Goal: Task Accomplishment & Management: Use online tool/utility

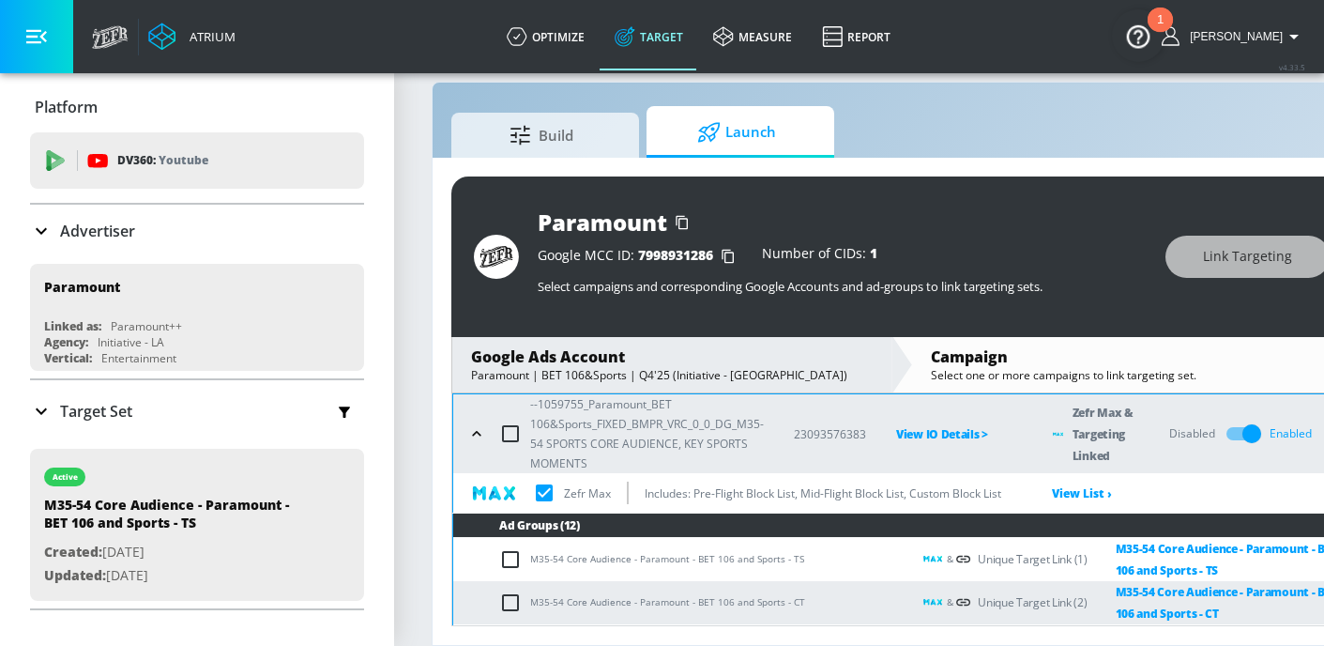
click at [486, 440] on icon "button" at bounding box center [476, 433] width 19 height 19
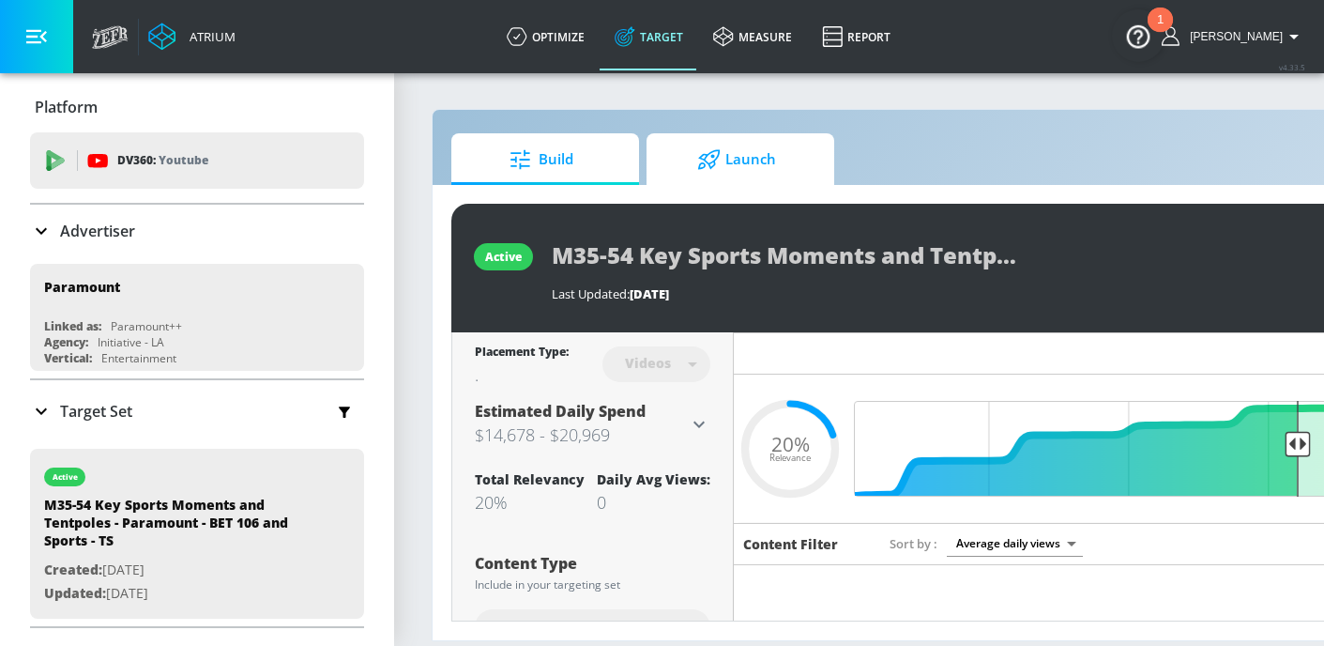
click at [707, 175] on span "Launch" at bounding box center [736, 159] width 143 height 45
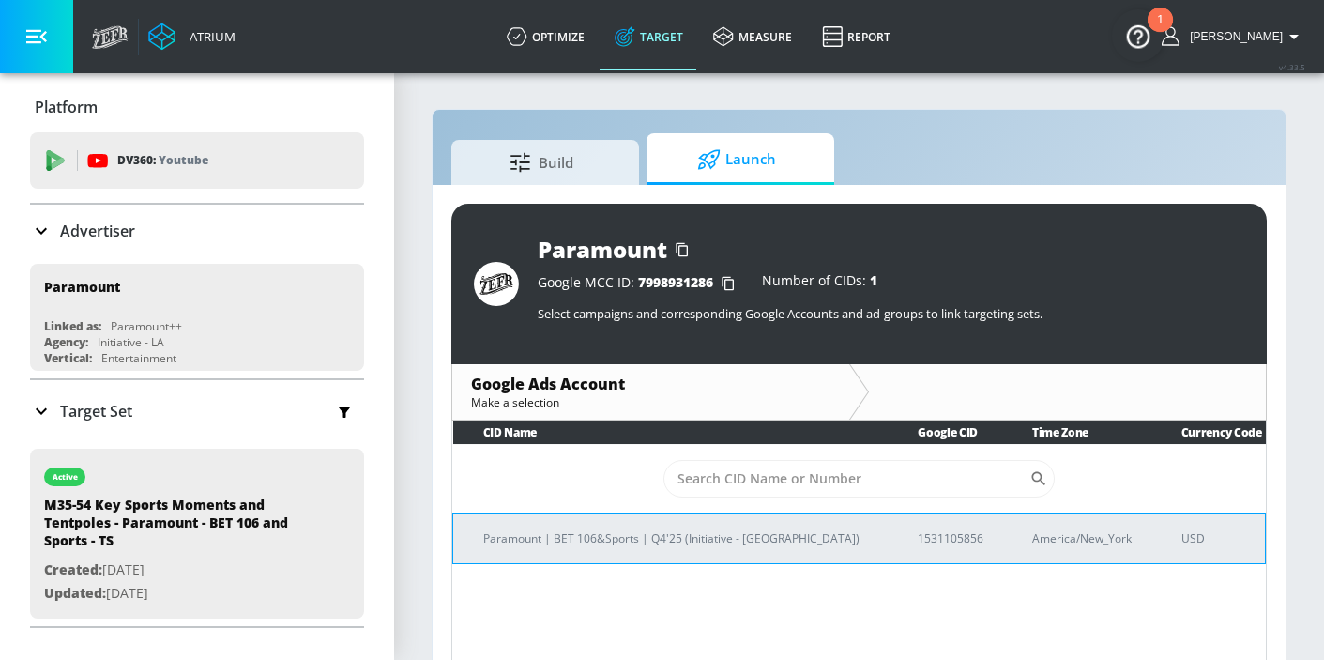
click at [702, 538] on p "Paramount | BET 106&Sports | Q4'25 (Initiative - [GEOGRAPHIC_DATA])" at bounding box center [677, 538] width 389 height 20
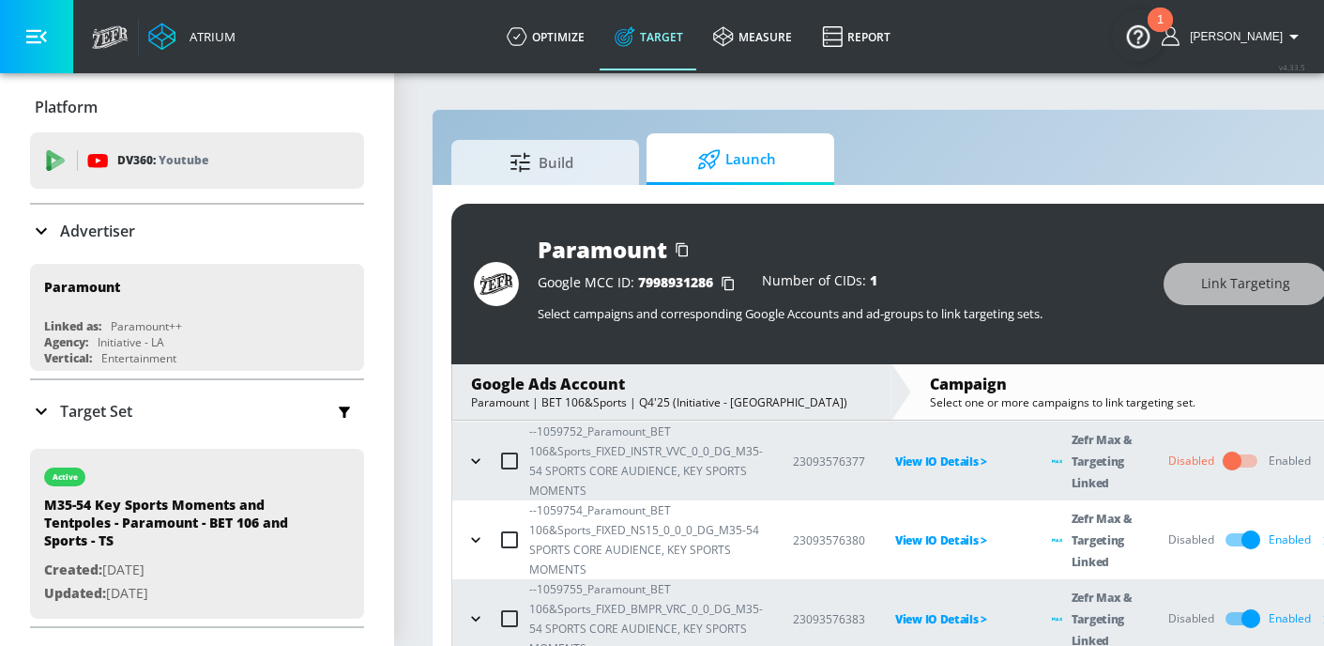
scroll to position [88, 0]
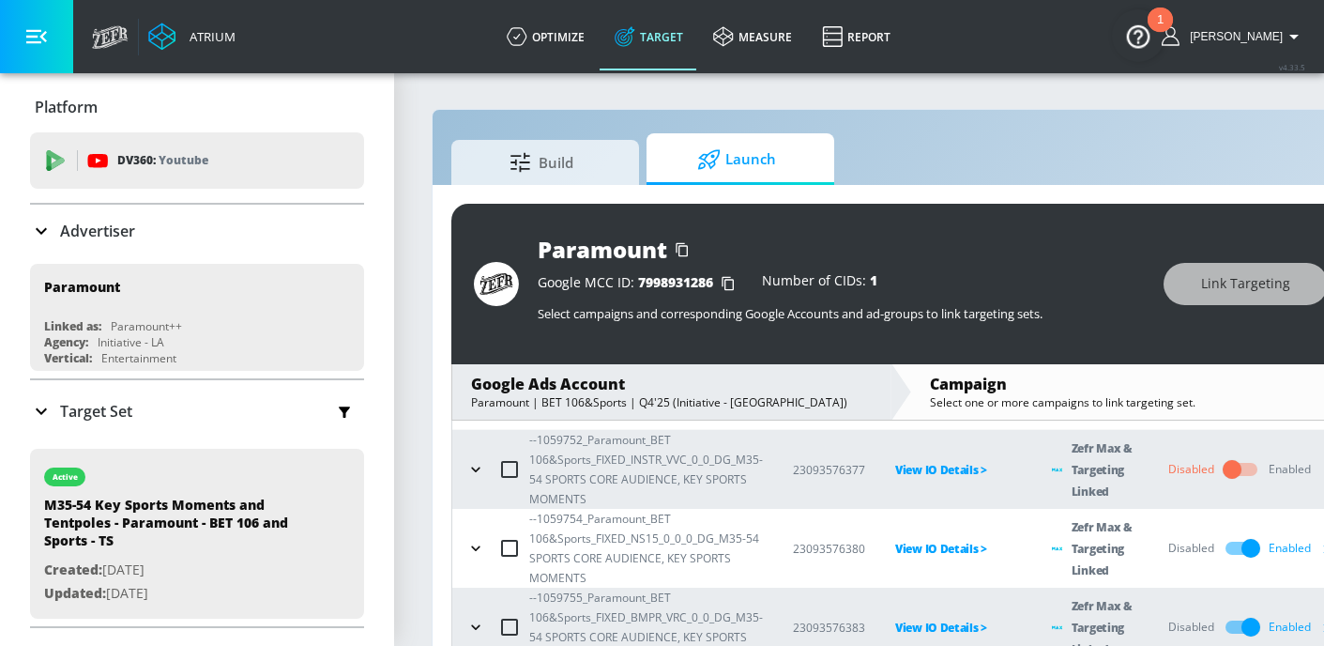
click at [475, 458] on button "button" at bounding box center [476, 469] width 28 height 28
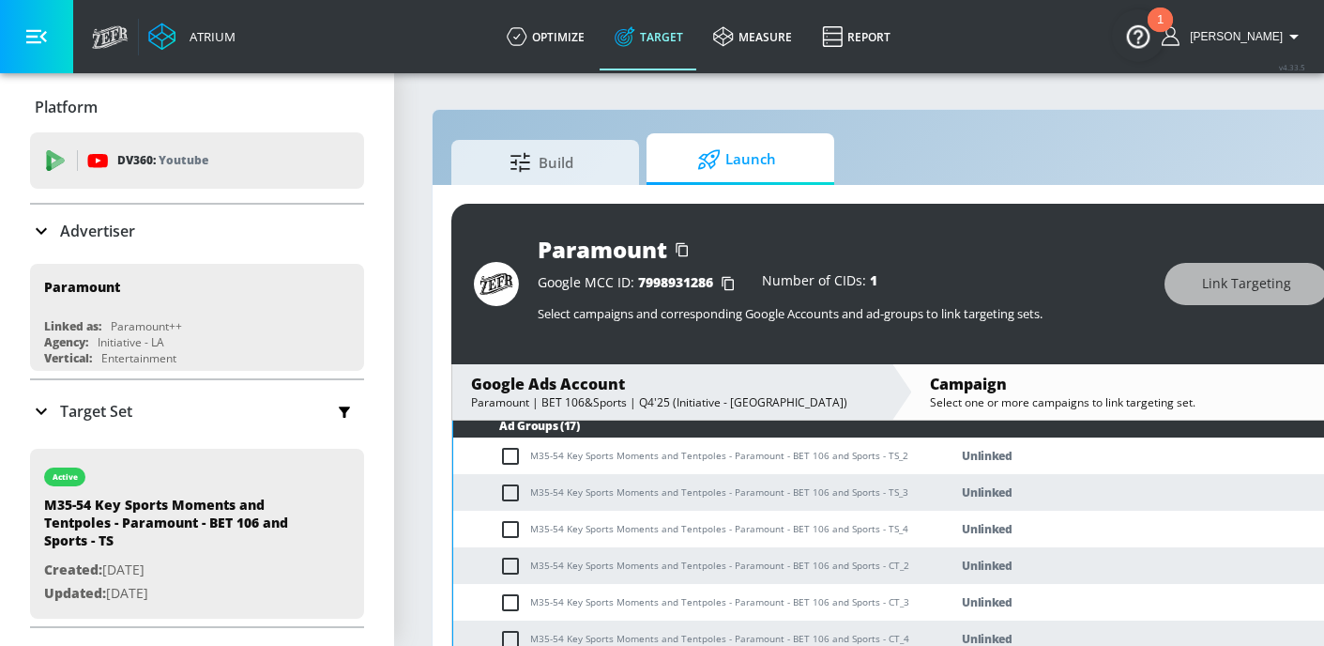
scroll to position [196, 0]
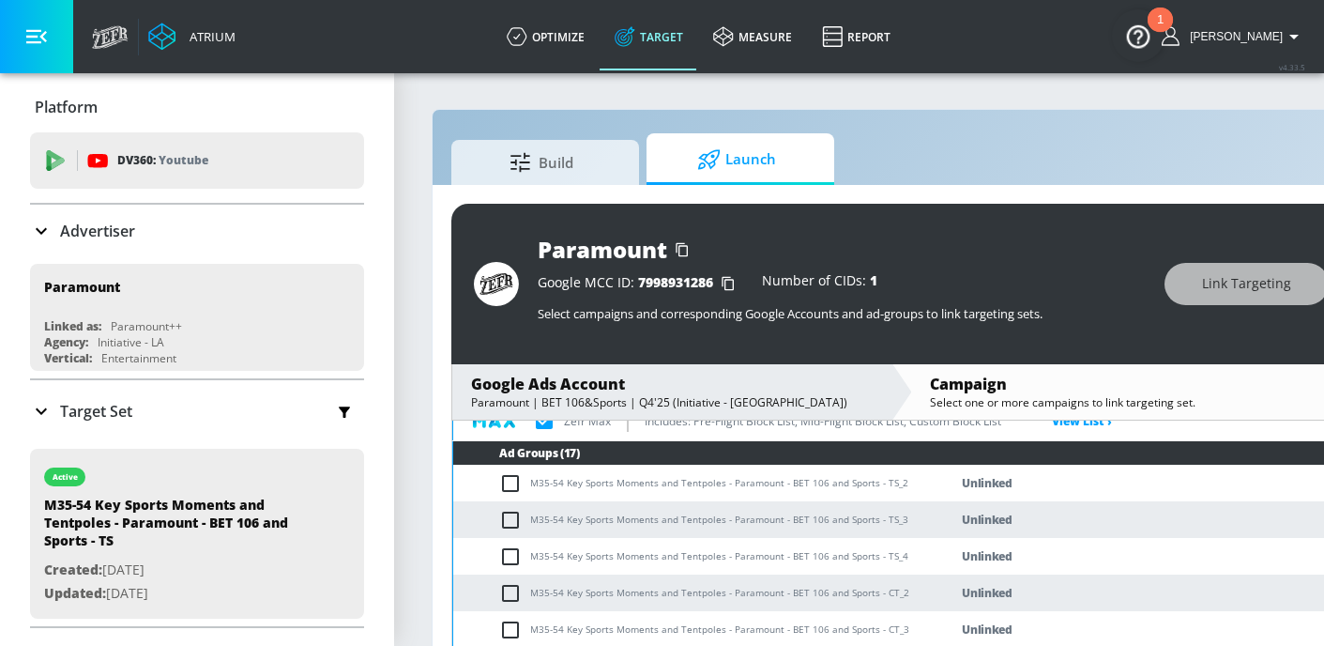
click at [516, 484] on input "checkbox" at bounding box center [514, 483] width 31 height 23
checkbox input "true"
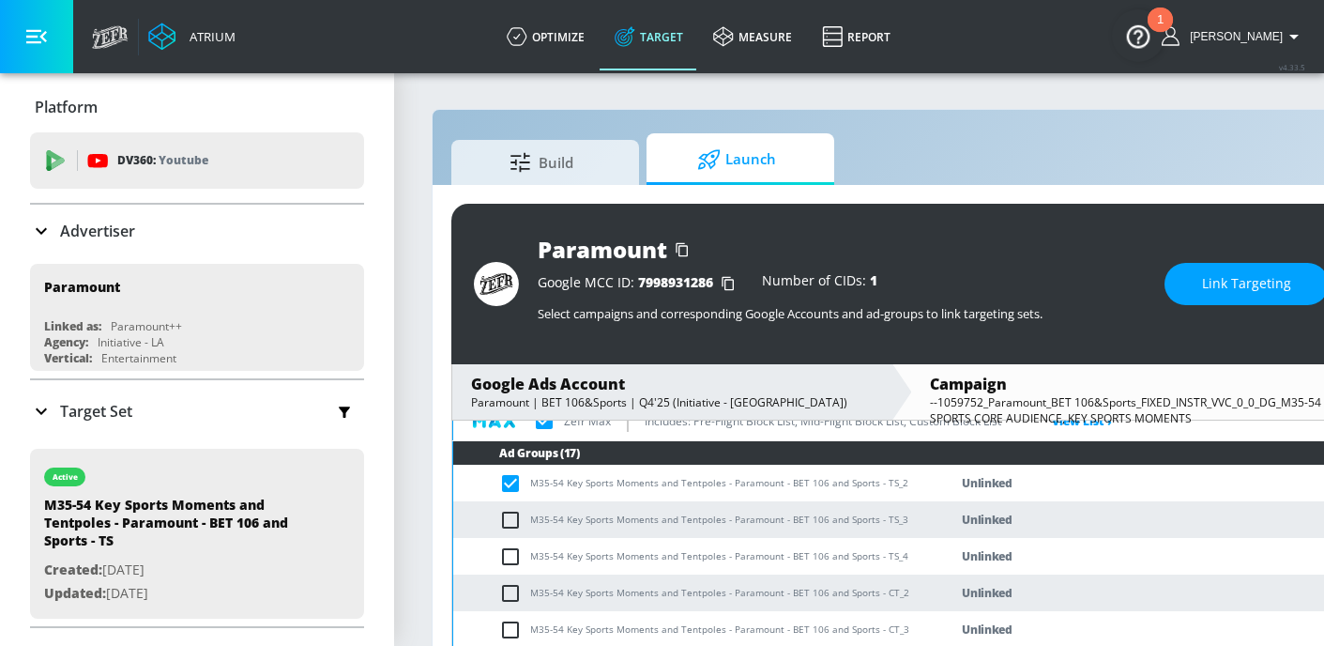
click at [510, 515] on input "checkbox" at bounding box center [514, 520] width 31 height 23
checkbox input "true"
click at [506, 556] on input "checkbox" at bounding box center [514, 556] width 31 height 23
checkbox input "true"
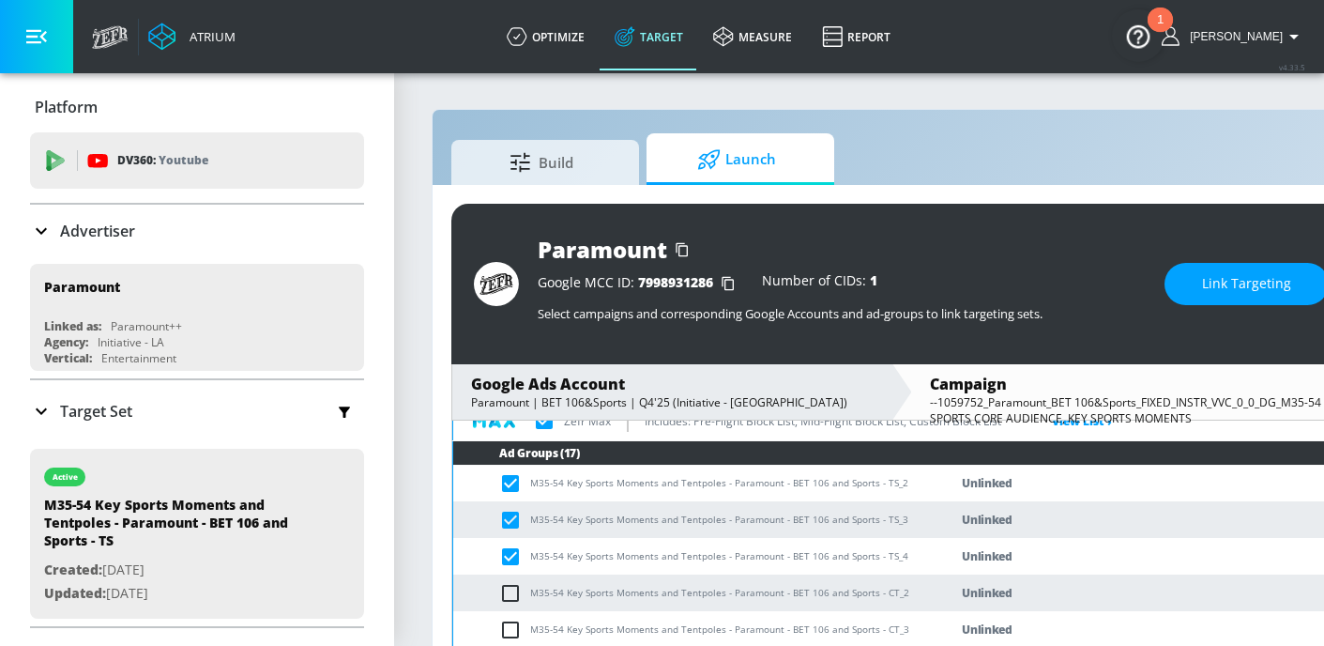
click at [1275, 279] on span "Link Targeting" at bounding box center [1246, 283] width 89 height 23
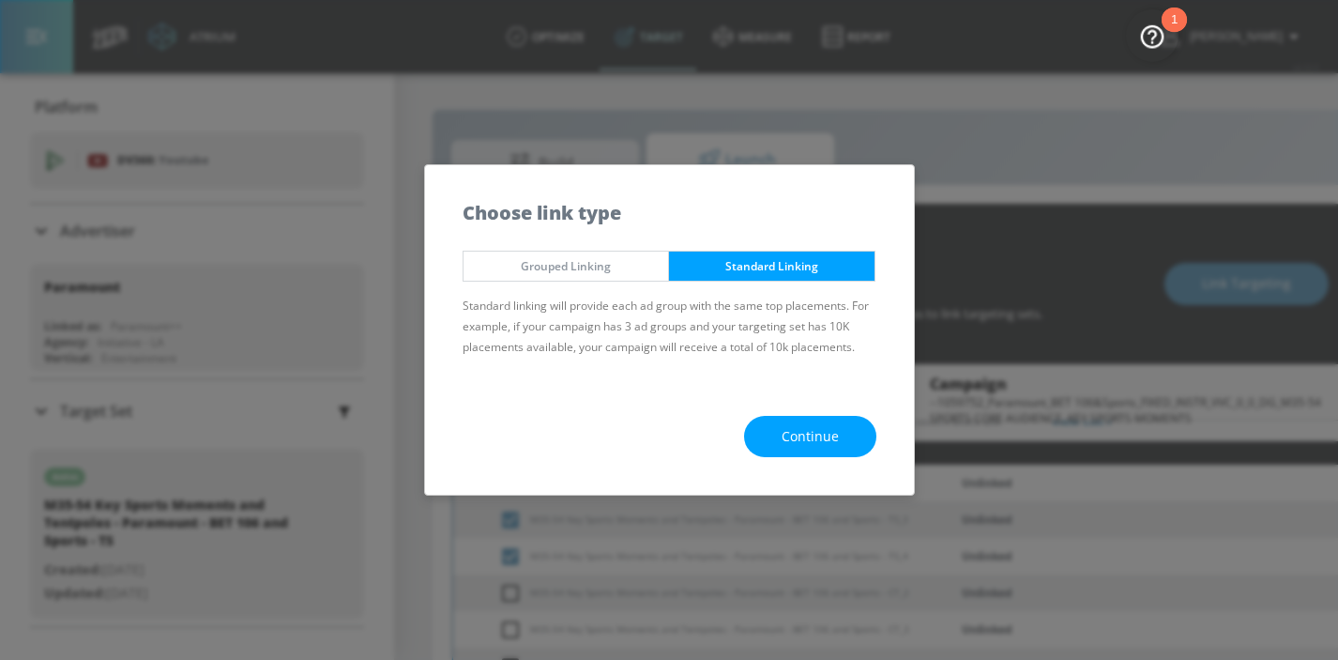
click at [786, 436] on span "Continue" at bounding box center [810, 436] width 57 height 23
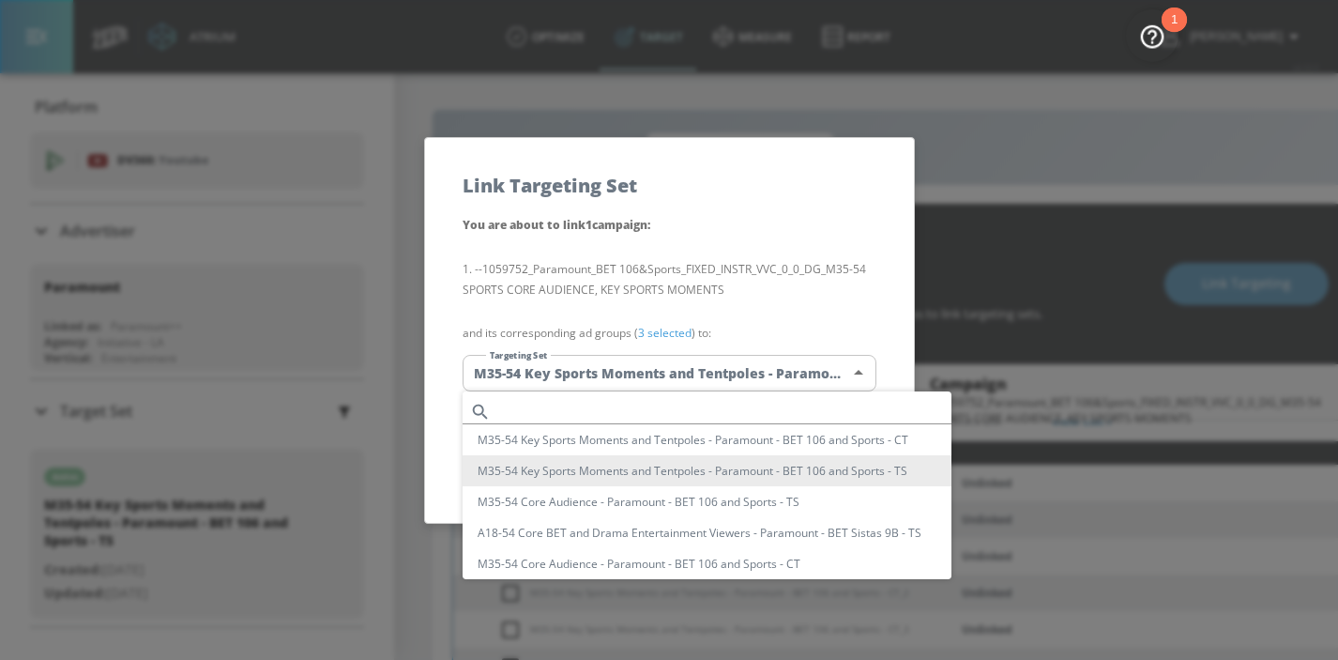
click at [769, 380] on body "Atrium optimize Target measure Report optimize Target measure Report v 4.33.5 H…" at bounding box center [669, 343] width 1338 height 687
click at [740, 283] on div at bounding box center [669, 330] width 1338 height 660
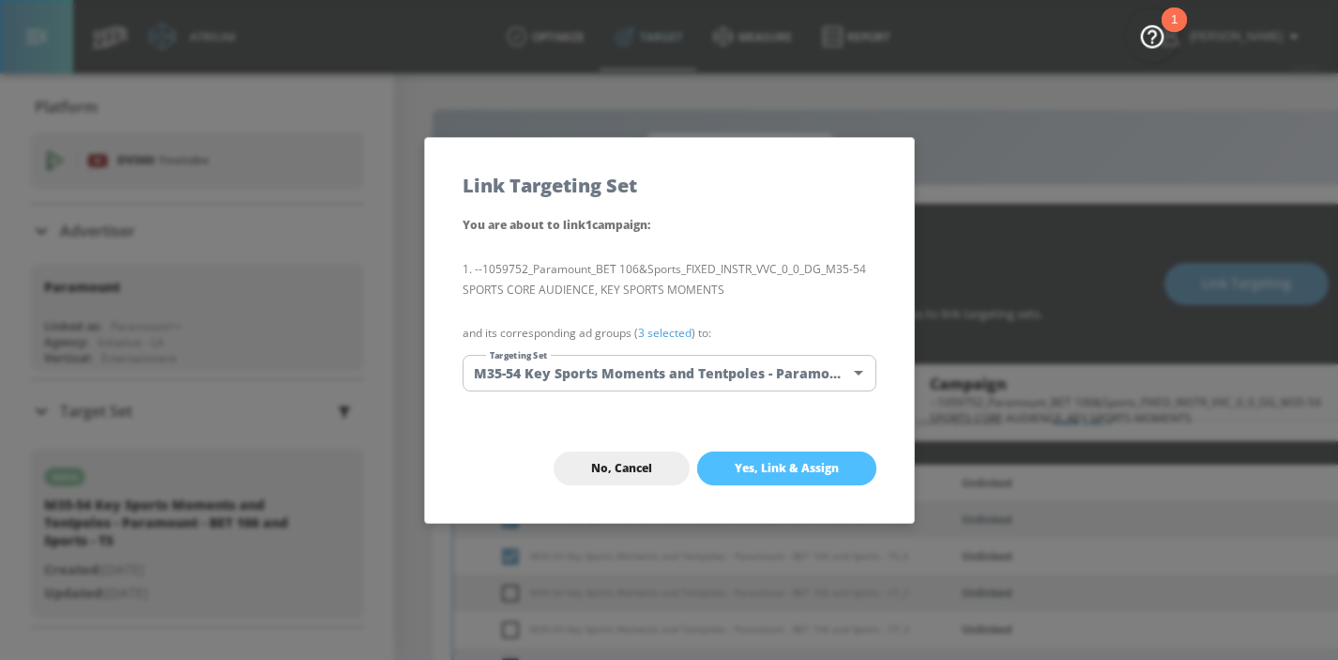
click at [800, 465] on span "Yes, Link & Assign" at bounding box center [787, 468] width 104 height 15
checkbox input "true"
checkbox input "false"
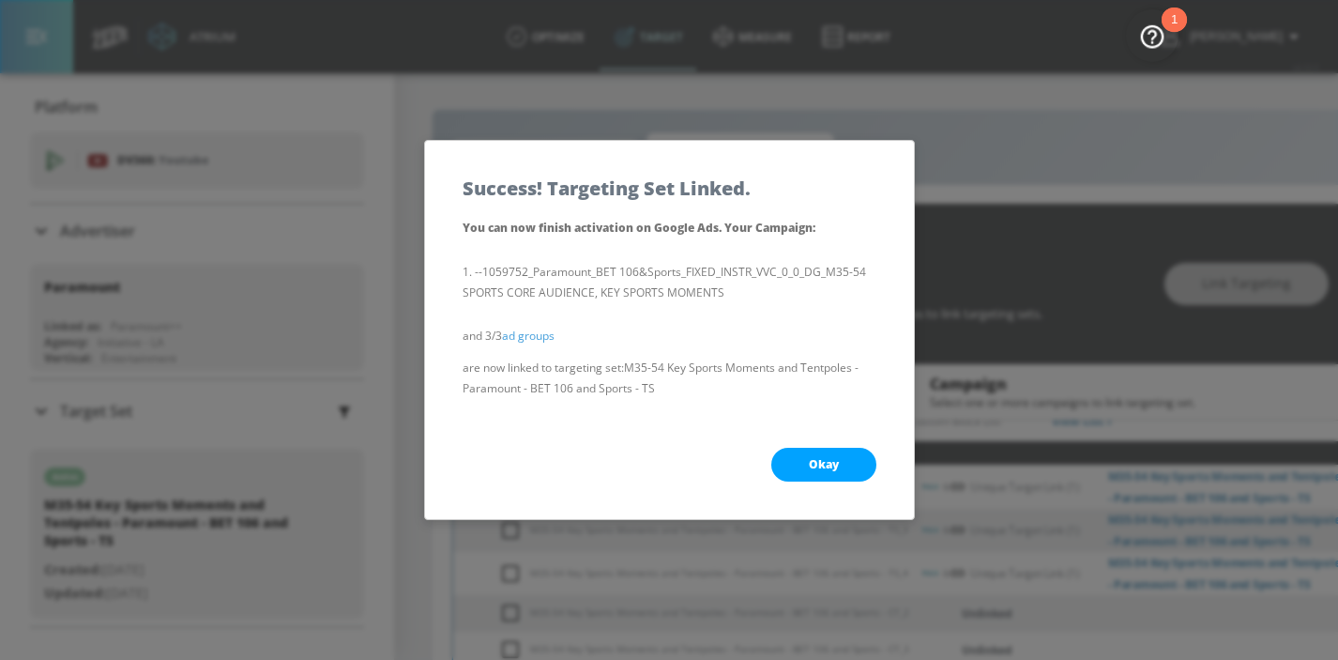
click at [809, 462] on span "Okay" at bounding box center [824, 464] width 30 height 15
checkbox input "true"
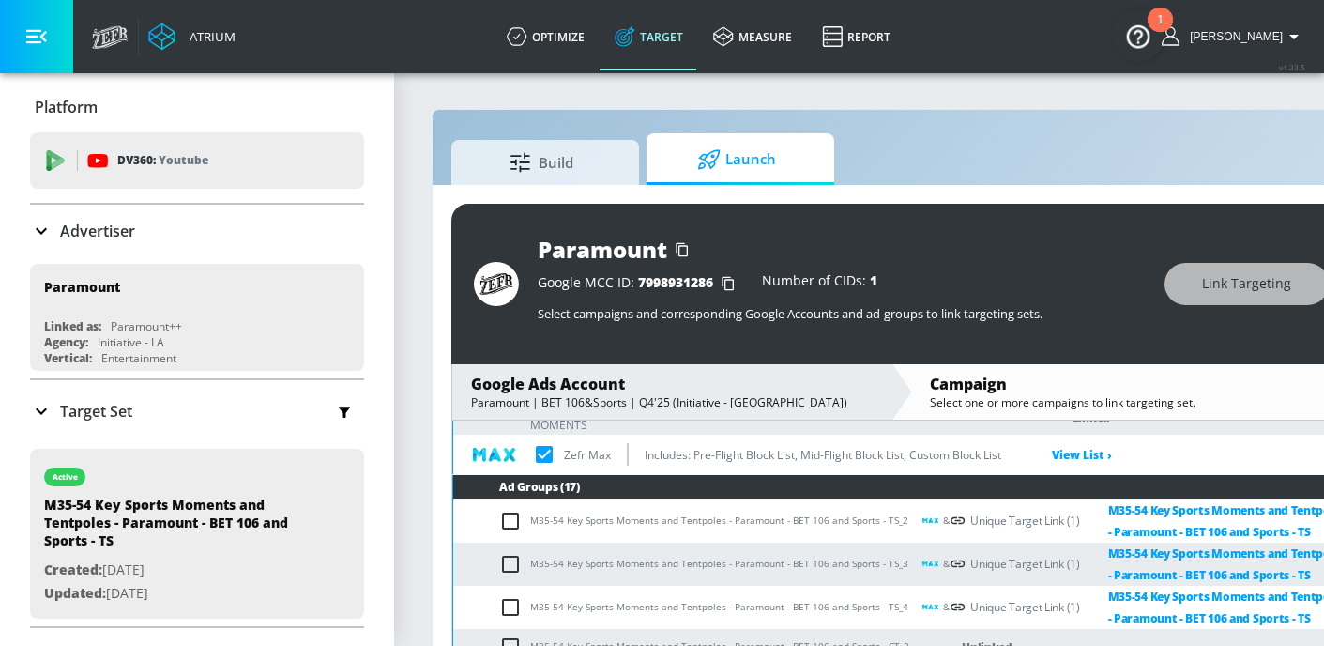
scroll to position [0, 0]
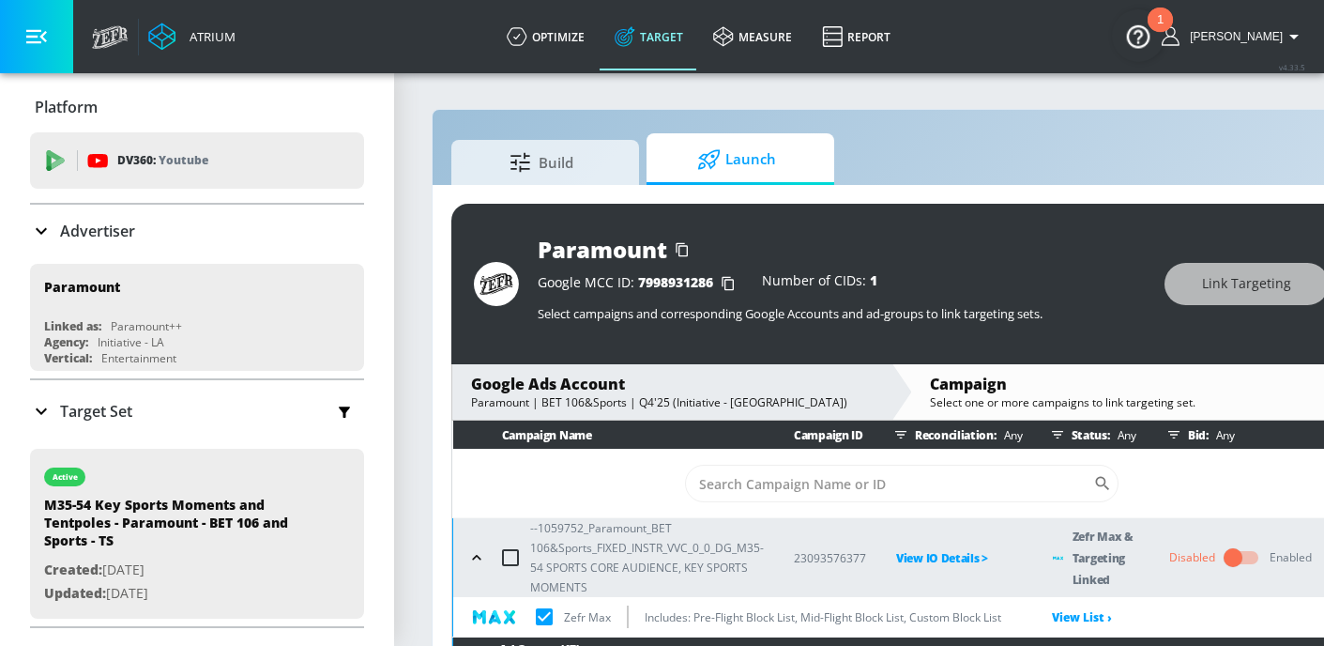
click at [471, 570] on button "button" at bounding box center [477, 557] width 28 height 28
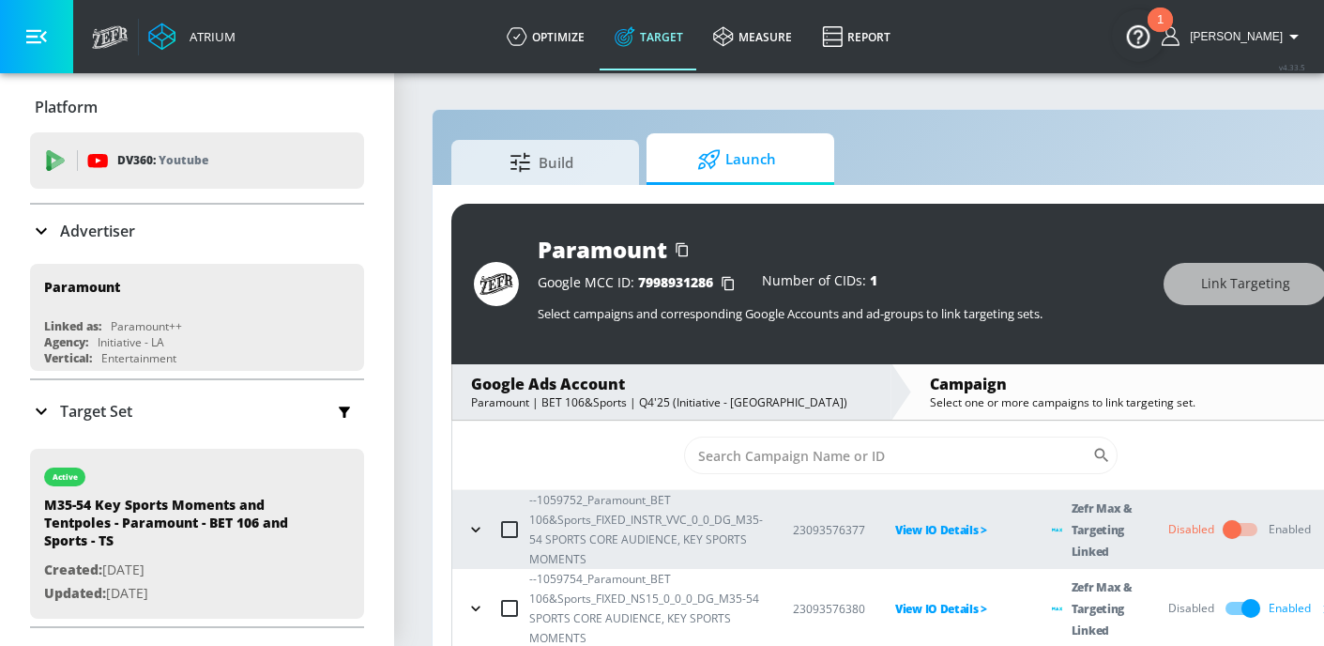
click at [476, 599] on icon "button" at bounding box center [475, 608] width 19 height 19
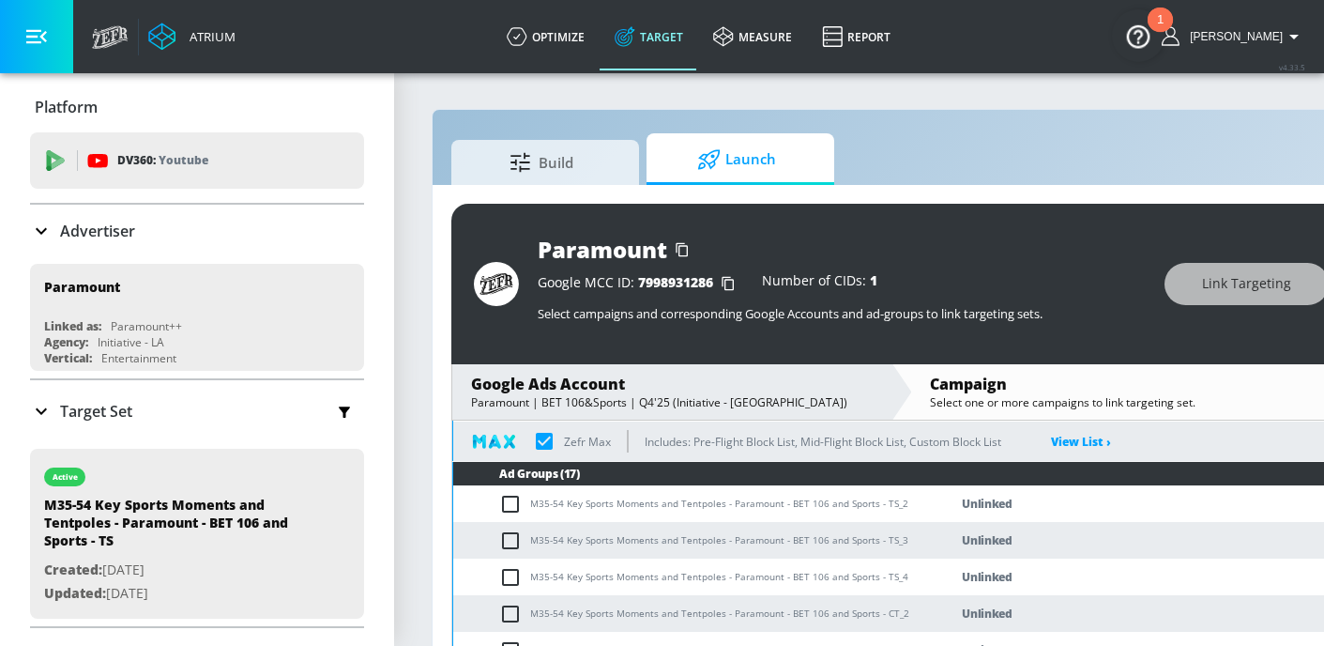
scroll to position [264, 0]
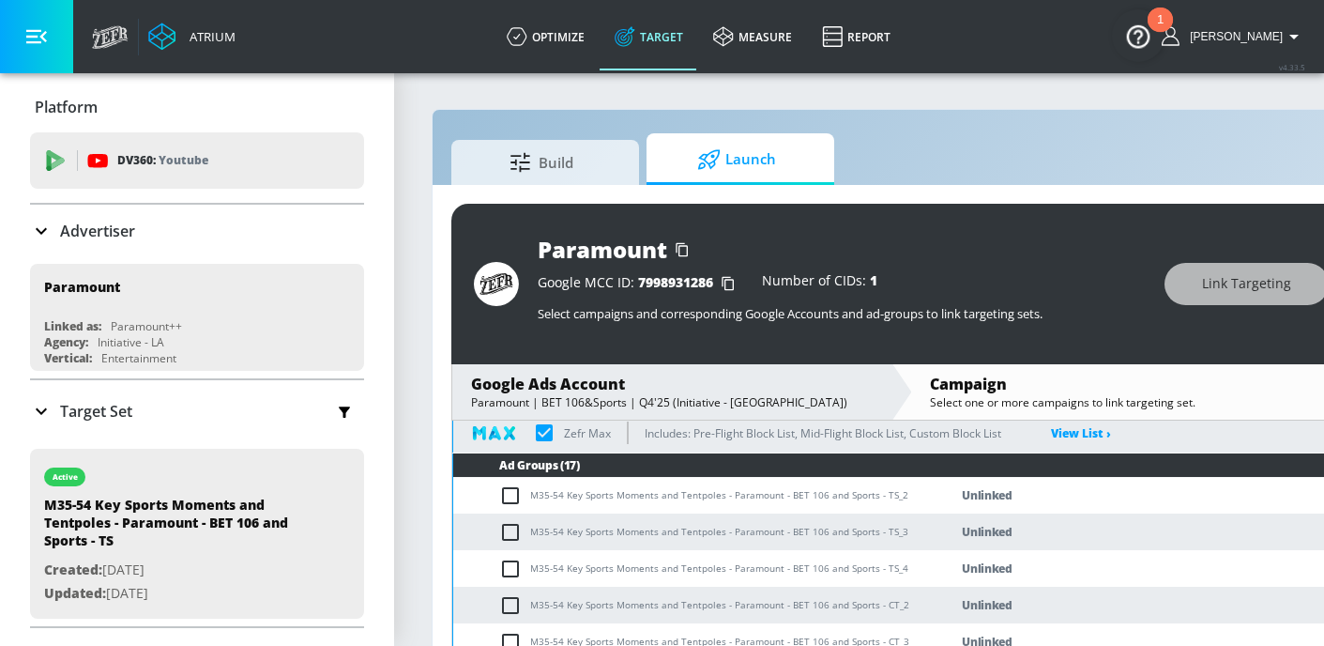
click at [516, 495] on input "checkbox" at bounding box center [514, 495] width 31 height 23
checkbox input "true"
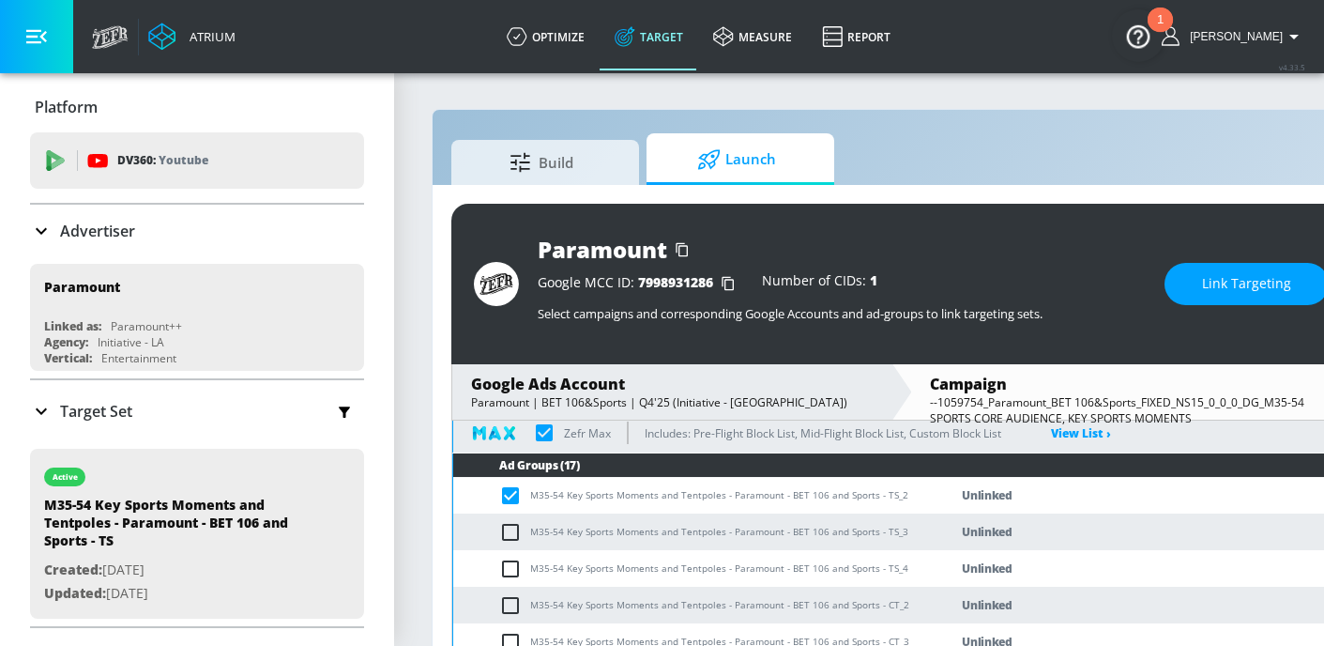
click at [516, 530] on input "checkbox" at bounding box center [514, 532] width 31 height 23
checkbox input "true"
click at [502, 571] on input "checkbox" at bounding box center [514, 568] width 31 height 23
checkbox input "true"
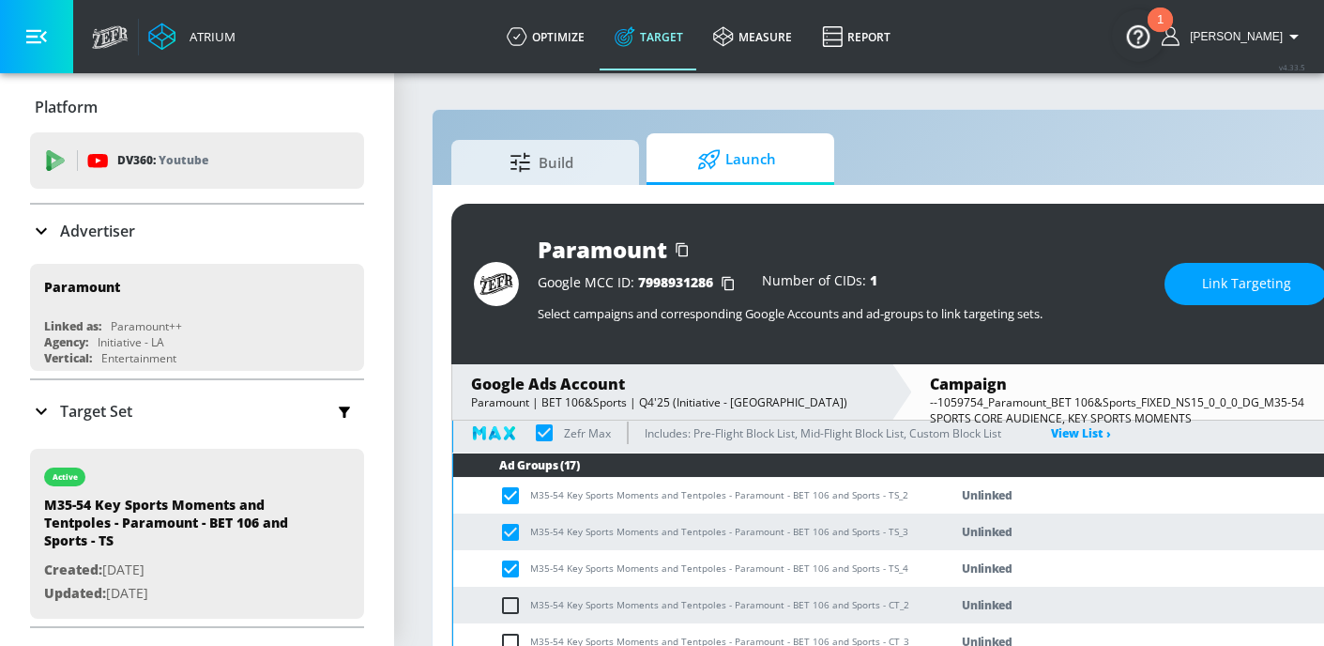
click at [1203, 287] on button "Link Targeting" at bounding box center [1247, 284] width 164 height 42
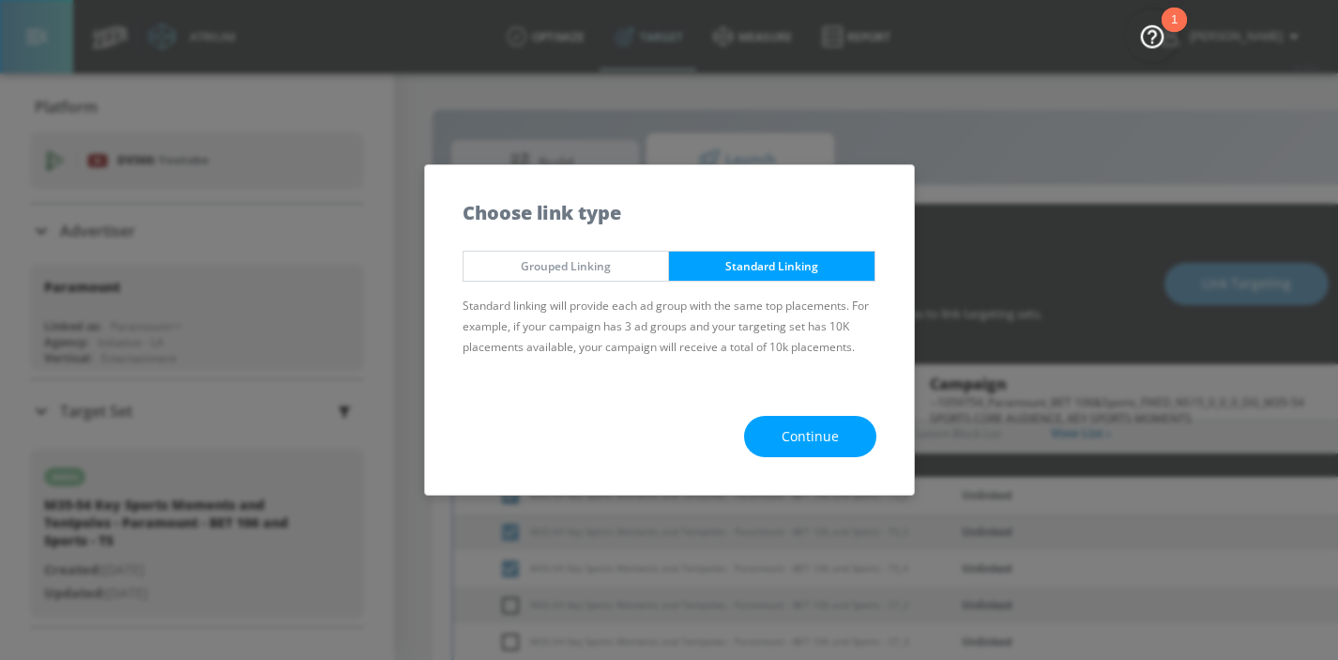
click at [815, 404] on div "Continue" at bounding box center [669, 436] width 489 height 117
click at [818, 434] on span "Continue" at bounding box center [810, 436] width 57 height 23
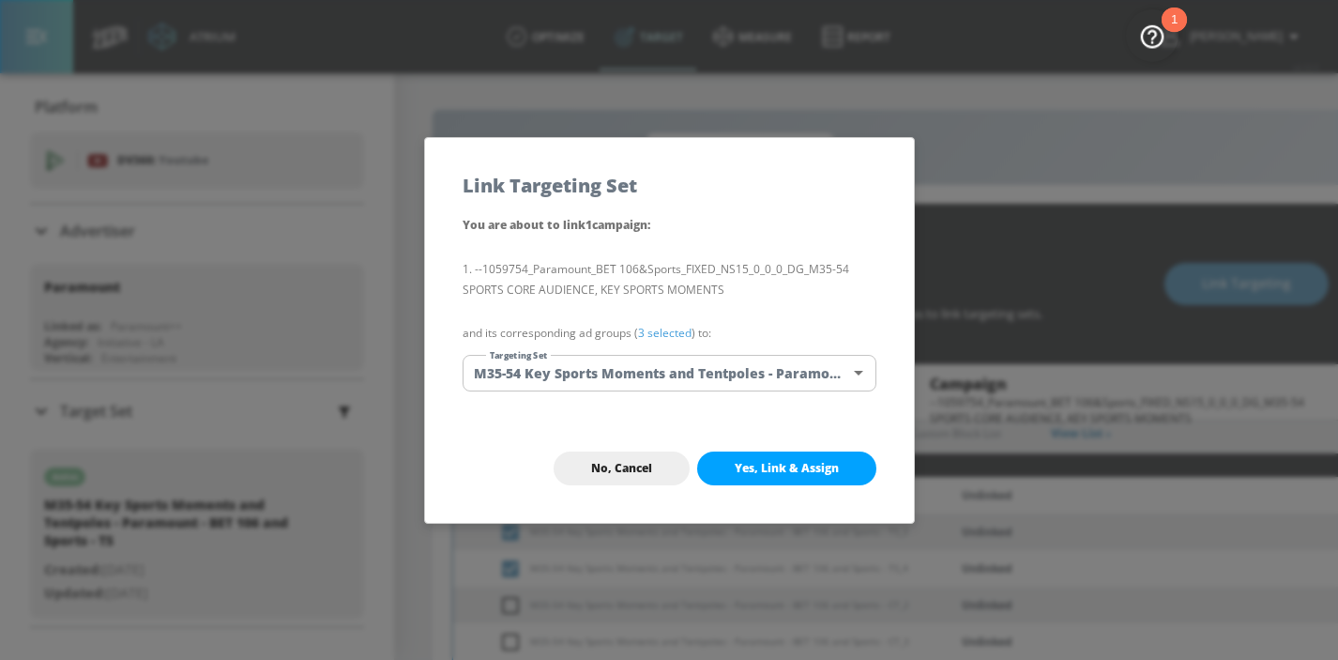
click at [800, 379] on body "Atrium optimize Target measure Report optimize Target measure Report v 4.33.5 H…" at bounding box center [669, 343] width 1338 height 687
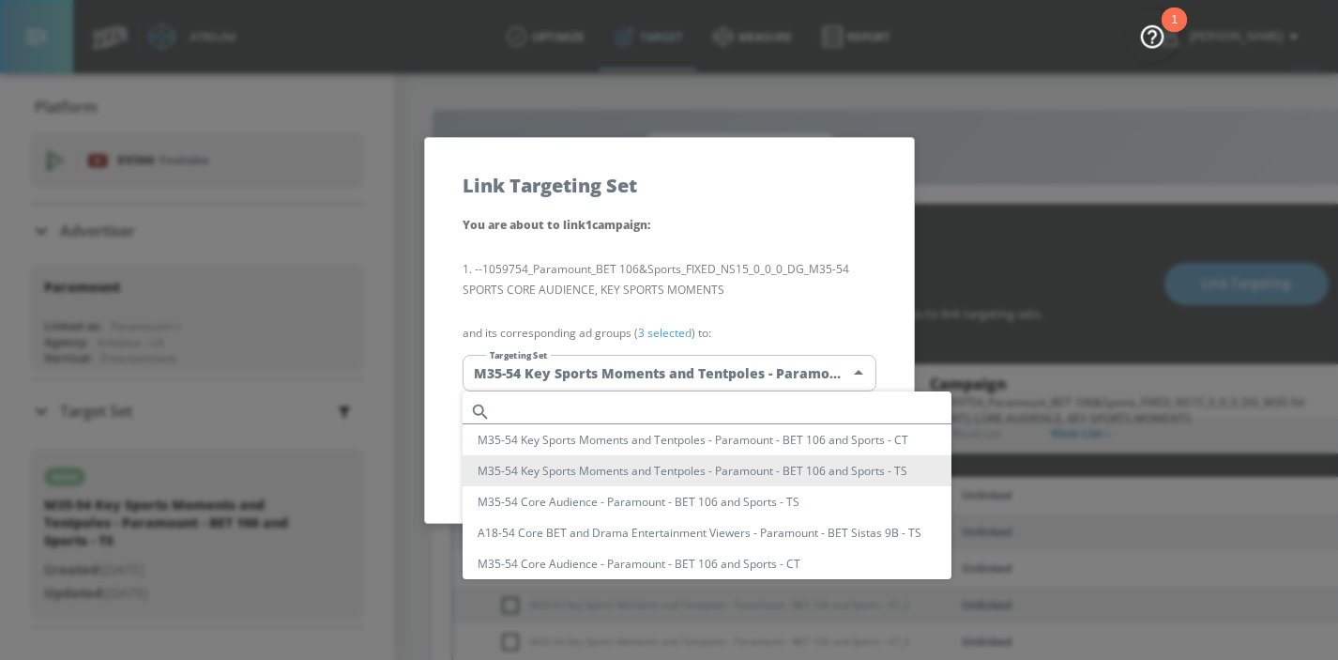
click at [790, 274] on div at bounding box center [669, 330] width 1338 height 660
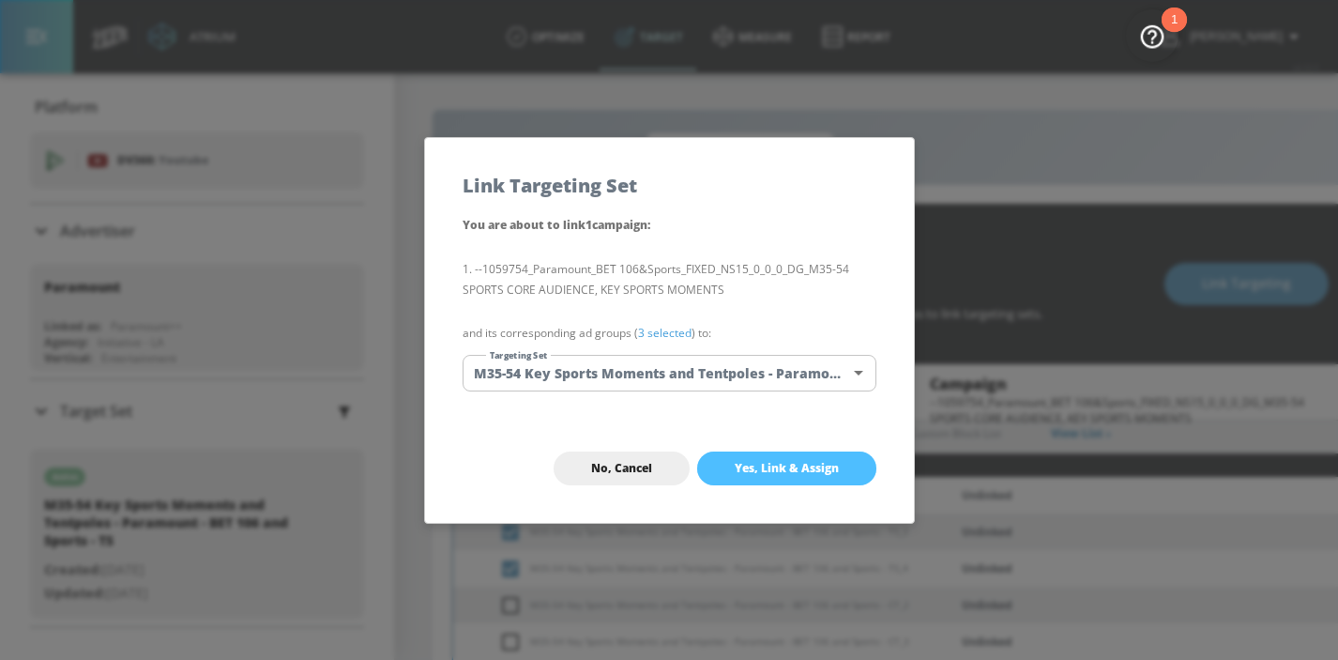
click at [784, 454] on button "Yes, Link & Assign" at bounding box center [786, 468] width 179 height 34
checkbox input "true"
checkbox input "false"
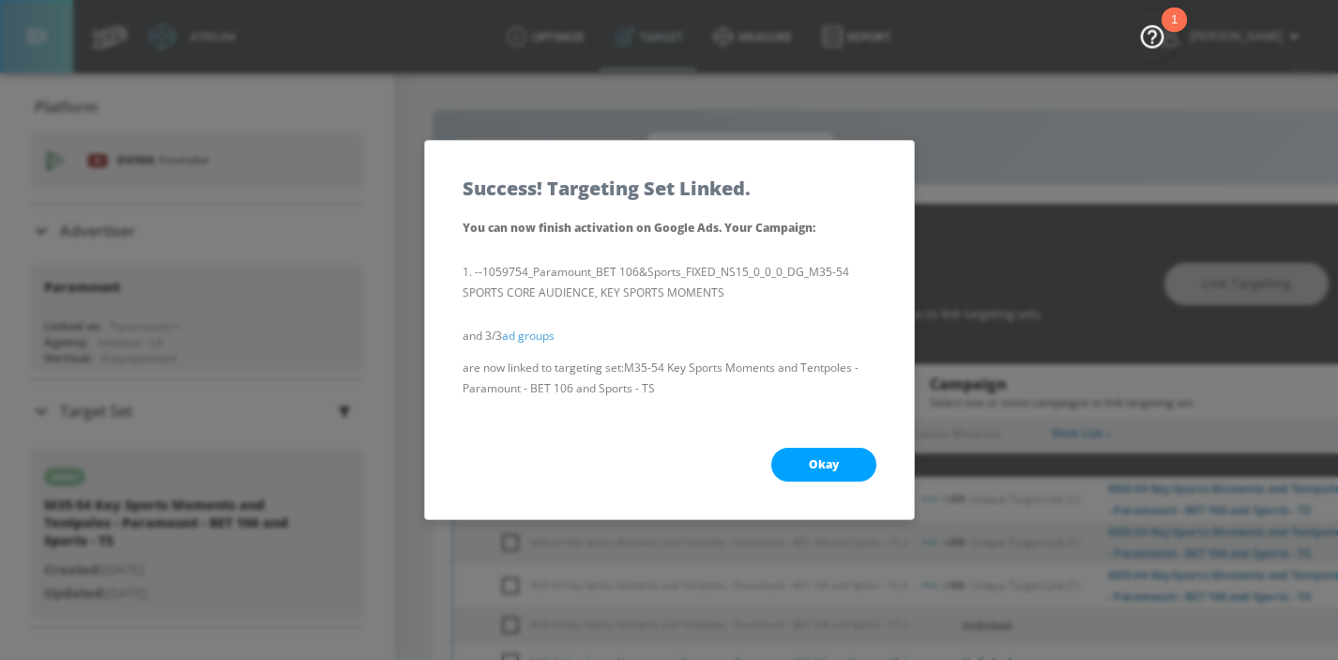
click at [852, 452] on button "Okay" at bounding box center [823, 465] width 105 height 34
checkbox input "true"
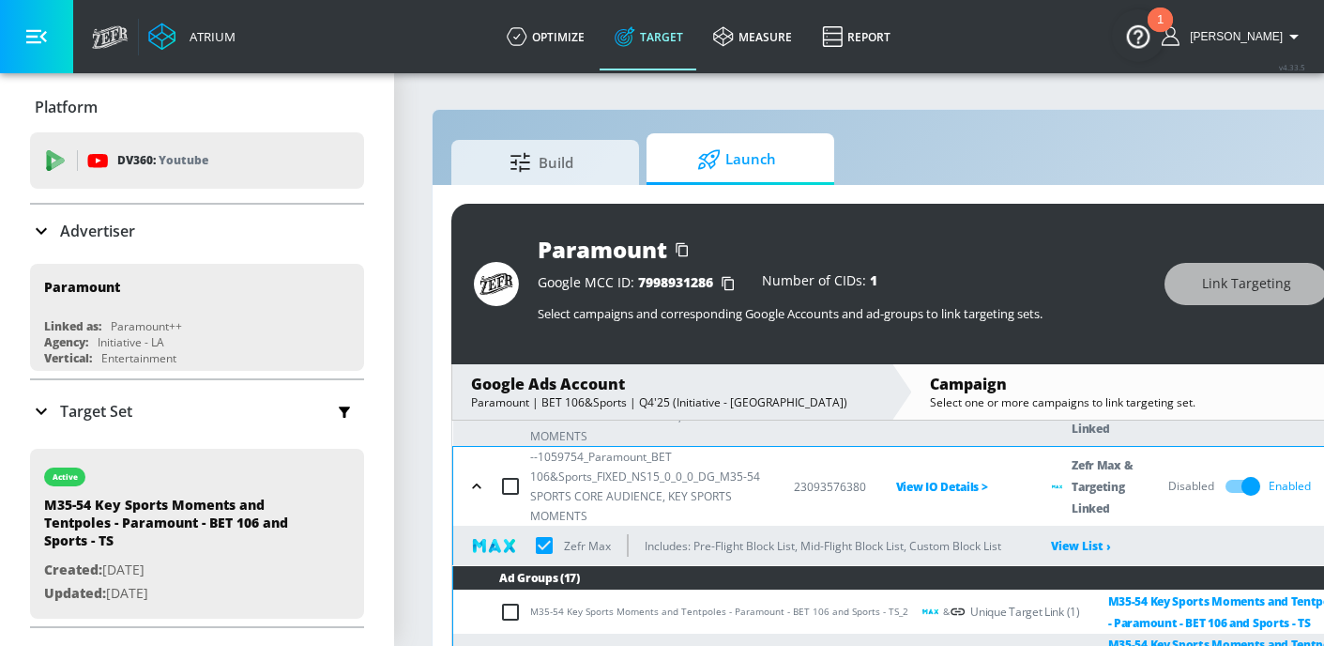
click at [481, 490] on icon "button" at bounding box center [476, 486] width 19 height 19
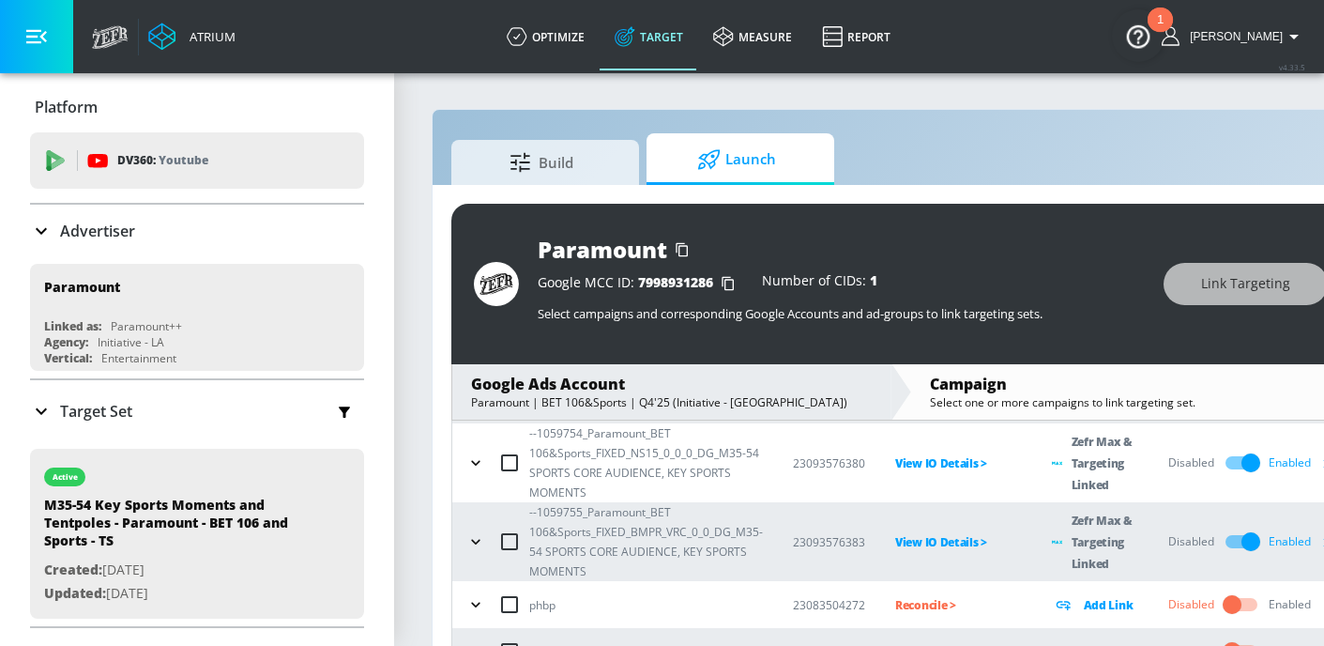
click at [480, 526] on div "--1059755_Paramount_BET 106&Sports_FIXED_BMPR_VRC_0_0_DG_M35-54 SPORTS CORE AUD…" at bounding box center [612, 541] width 301 height 79
click at [468, 535] on icon "button" at bounding box center [475, 541] width 19 height 19
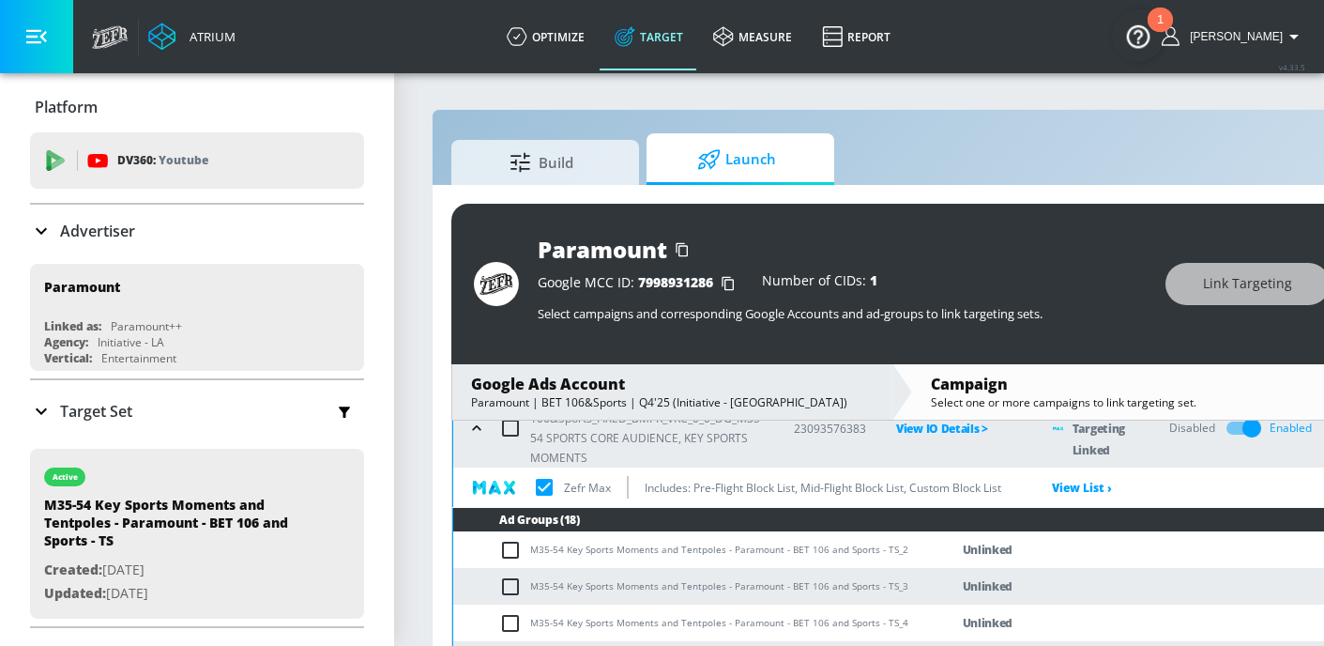
scroll to position [319, 0]
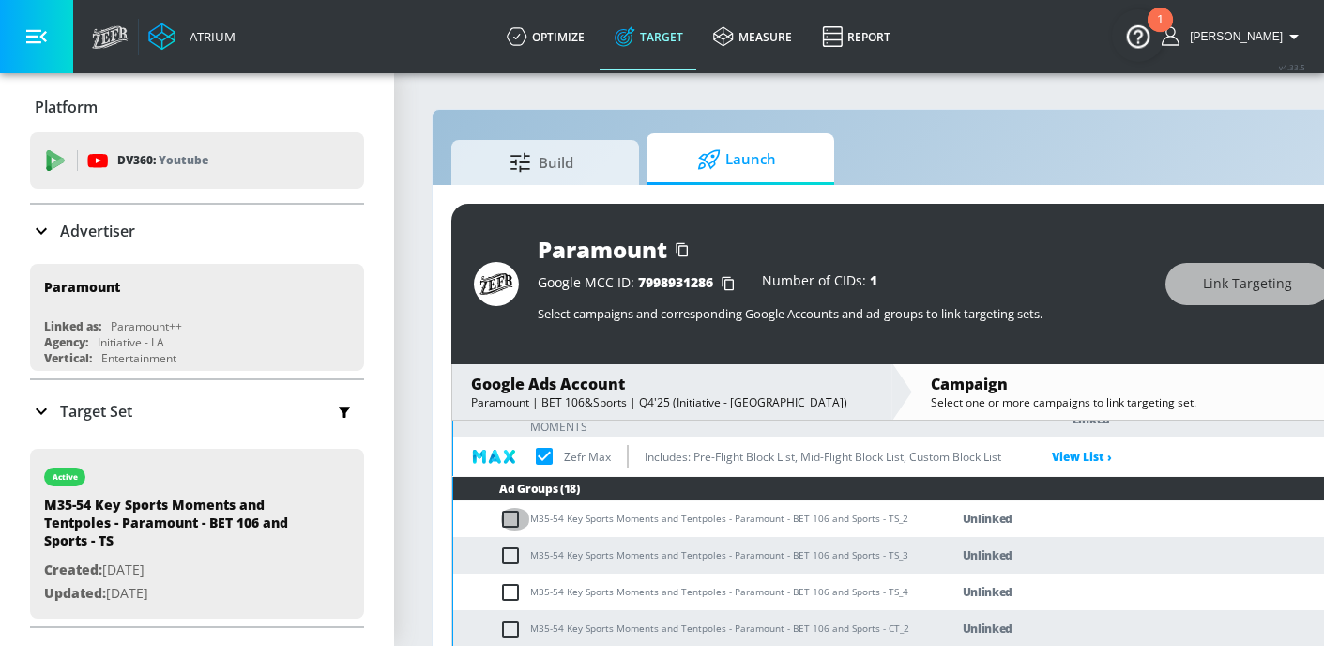
click at [514, 520] on input "checkbox" at bounding box center [514, 519] width 31 height 23
checkbox input "true"
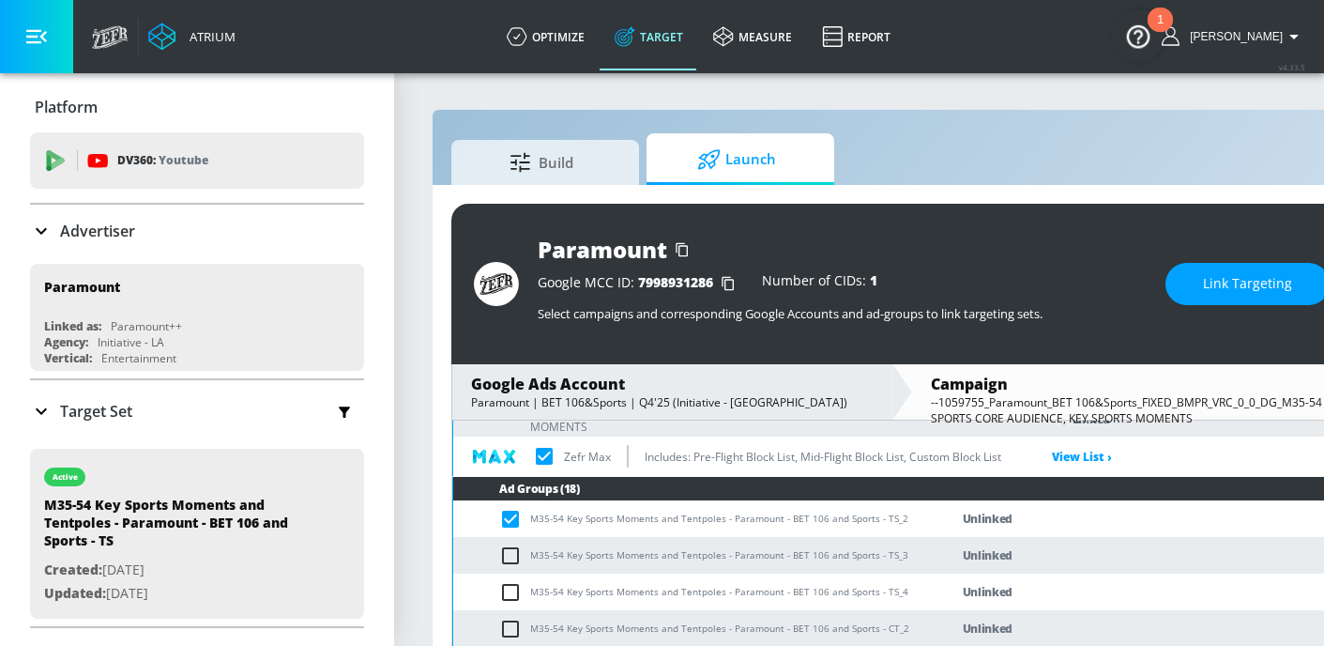
click at [509, 557] on input "checkbox" at bounding box center [514, 555] width 31 height 23
checkbox input "true"
click at [504, 587] on input "checkbox" at bounding box center [514, 592] width 31 height 23
checkbox input "true"
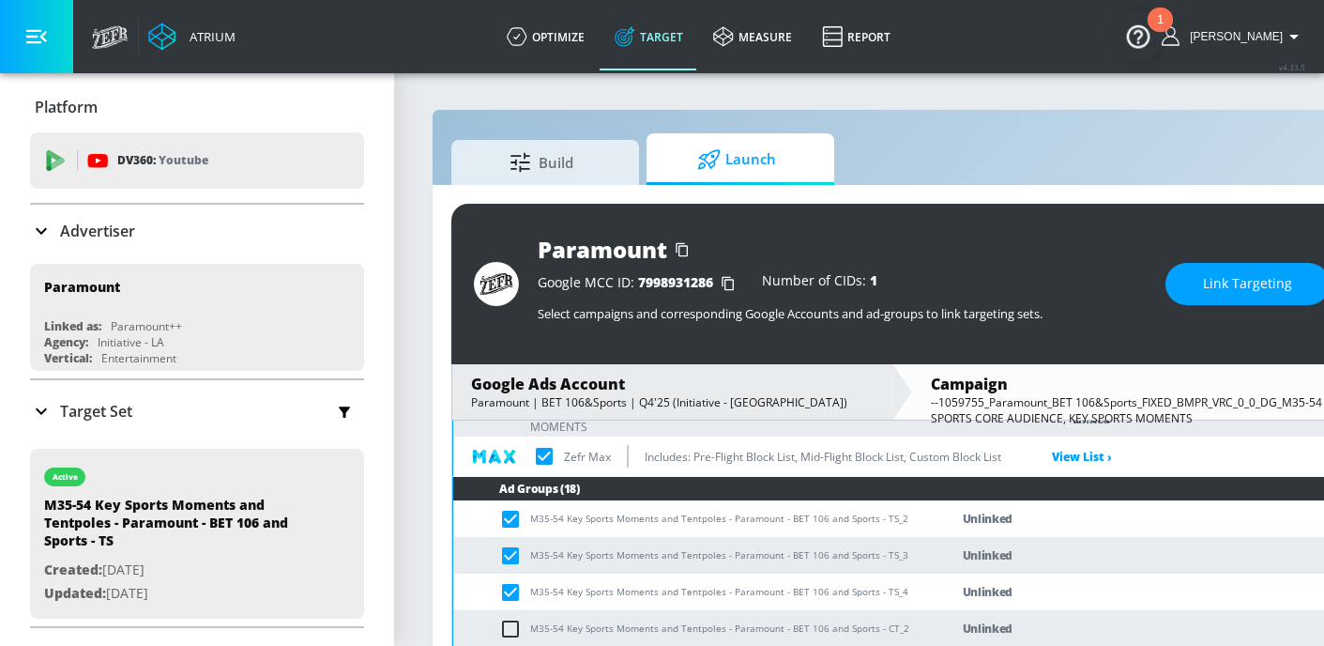
click at [1319, 269] on button "Link Targeting" at bounding box center [1247, 284] width 164 height 42
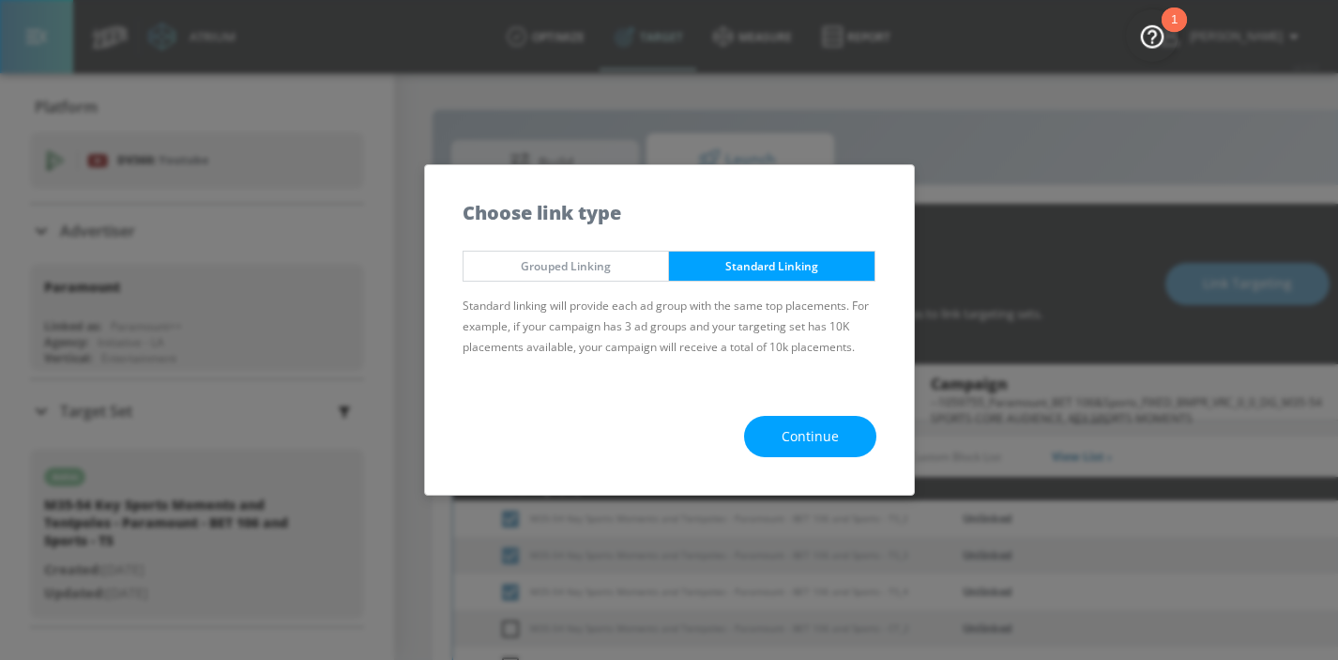
click at [853, 442] on button "Continue" at bounding box center [810, 437] width 132 height 42
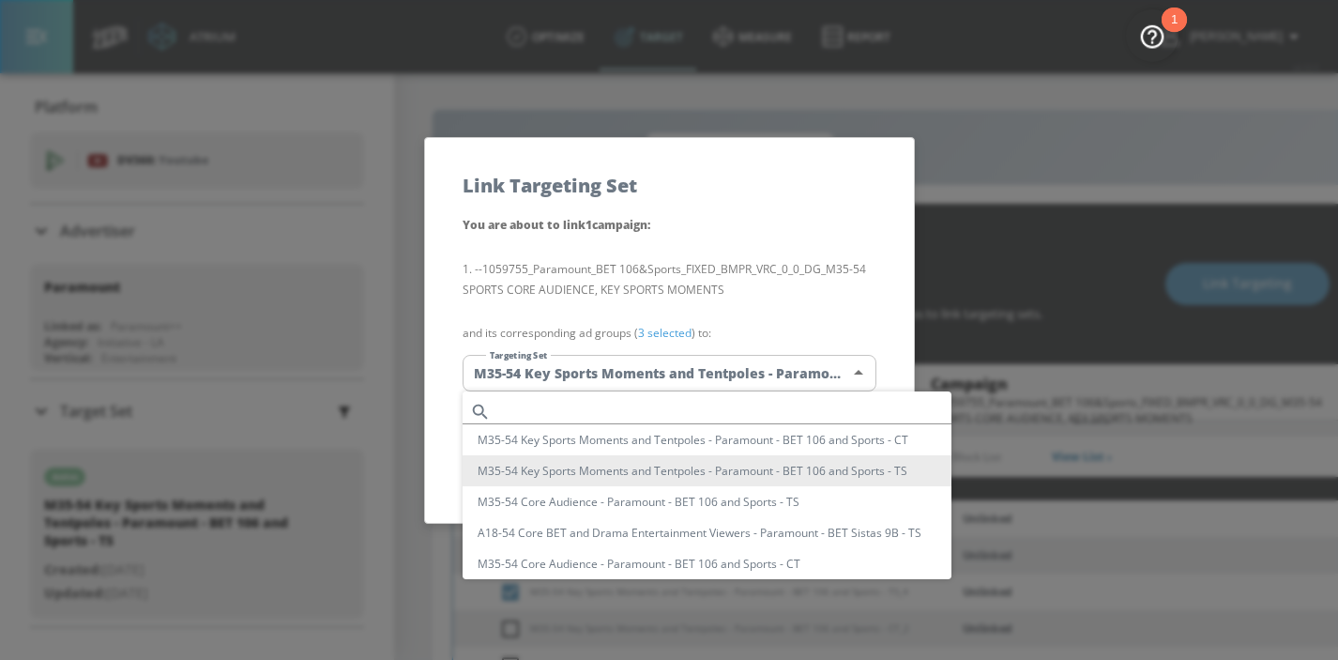
click at [827, 371] on body "Atrium optimize Target measure Report optimize Target measure Report v 4.33.5 H…" at bounding box center [669, 343] width 1338 height 687
click at [830, 244] on div at bounding box center [669, 330] width 1338 height 660
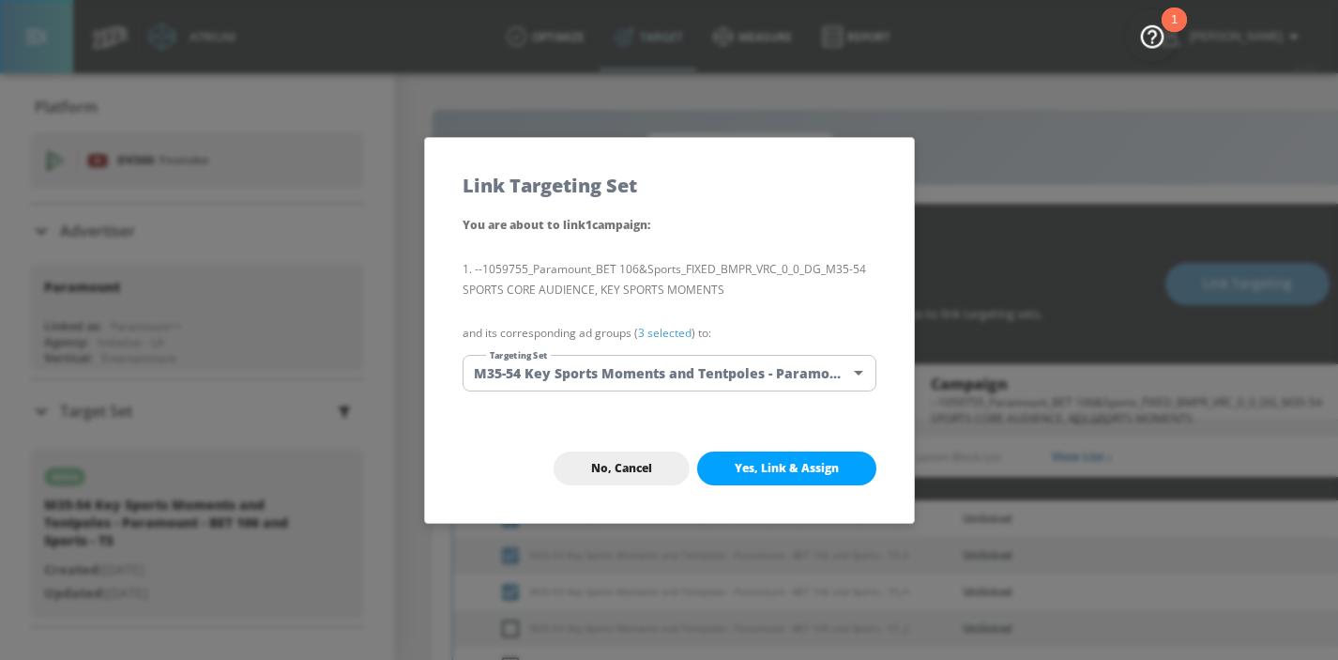
click at [784, 470] on span "Yes, Link & Assign" at bounding box center [787, 468] width 104 height 15
checkbox input "true"
checkbox input "false"
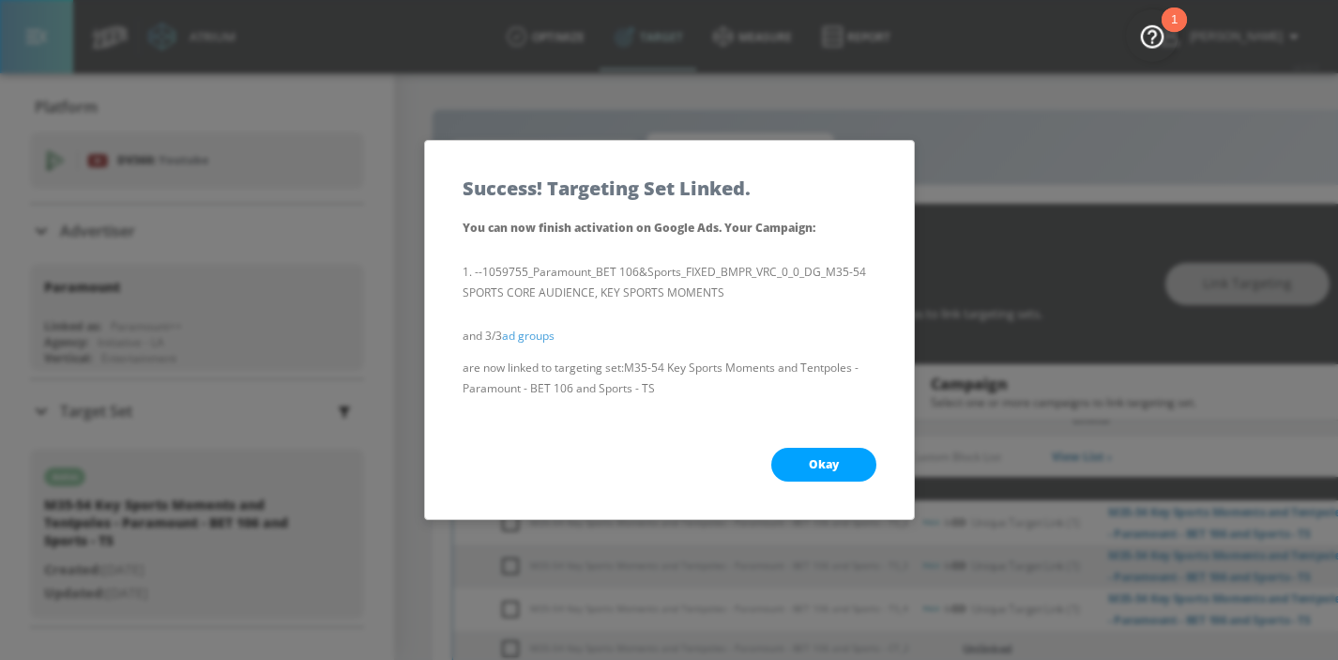
click at [790, 471] on button "Okay" at bounding box center [823, 465] width 105 height 34
checkbox input "true"
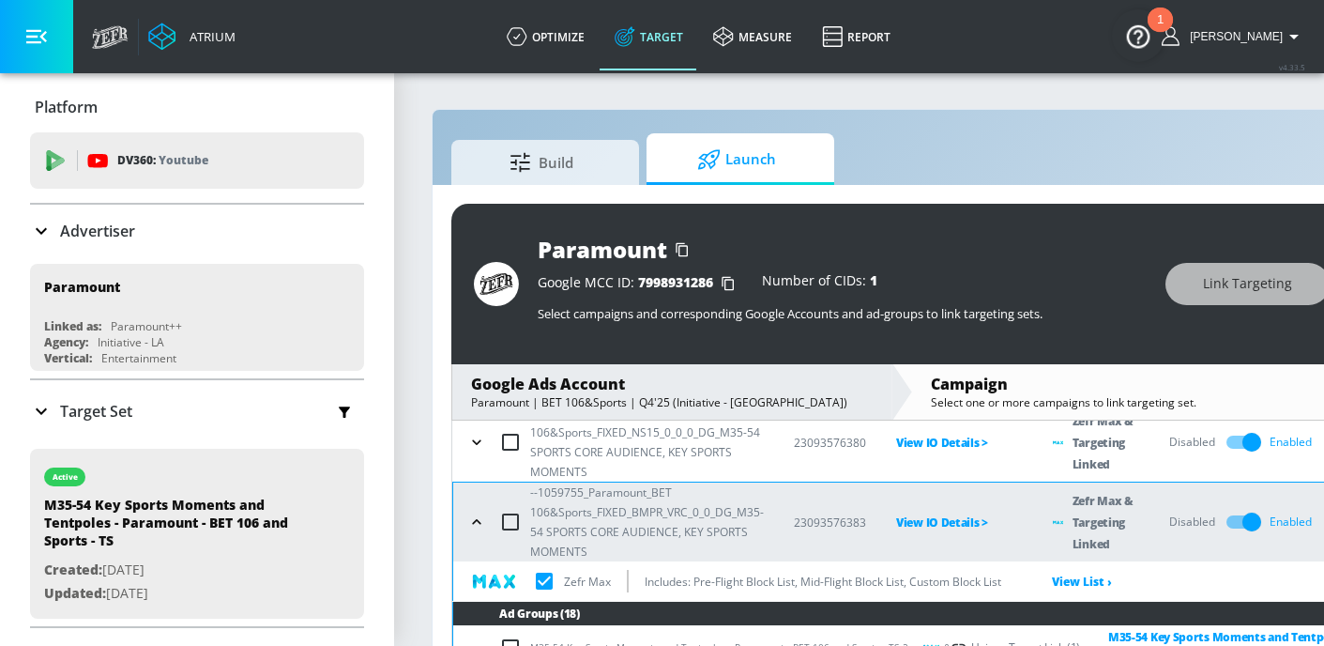
click at [482, 529] on icon "button" at bounding box center [476, 521] width 19 height 19
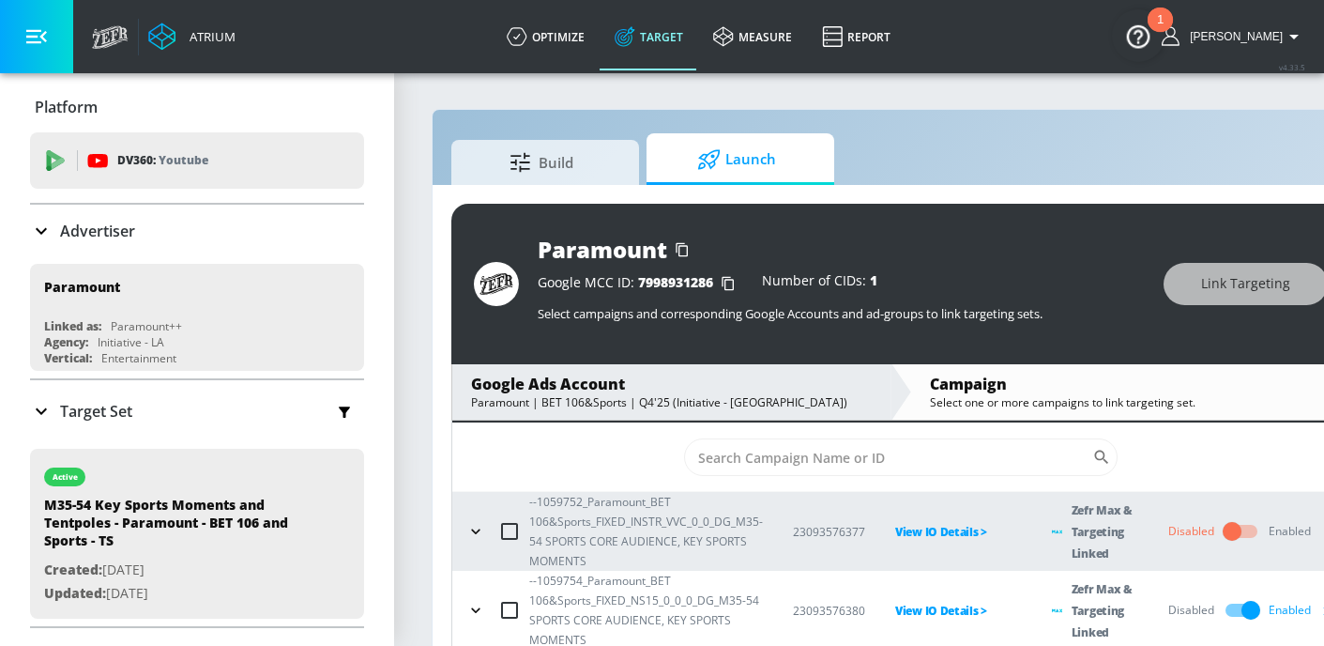
scroll to position [0, 0]
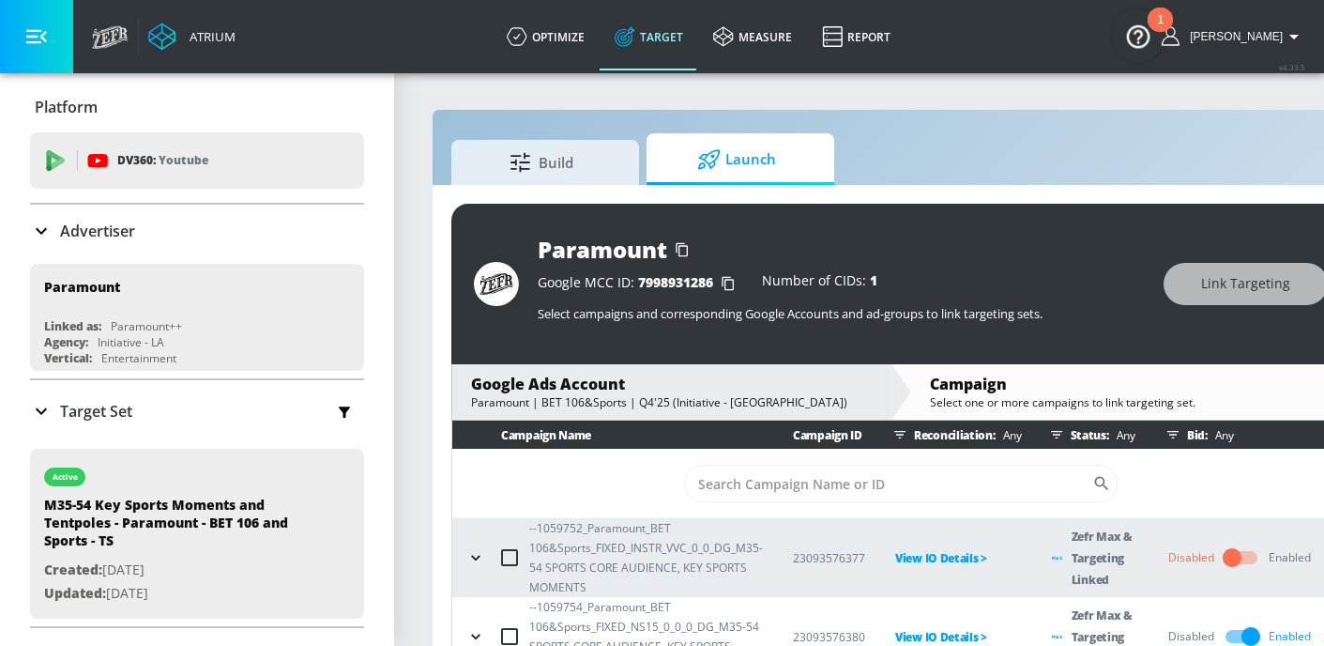
click at [481, 552] on icon "button" at bounding box center [475, 557] width 19 height 19
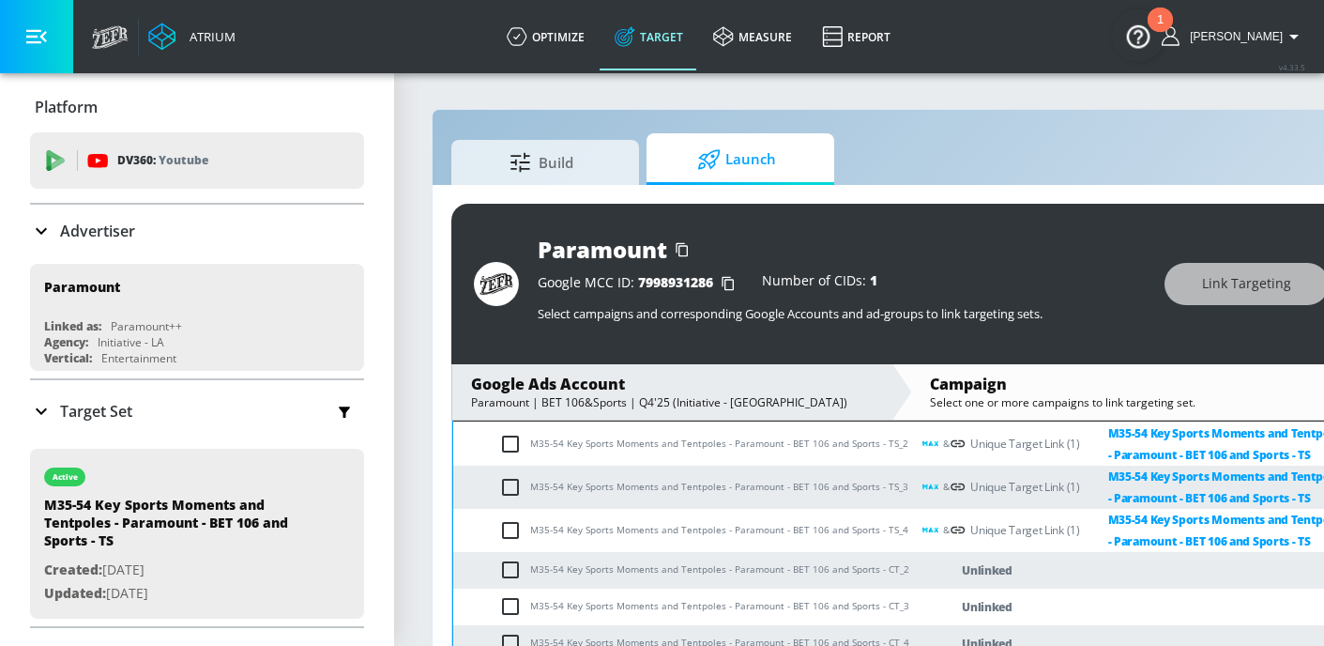
scroll to position [256, 0]
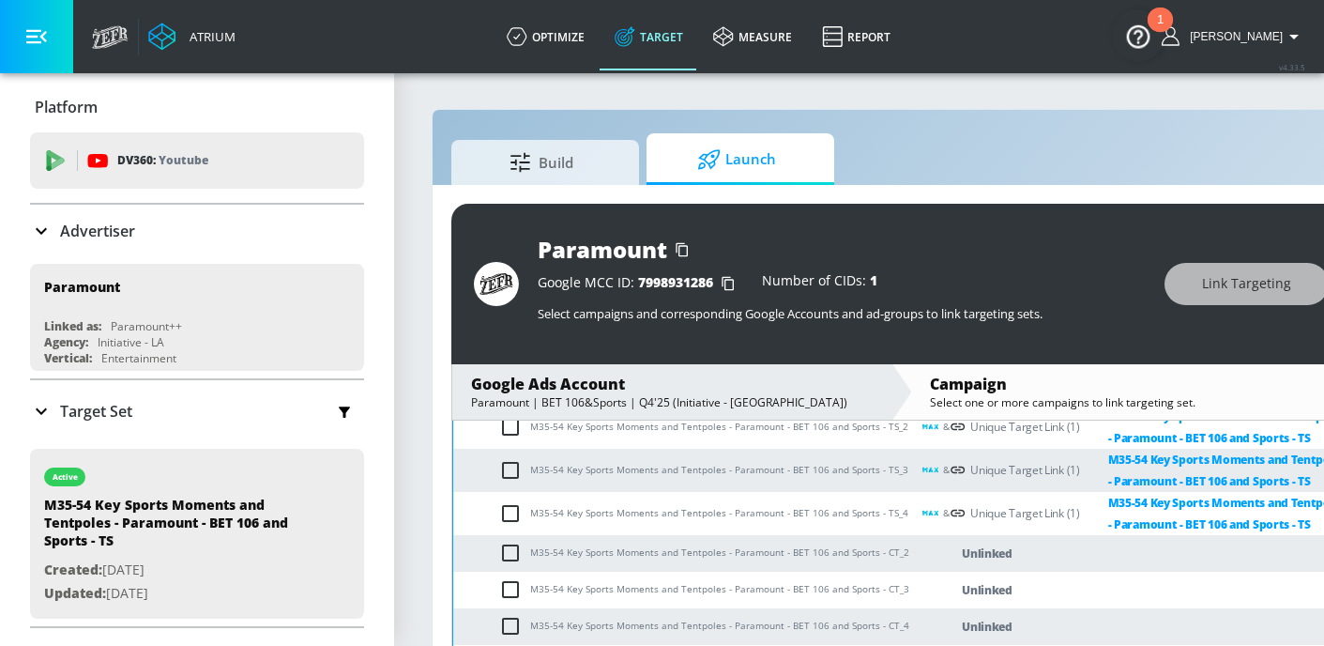
click at [516, 555] on input "checkbox" at bounding box center [514, 552] width 31 height 23
checkbox input "true"
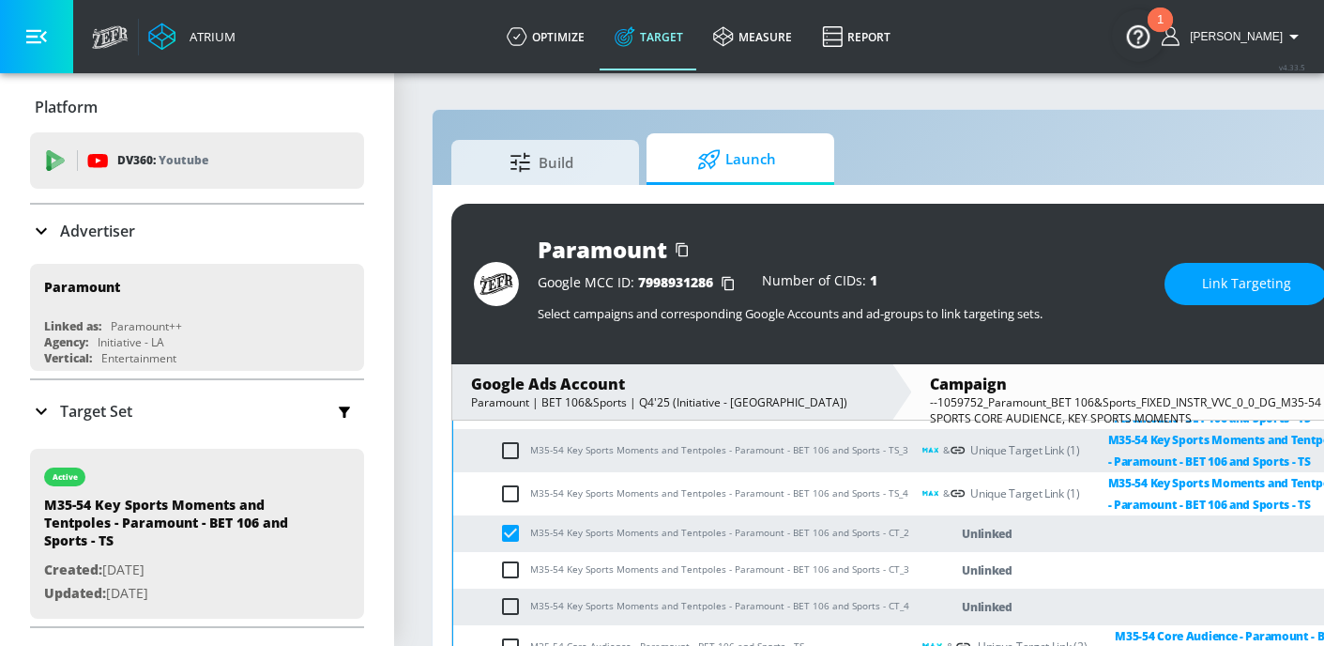
scroll to position [285, 0]
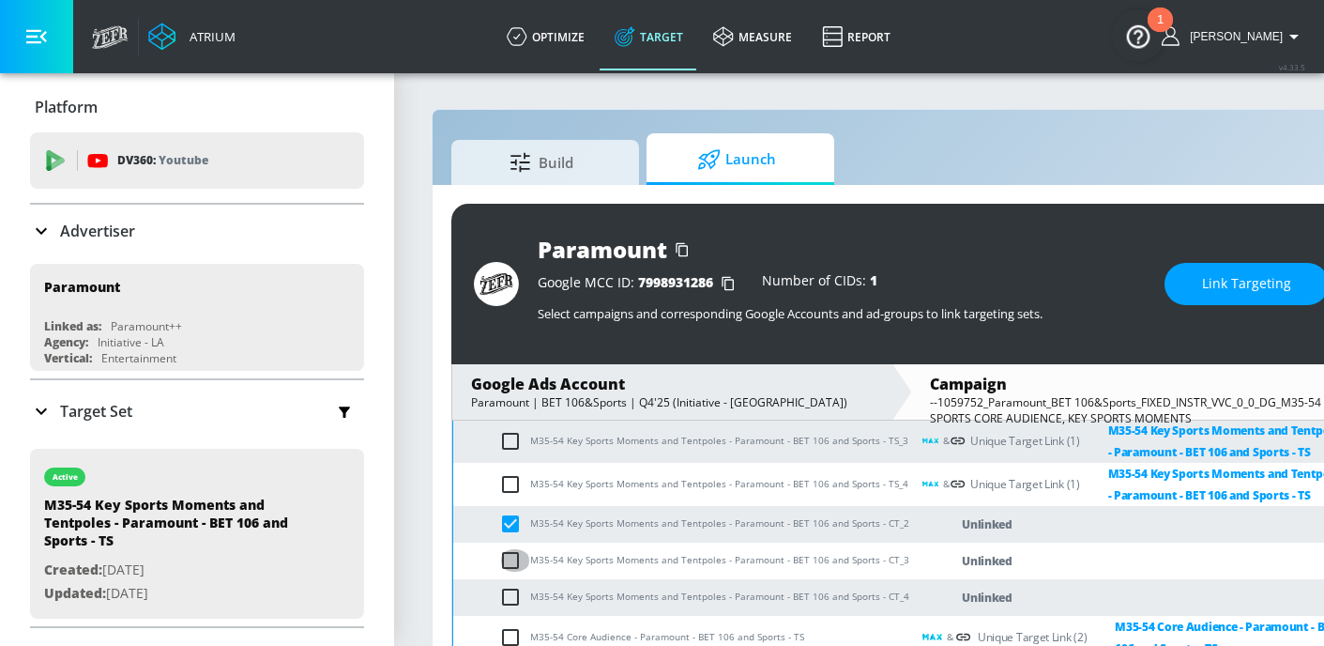
click at [515, 557] on input "checkbox" at bounding box center [514, 560] width 31 height 23
checkbox input "true"
drag, startPoint x: 504, startPoint y: 602, endPoint x: 599, endPoint y: 562, distance: 103.0
click at [504, 602] on input "checkbox" at bounding box center [514, 597] width 31 height 23
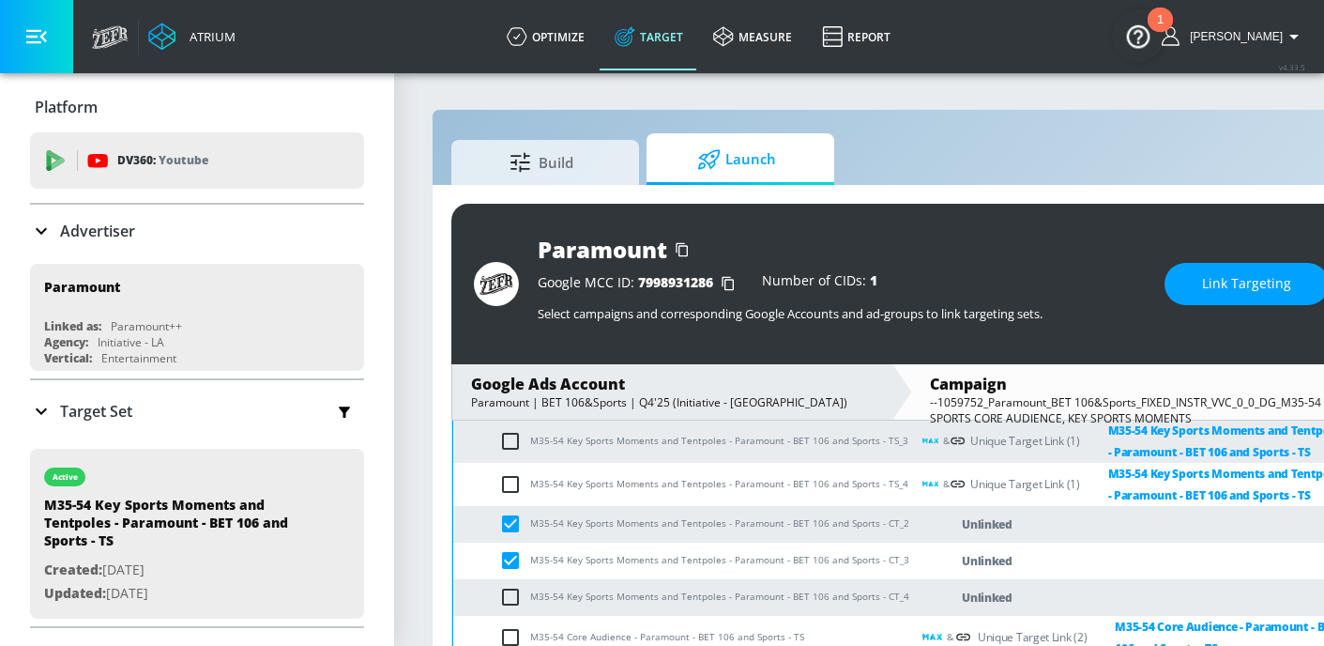
checkbox input "true"
click at [1236, 284] on span "Link Targeting" at bounding box center [1246, 283] width 89 height 23
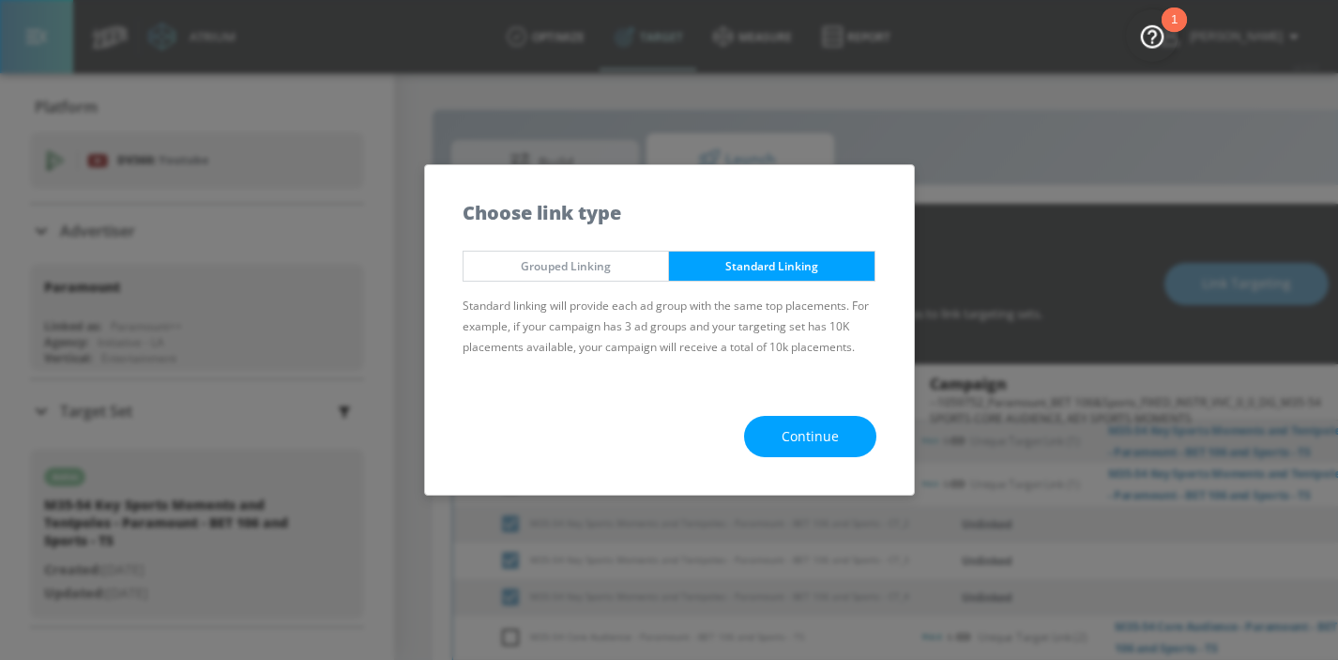
click at [840, 430] on button "Continue" at bounding box center [810, 437] width 132 height 42
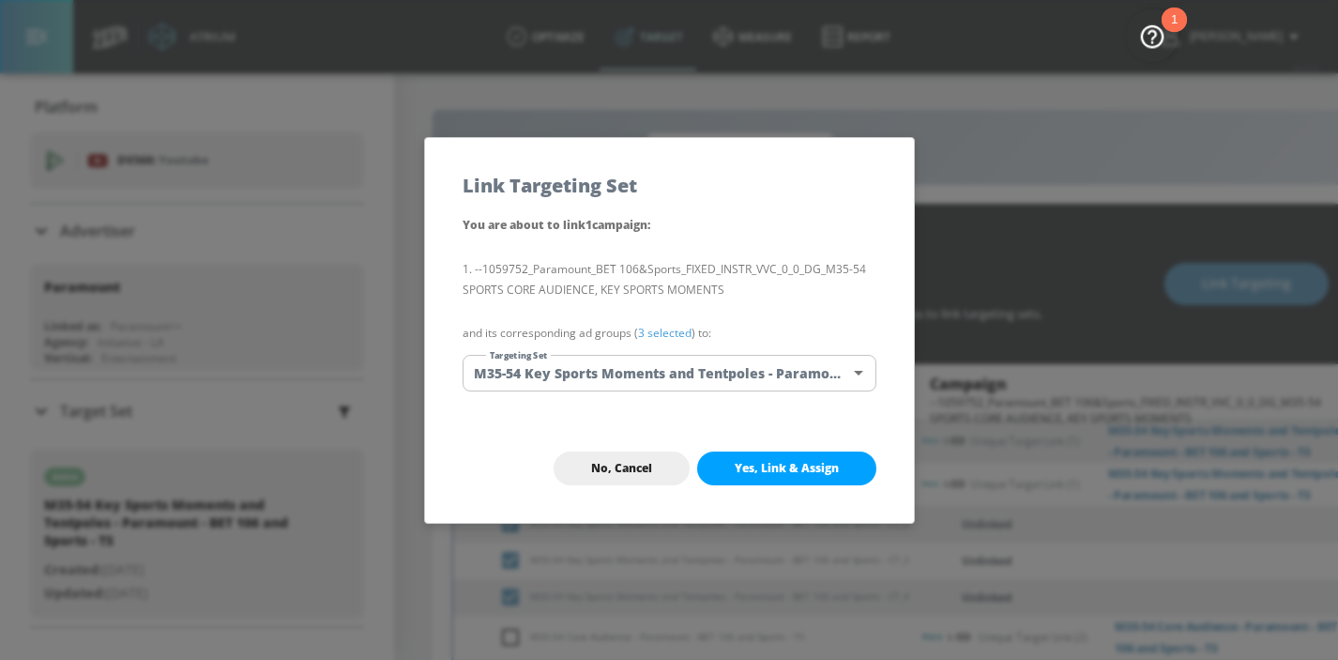
click at [781, 378] on body "Atrium optimize Target measure Report optimize Target measure Report v 4.33.5 H…" at bounding box center [669, 343] width 1338 height 687
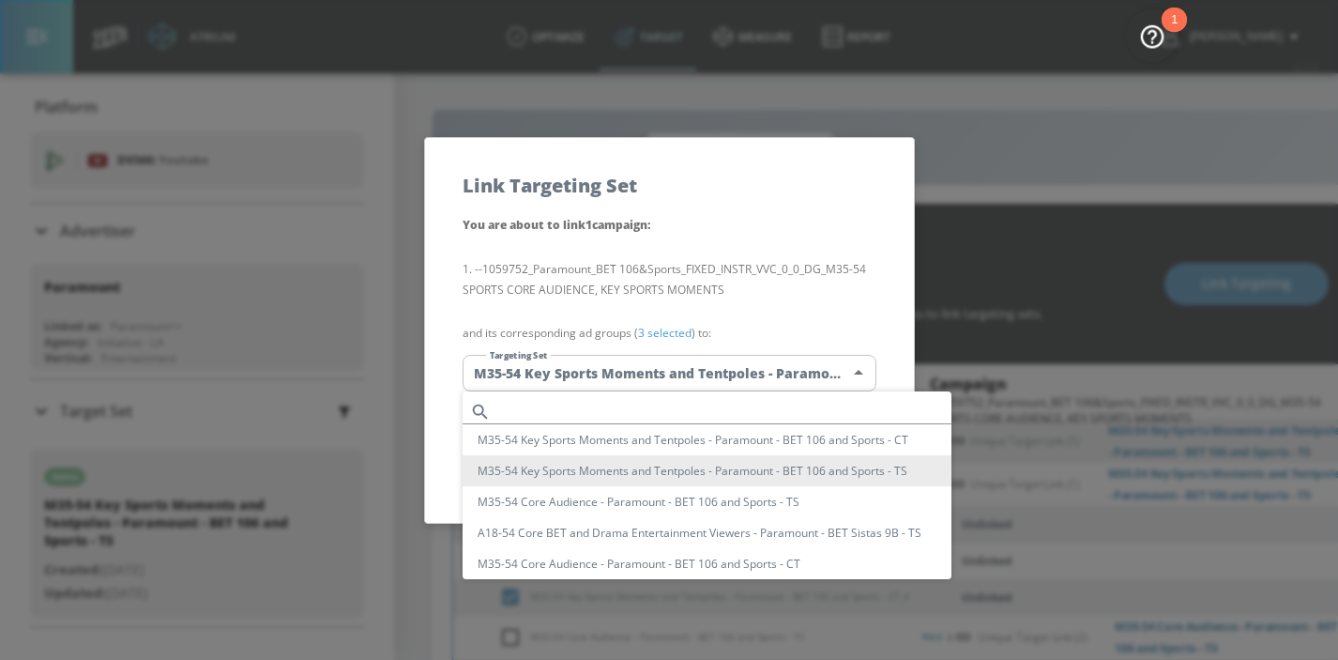
click at [774, 437] on li "M35-54 Key Sports Moments and Tentpoles - Paramount - BET 106 and Sports - CT" at bounding box center [707, 439] width 489 height 31
type input "dea98af2-0b12-4dce-a823-773bf0353e3b"
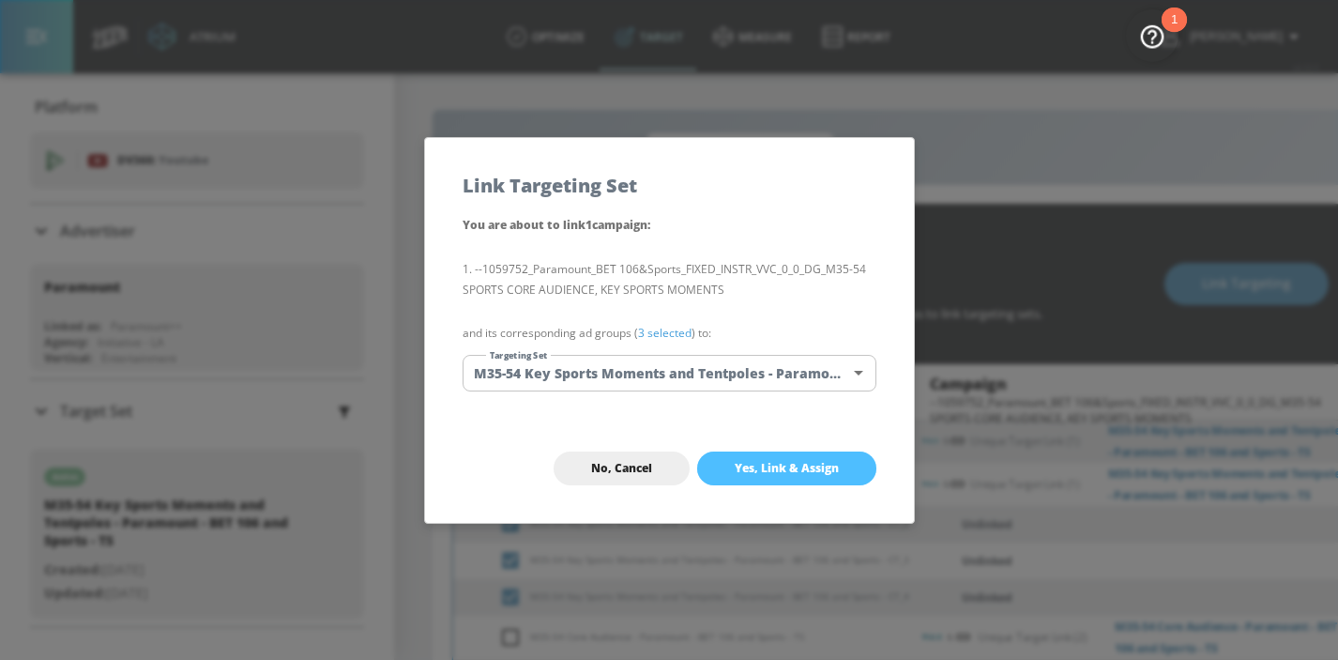
click at [780, 471] on span "Yes, Link & Assign" at bounding box center [787, 468] width 104 height 15
checkbox input "true"
checkbox input "false"
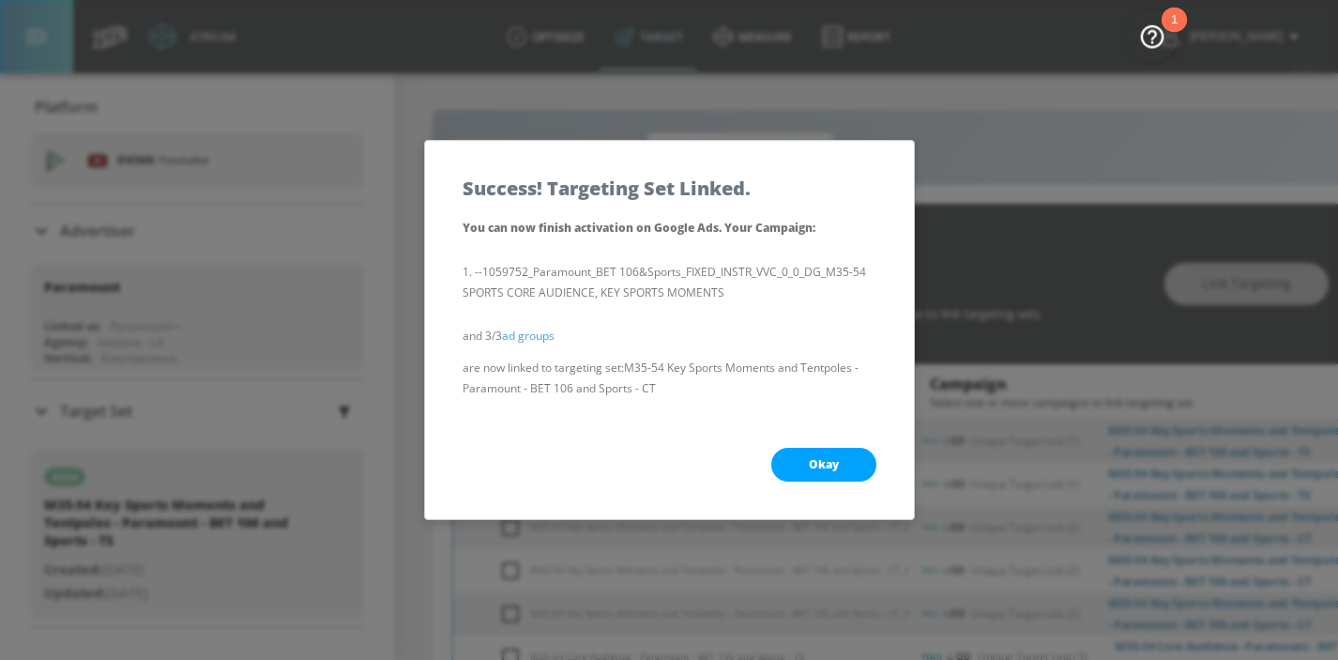
click at [790, 469] on button "Okay" at bounding box center [823, 465] width 105 height 34
checkbox input "true"
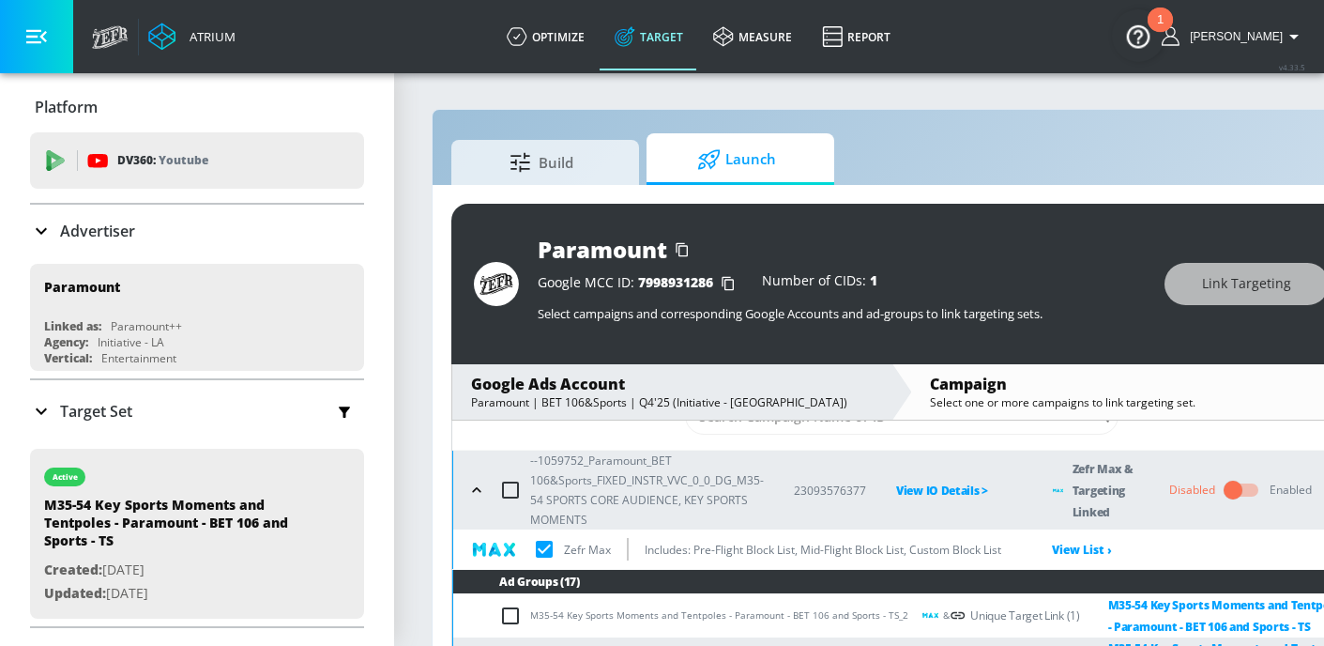
scroll to position [22, 0]
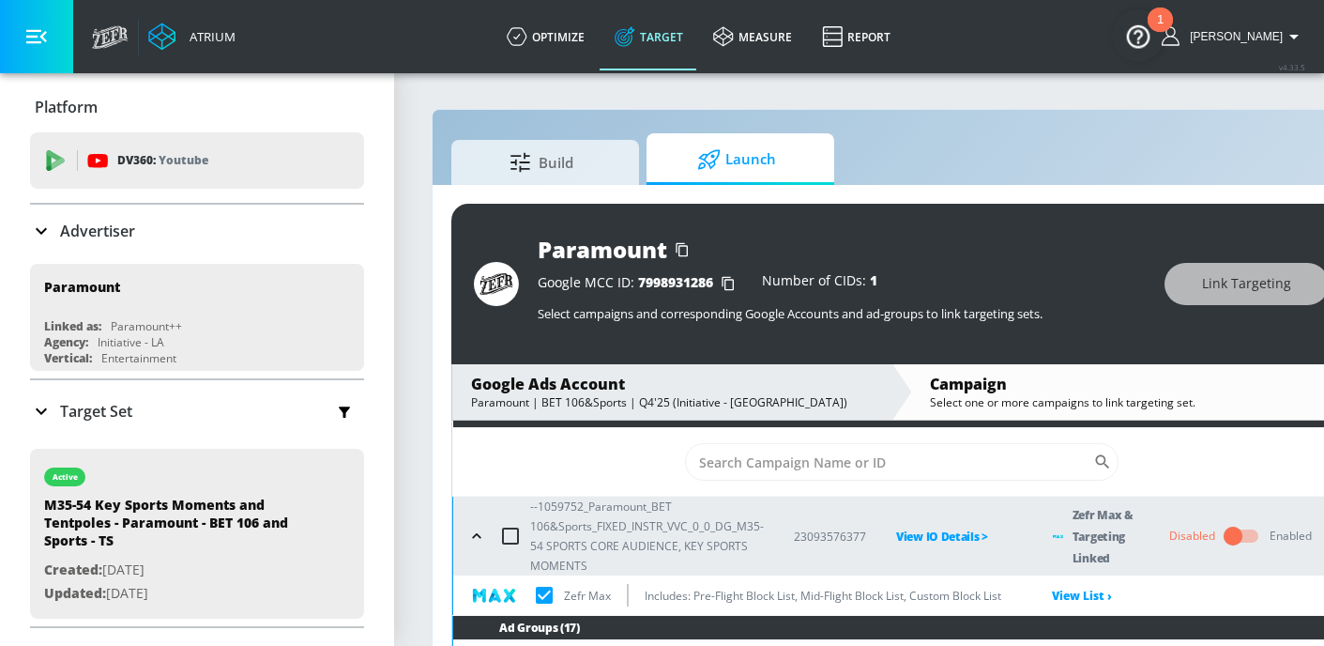
click at [466, 531] on button "button" at bounding box center [477, 536] width 28 height 28
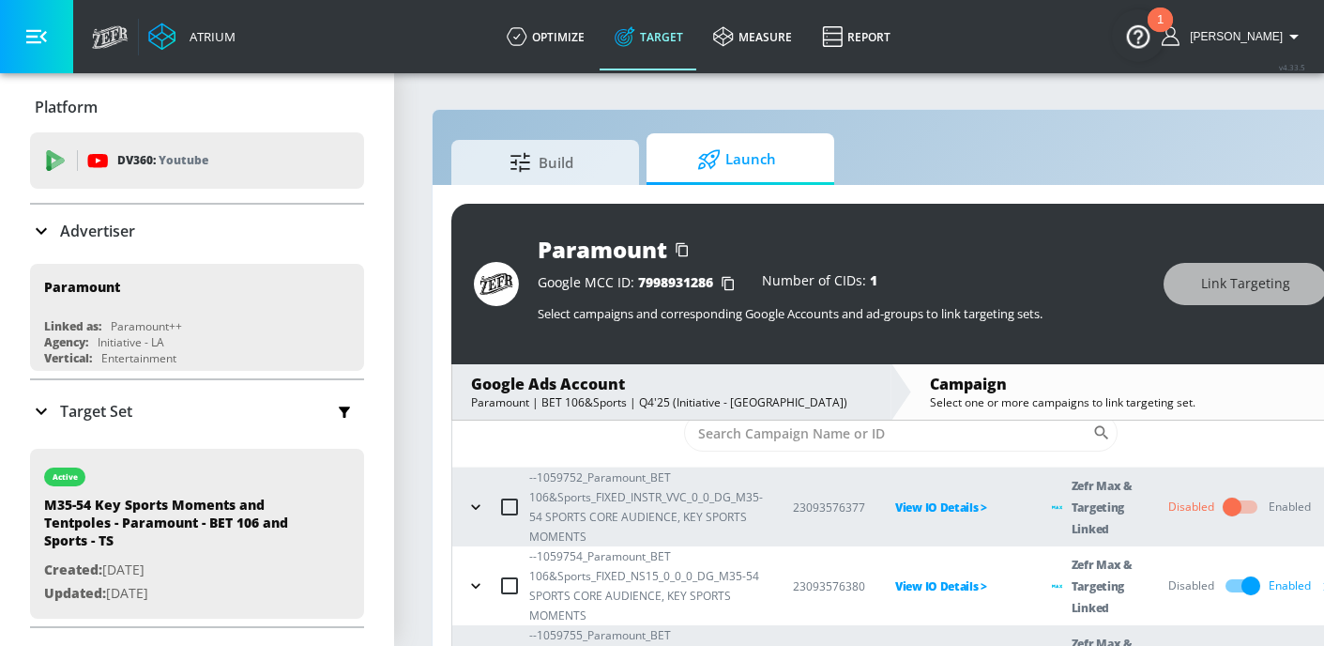
click at [479, 581] on icon "button" at bounding box center [475, 585] width 19 height 19
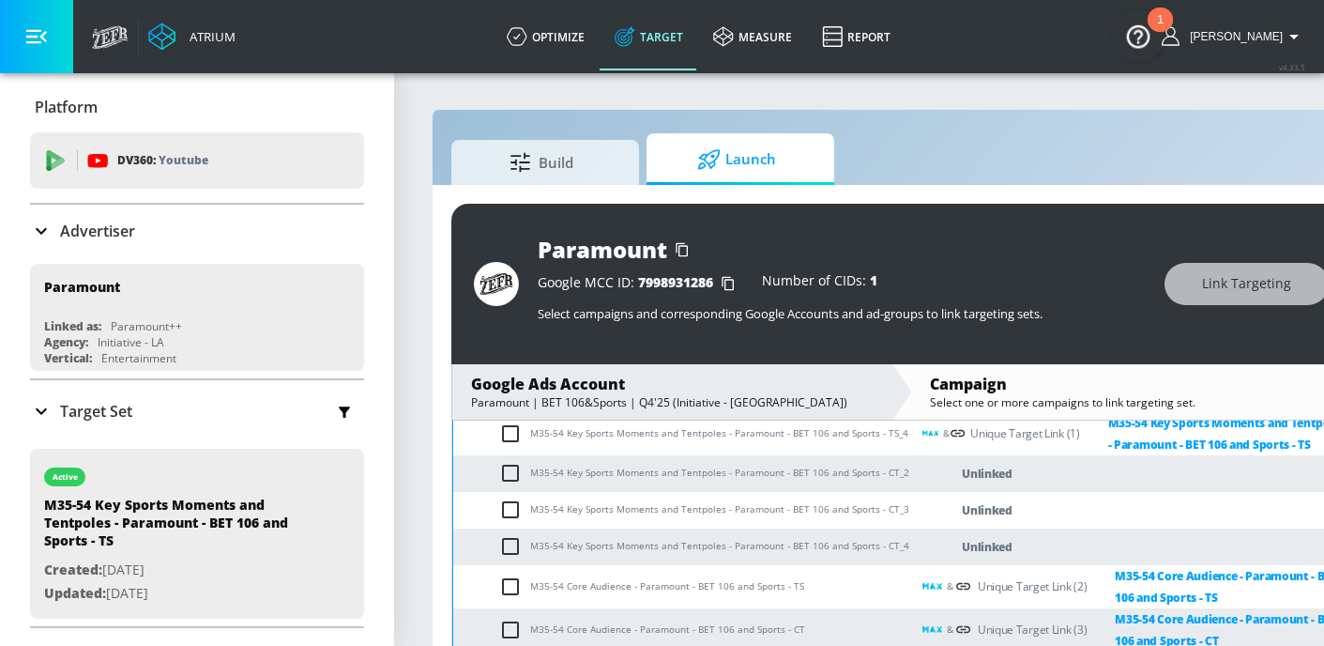
scroll to position [416, 0]
click at [517, 476] on input "checkbox" at bounding box center [514, 473] width 31 height 23
checkbox input "true"
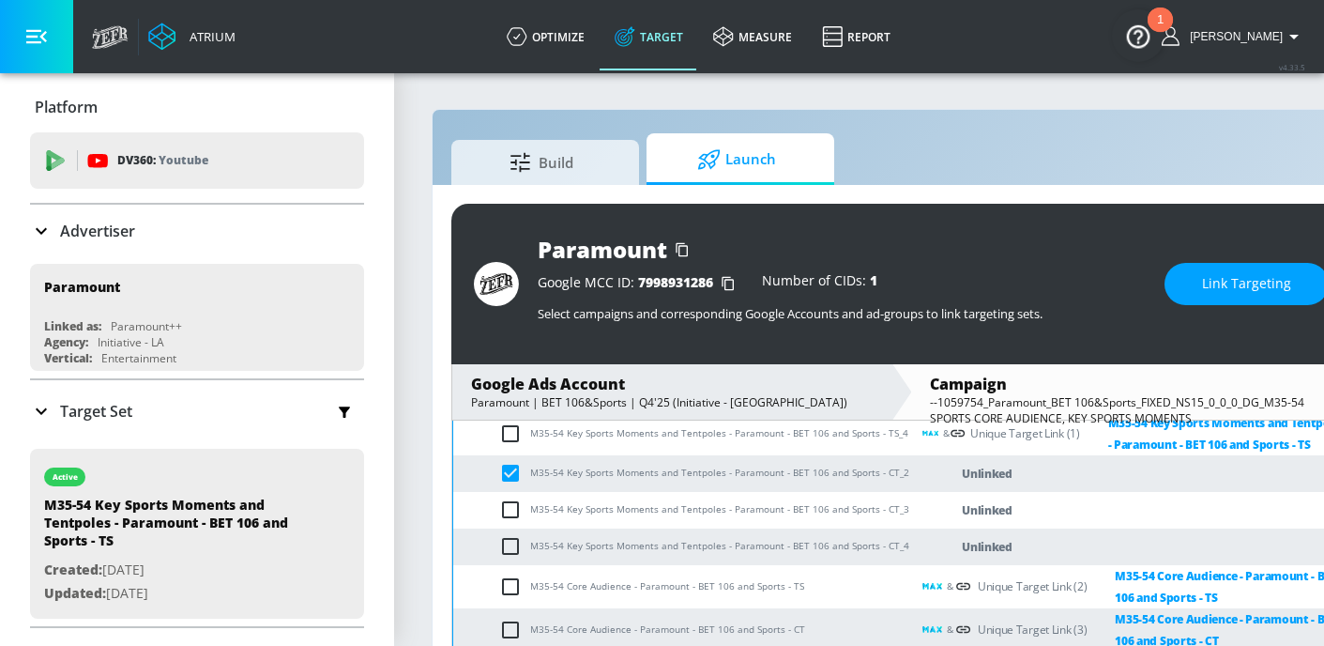
click at [511, 522] on td "M35-54 Key Sports Moments and Tentpoles - Paramount - BET 106 and Sports - CT_3" at bounding box center [681, 510] width 457 height 37
drag, startPoint x: 507, startPoint y: 548, endPoint x: 505, endPoint y: 532, distance: 16.1
click at [508, 548] on input "checkbox" at bounding box center [514, 546] width 31 height 23
checkbox input "true"
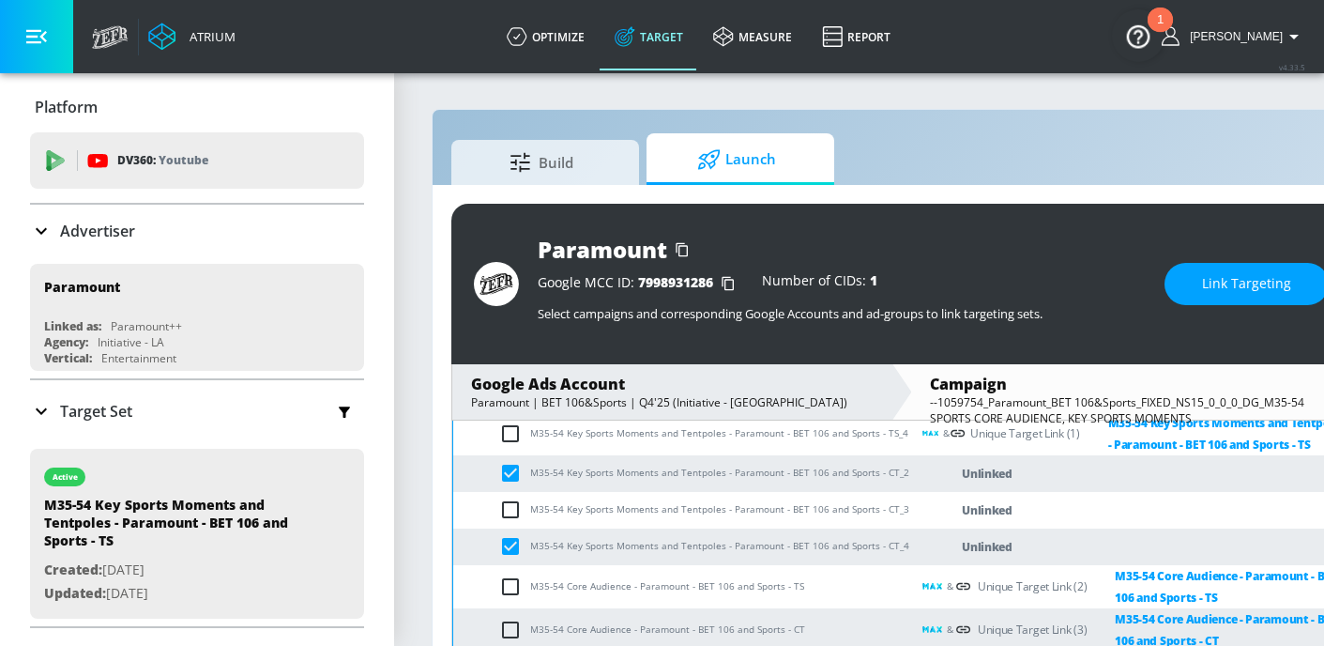
click at [510, 498] on input "checkbox" at bounding box center [514, 509] width 31 height 23
checkbox input "true"
click at [1220, 281] on span "Link Targeting" at bounding box center [1246, 283] width 89 height 23
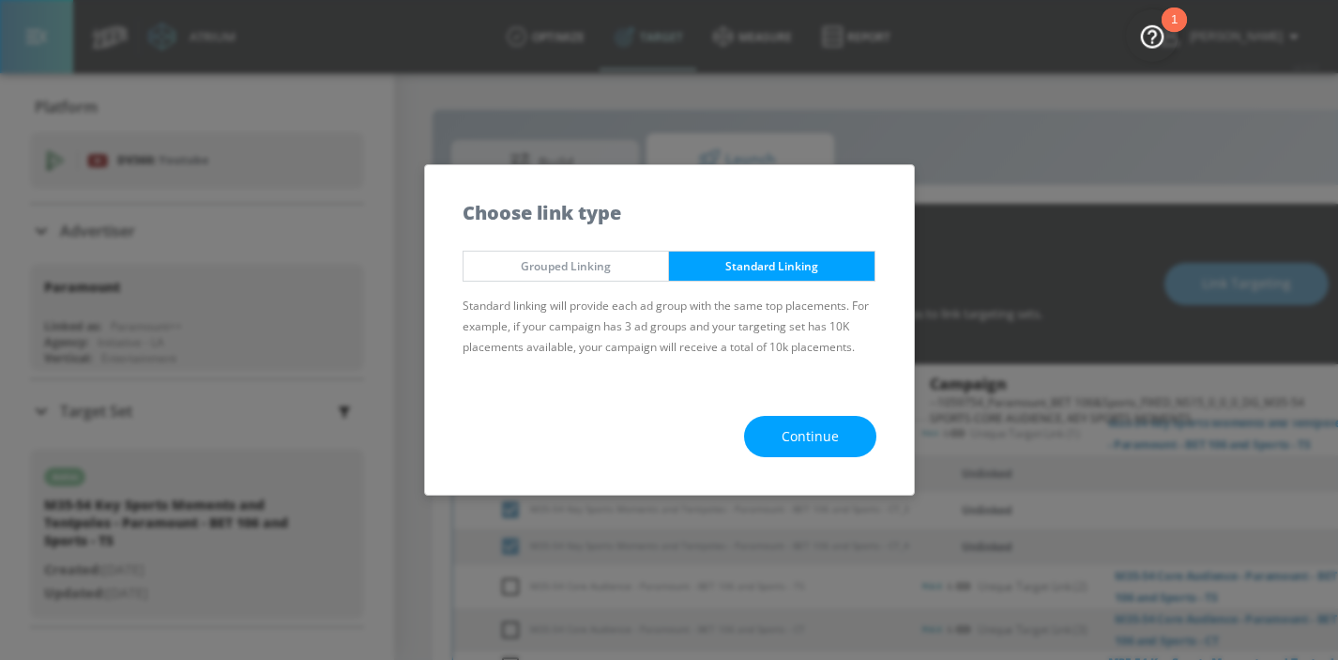
click at [832, 434] on span "Continue" at bounding box center [810, 436] width 57 height 23
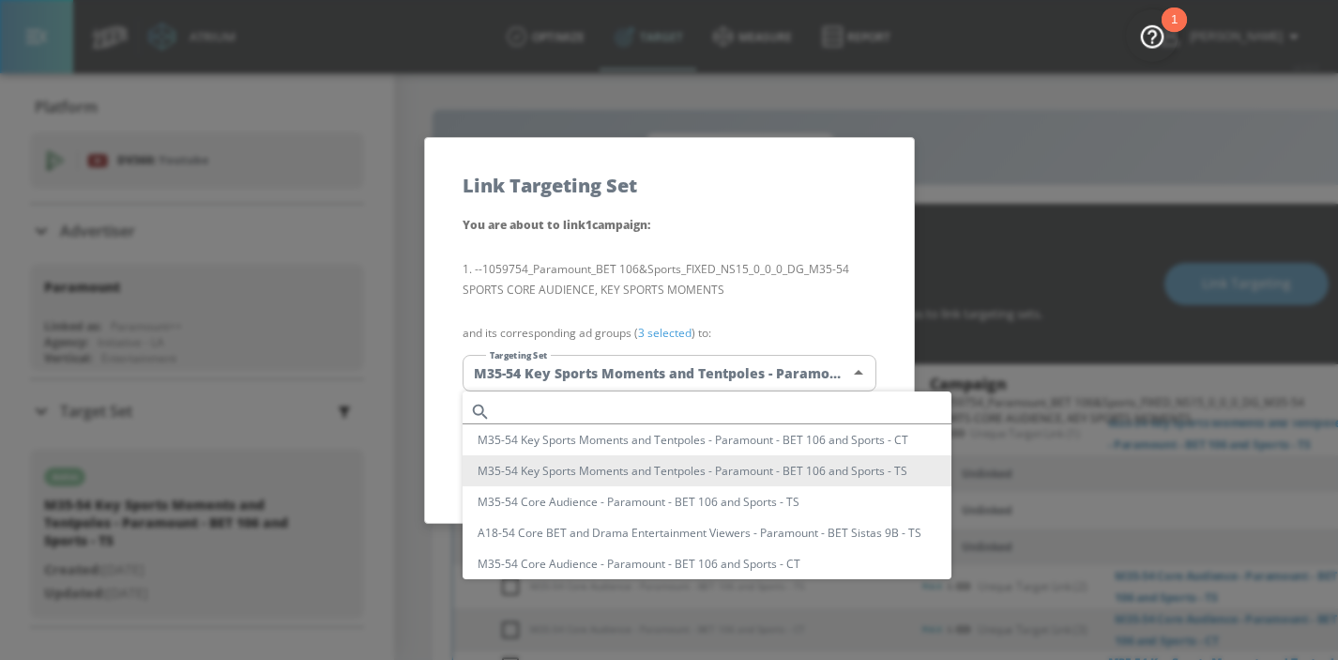
click at [806, 376] on body "Atrium optimize Target measure Report optimize Target measure Report v 4.33.5 H…" at bounding box center [669, 343] width 1338 height 687
click at [667, 439] on li "M35-54 Key Sports Moments and Tentpoles - Paramount - BET 106 and Sports - CT" at bounding box center [707, 439] width 489 height 31
type input "dea98af2-0b12-4dce-a823-773bf0353e3b"
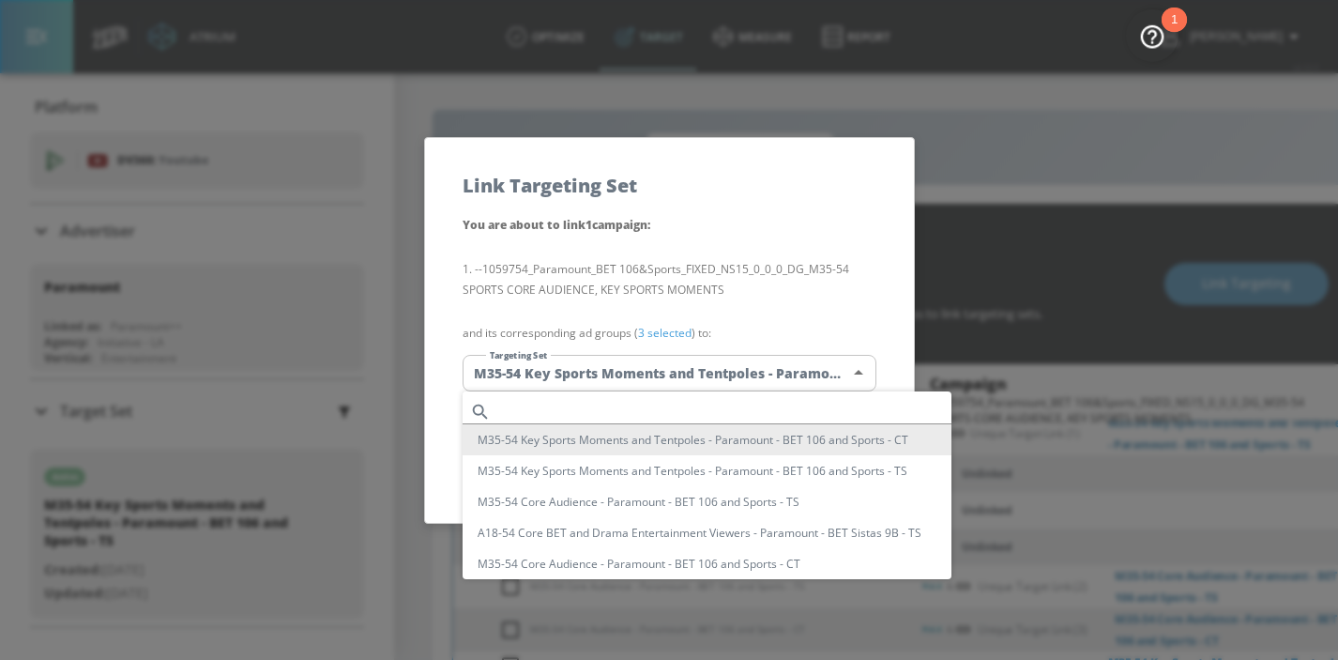
click at [718, 372] on body "Atrium optimize Target measure Report optimize Target measure Report v 4.33.5 H…" at bounding box center [669, 343] width 1338 height 687
click at [750, 301] on div at bounding box center [669, 330] width 1338 height 660
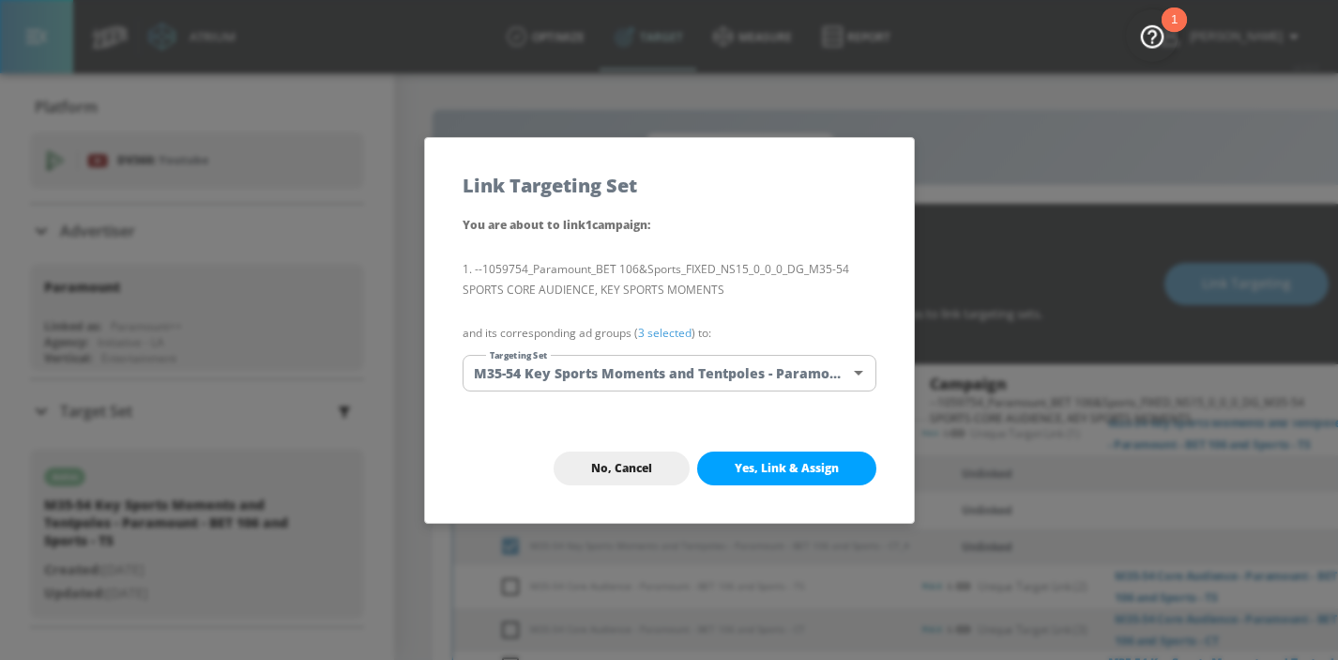
click at [802, 477] on button "Yes, Link & Assign" at bounding box center [786, 468] width 179 height 34
checkbox input "true"
checkbox input "false"
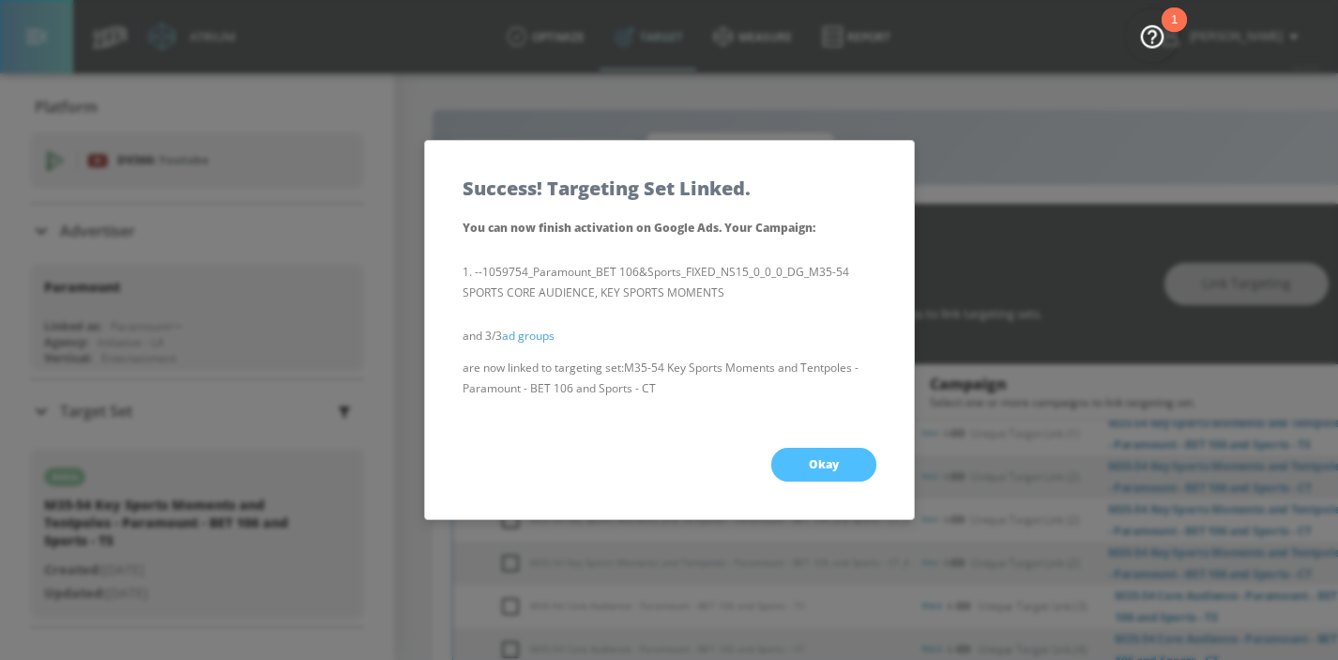
click at [799, 460] on button "Okay" at bounding box center [823, 465] width 105 height 34
checkbox input "true"
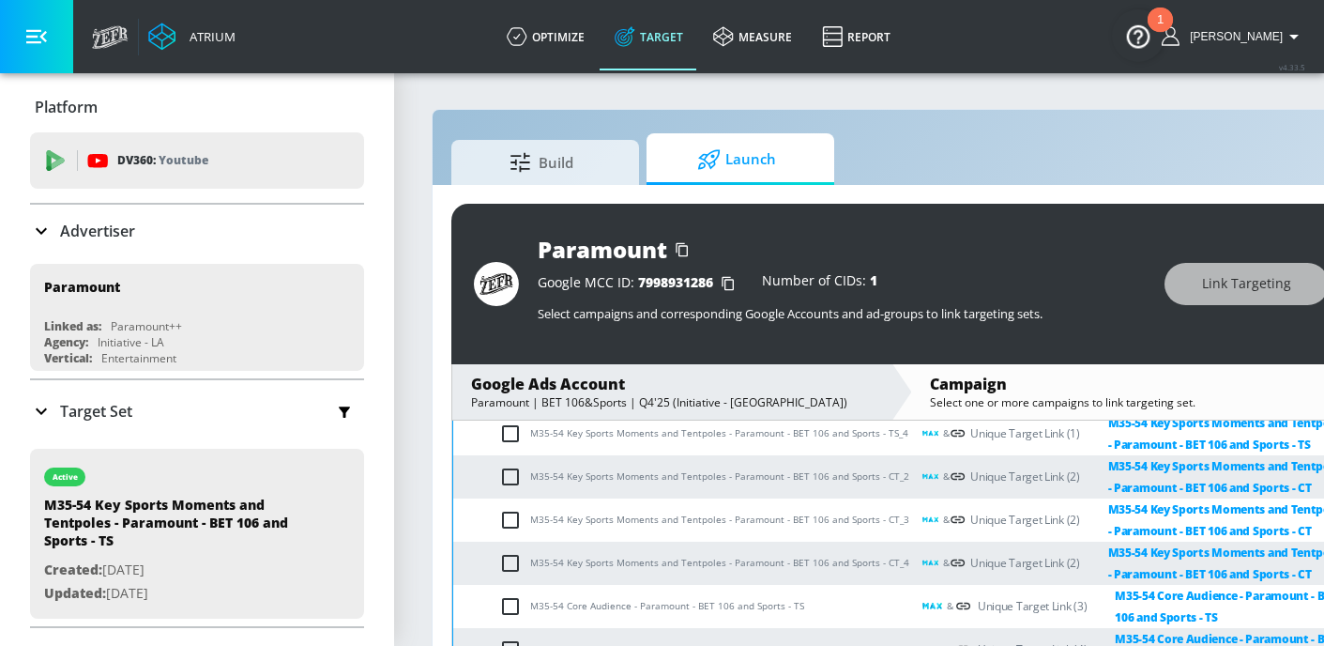
scroll to position [0, 0]
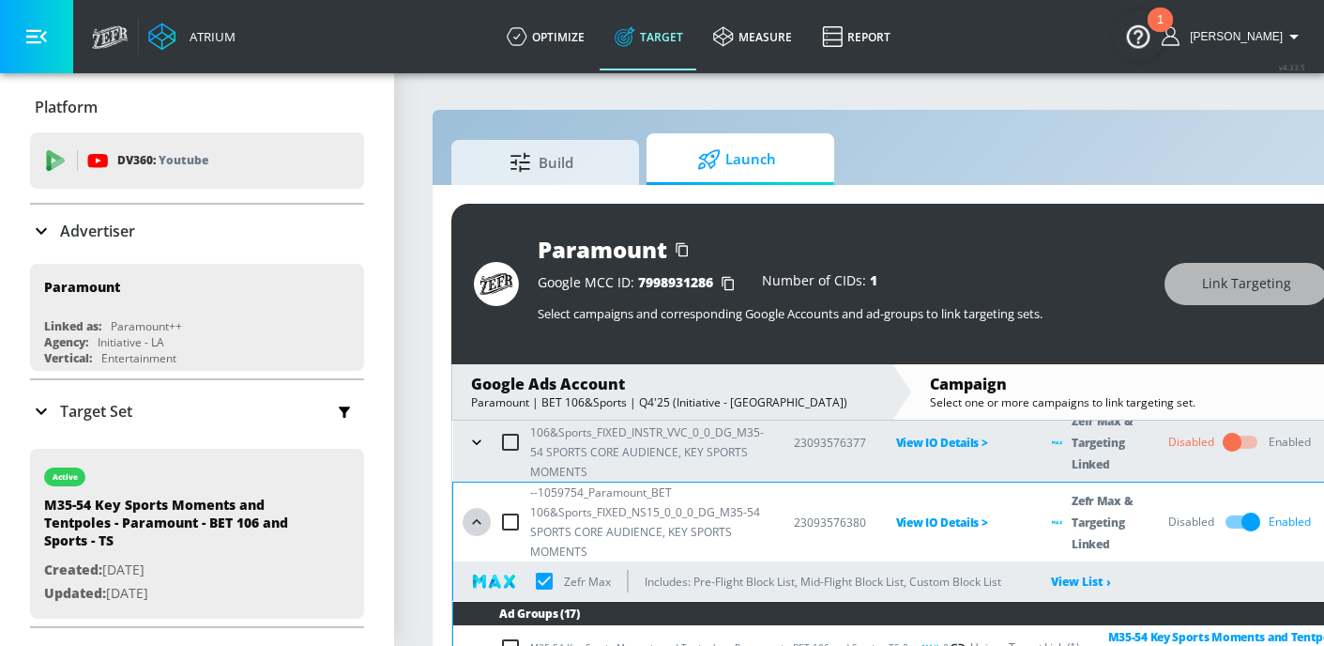
click at [466, 513] on button "button" at bounding box center [477, 522] width 28 height 28
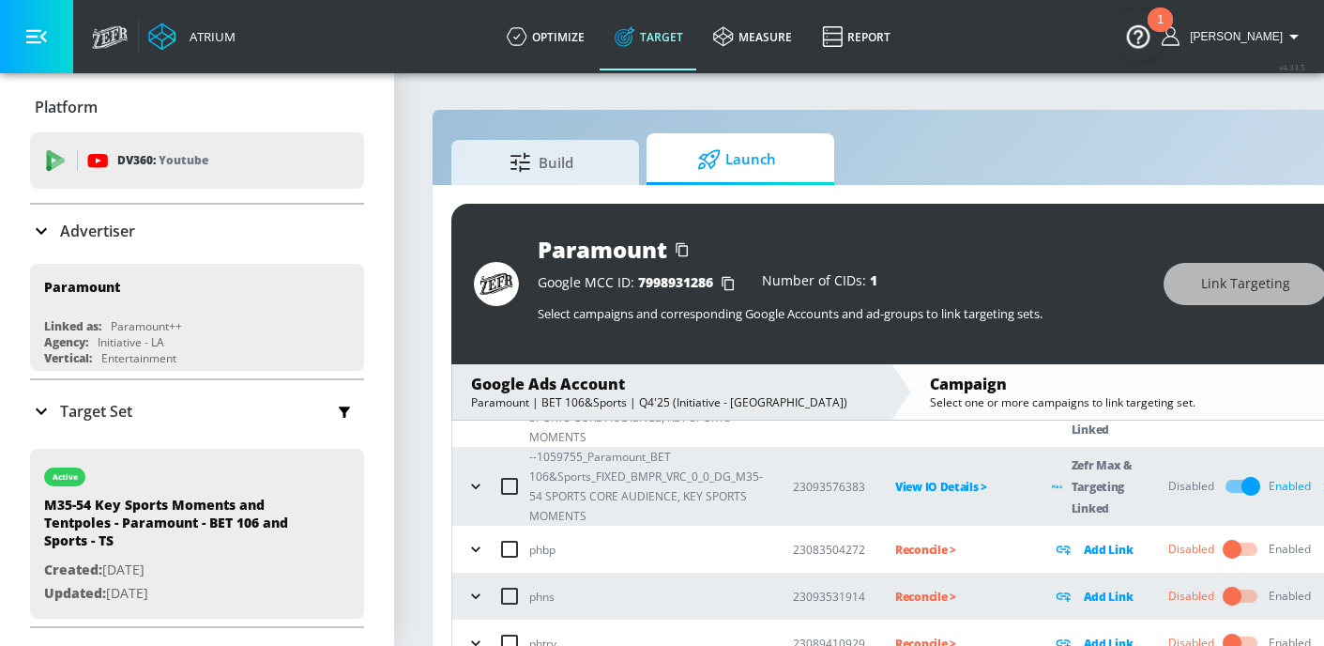
click at [477, 490] on icon "button" at bounding box center [475, 486] width 19 height 19
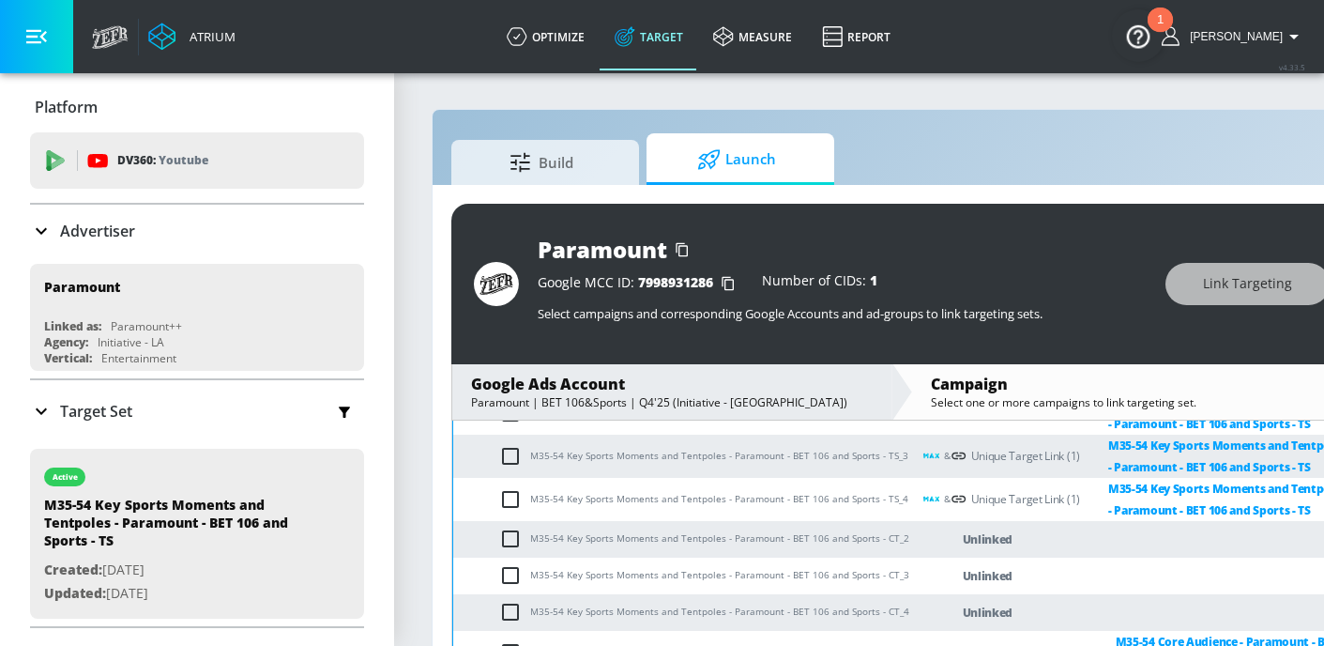
scroll to position [478, 0]
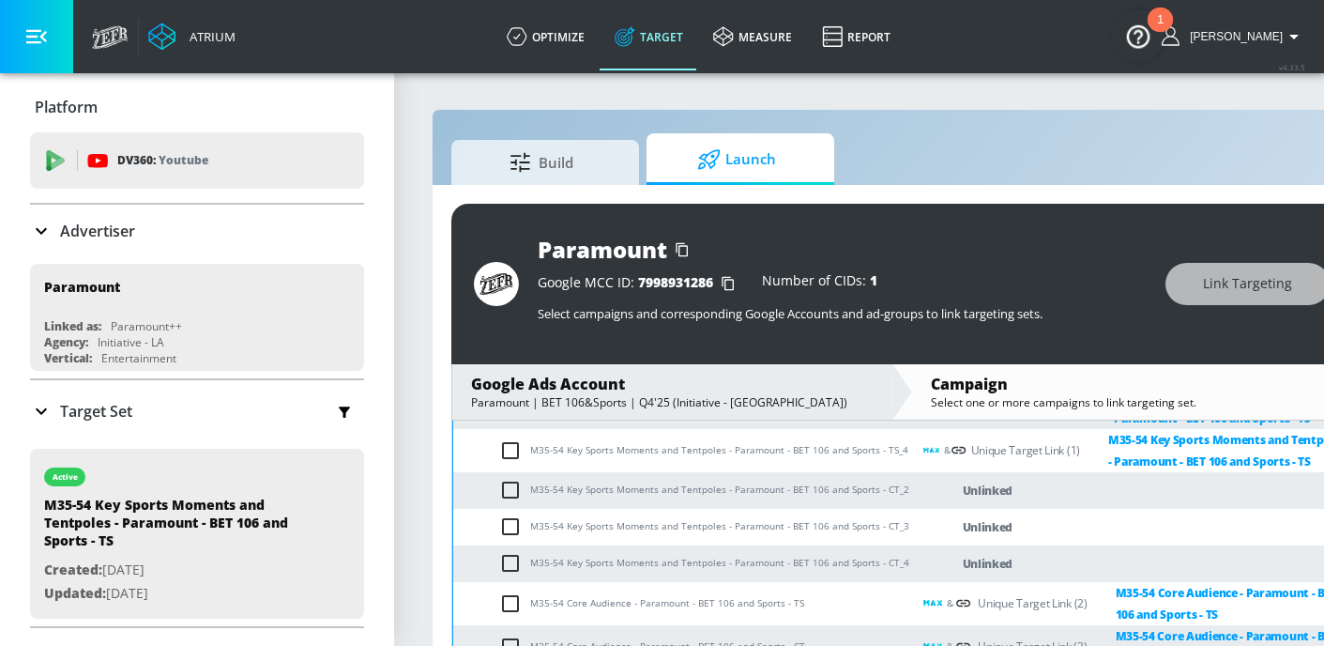
click at [514, 494] on input "checkbox" at bounding box center [514, 490] width 31 height 23
checkbox input "true"
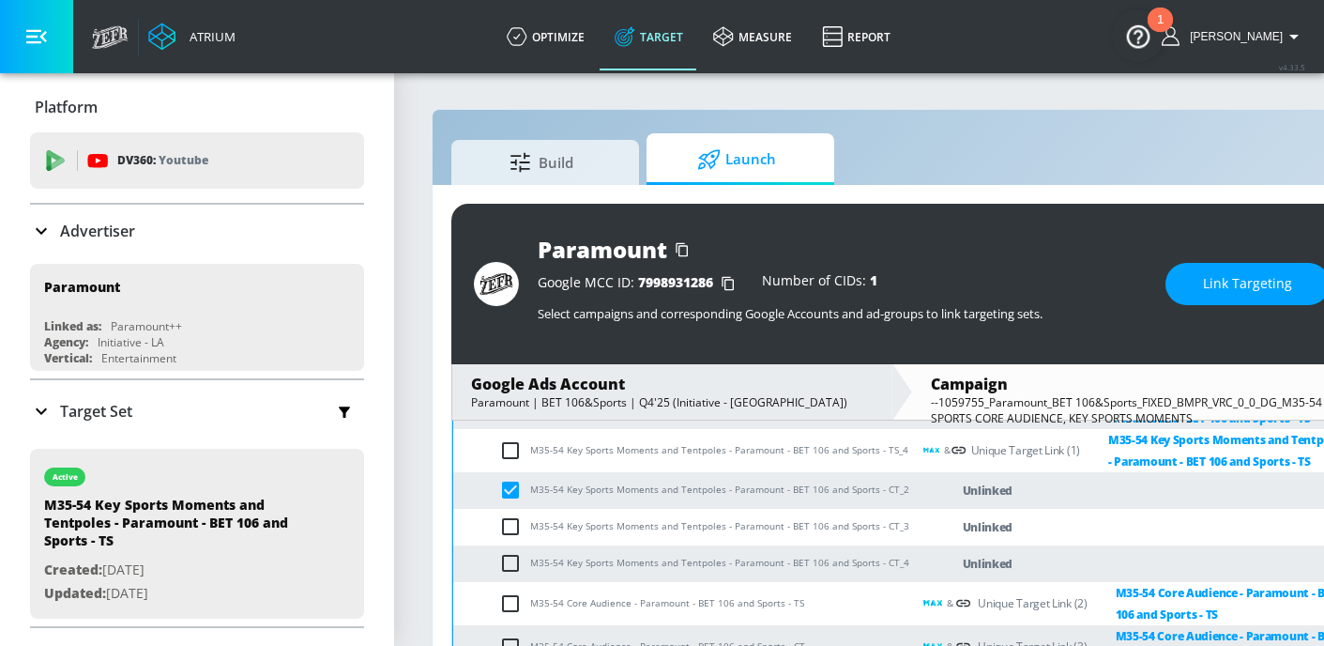
click at [516, 539] on td "M35-54 Key Sports Moments and Tentpoles - Paramount - BET 106 and Sports - CT_3" at bounding box center [682, 527] width 458 height 37
click at [510, 563] on input "checkbox" at bounding box center [514, 563] width 31 height 23
checkbox input "true"
click at [509, 515] on input "checkbox" at bounding box center [514, 526] width 31 height 23
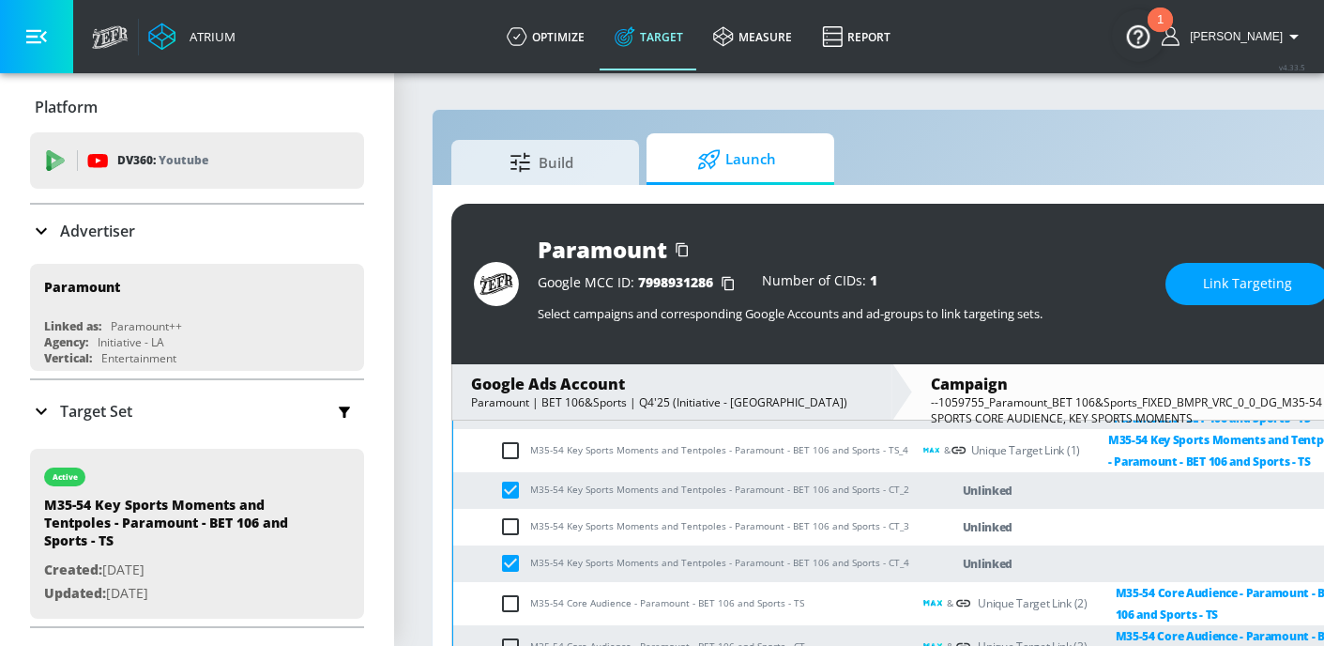
checkbox input "true"
click at [1244, 278] on span "Link Targeting" at bounding box center [1247, 283] width 89 height 23
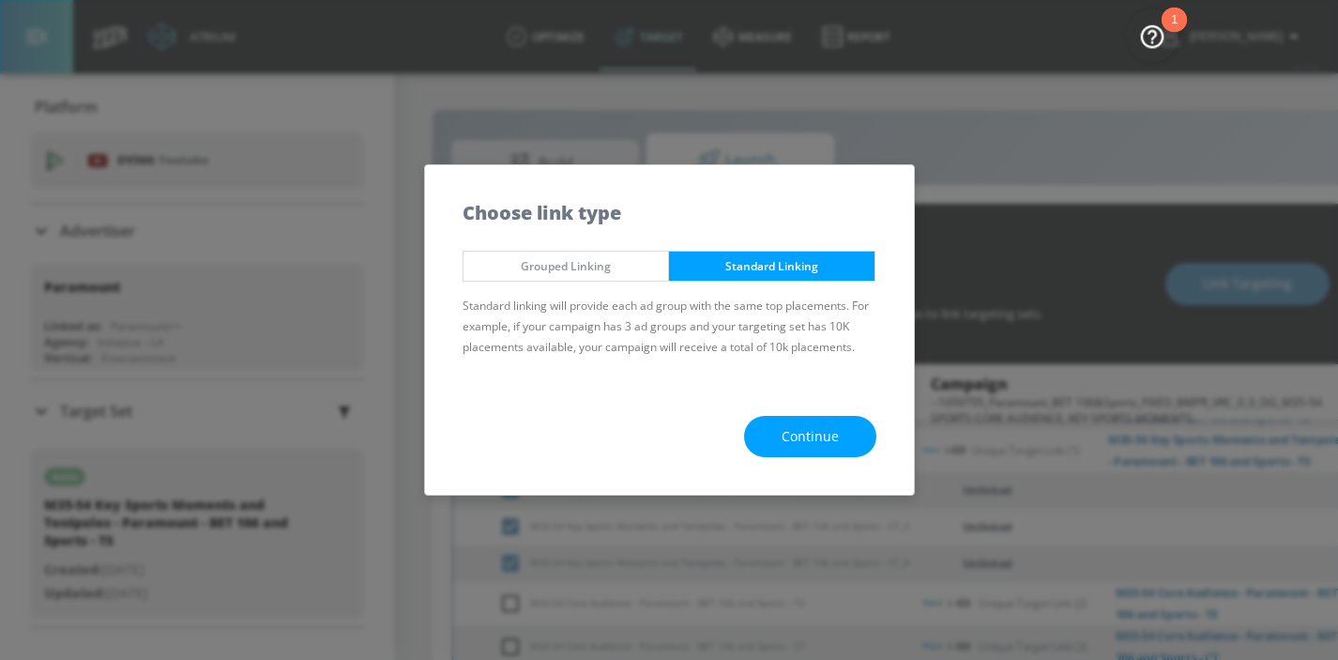
click at [794, 432] on span "Continue" at bounding box center [810, 436] width 57 height 23
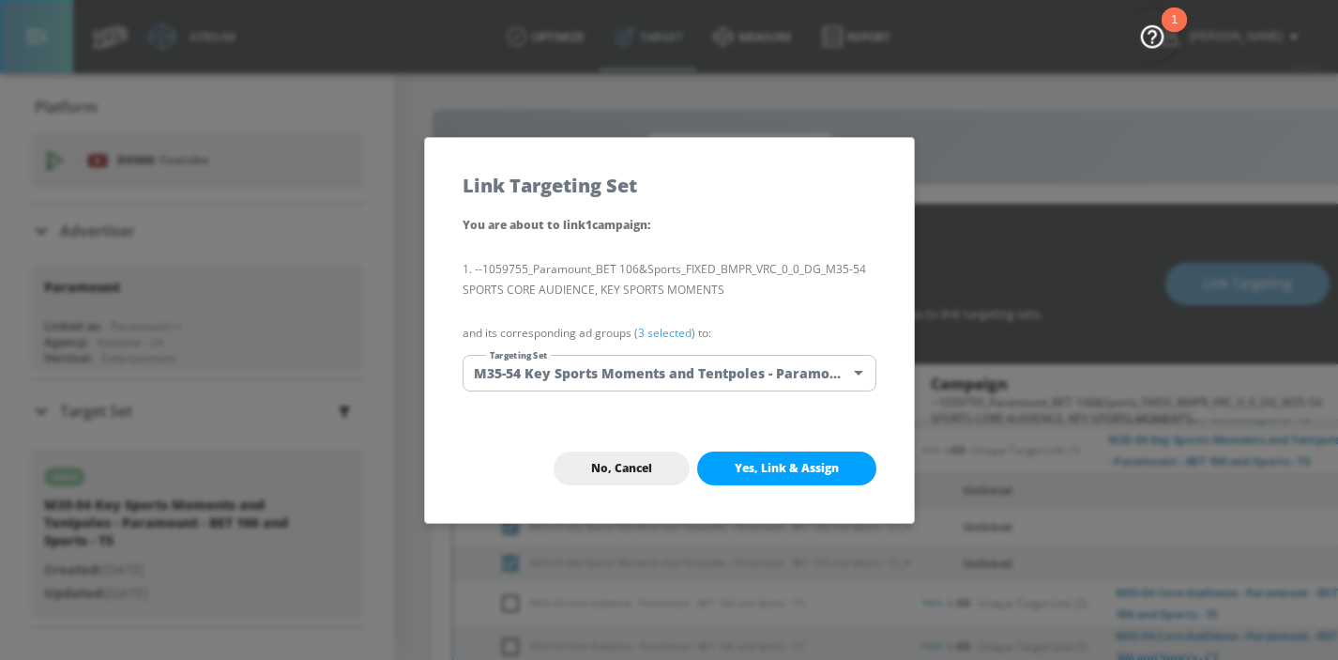
click at [735, 367] on body "Atrium optimize Target measure Report optimize Target measure Report v 4.33.5 H…" at bounding box center [669, 343] width 1338 height 687
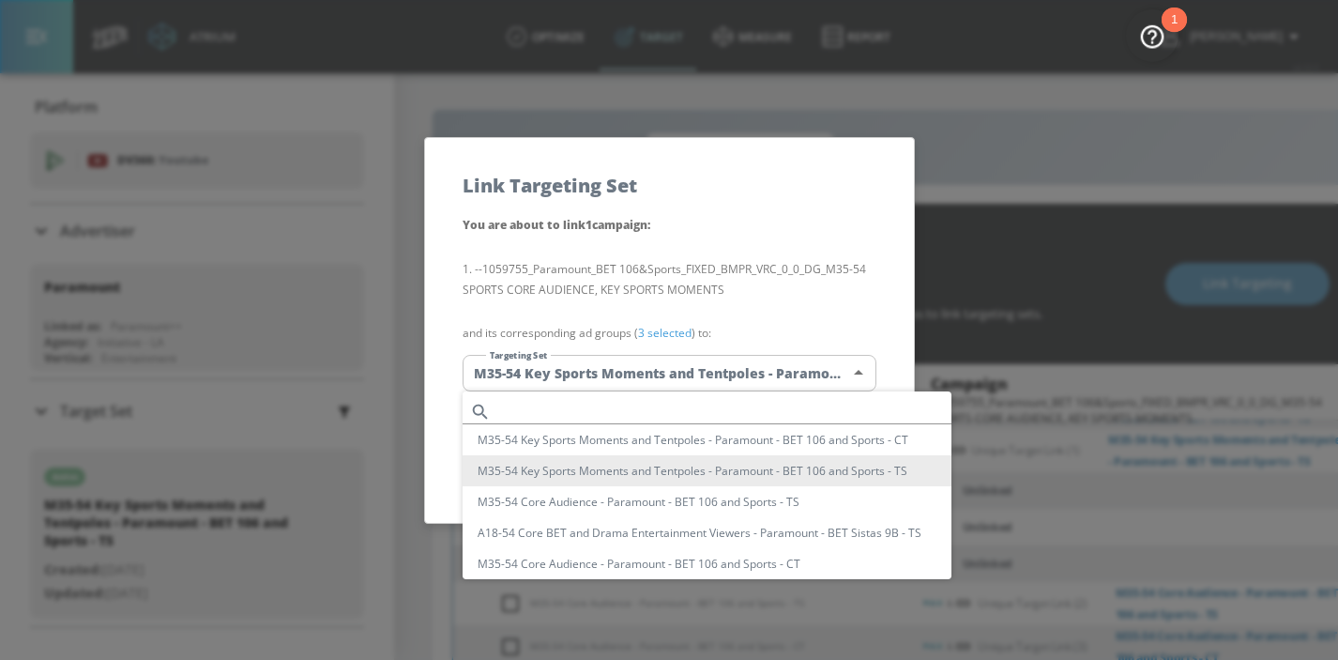
click at [733, 438] on li "M35-54 Key Sports Moments and Tentpoles - Paramount - BET 106 and Sports - CT" at bounding box center [707, 439] width 489 height 31
type input "dea98af2-0b12-4dce-a823-773bf0353e3b"
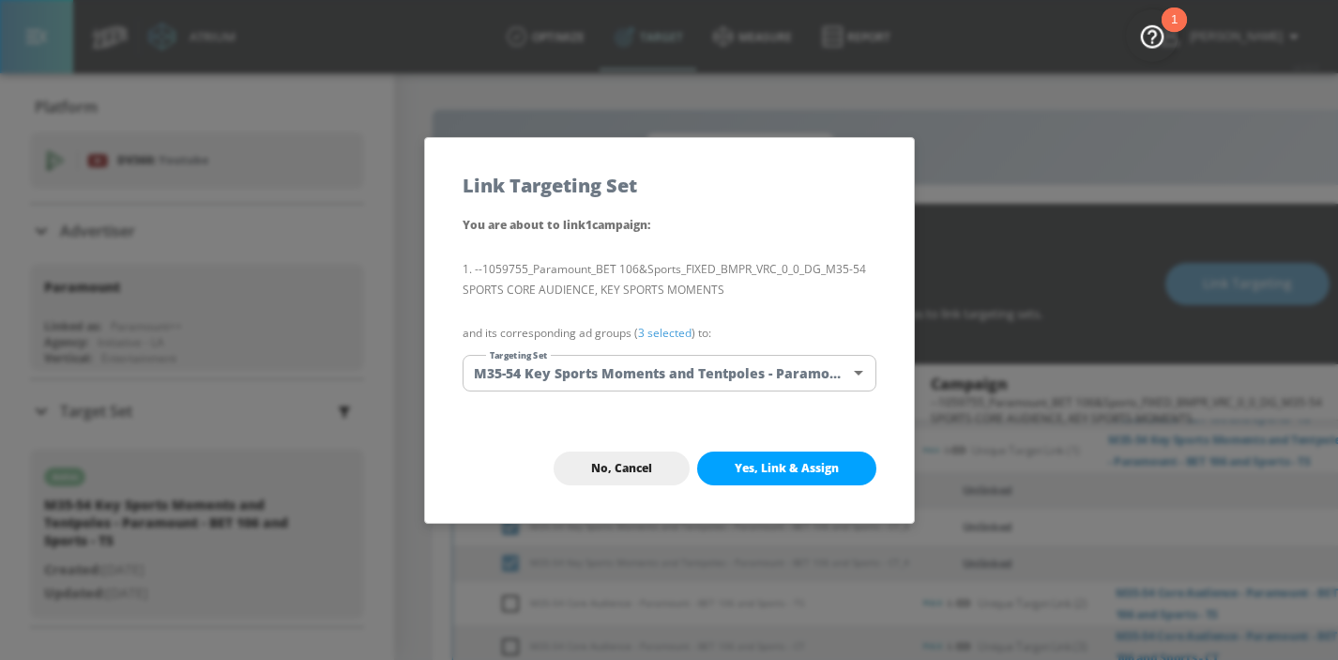
click at [749, 476] on button "Yes, Link & Assign" at bounding box center [786, 468] width 179 height 34
checkbox input "true"
checkbox input "false"
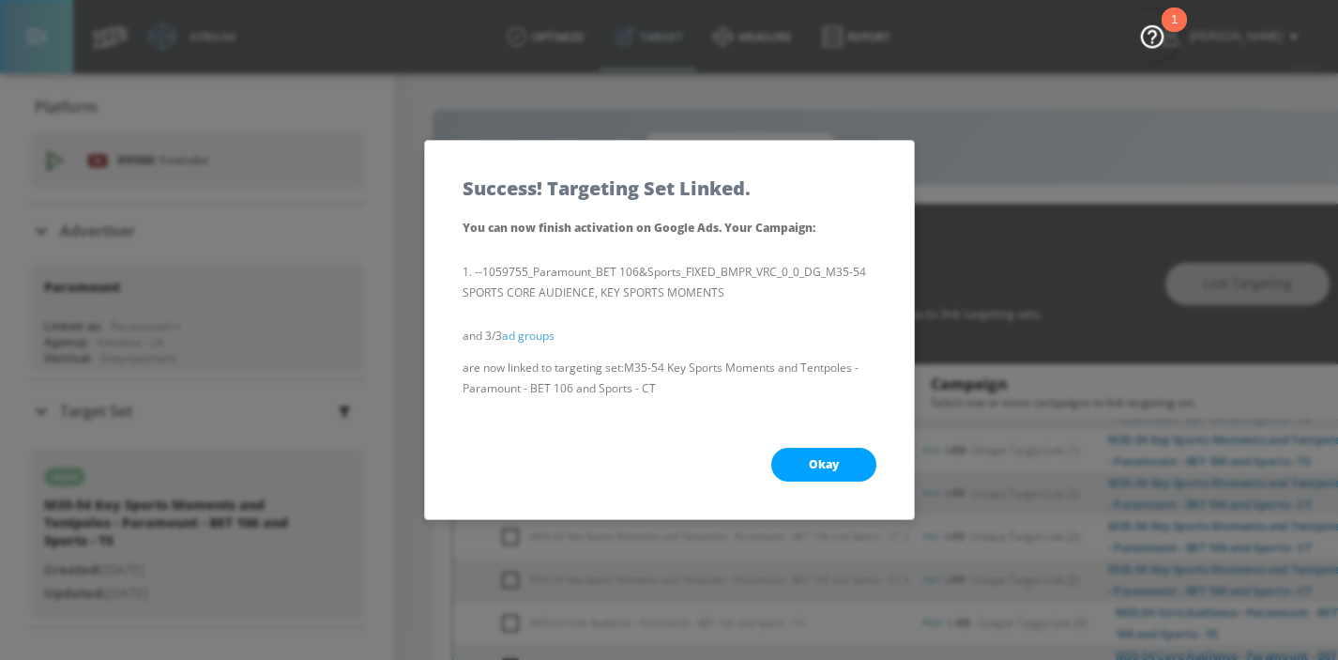
click at [823, 475] on button "Okay" at bounding box center [823, 465] width 105 height 34
checkbox input "true"
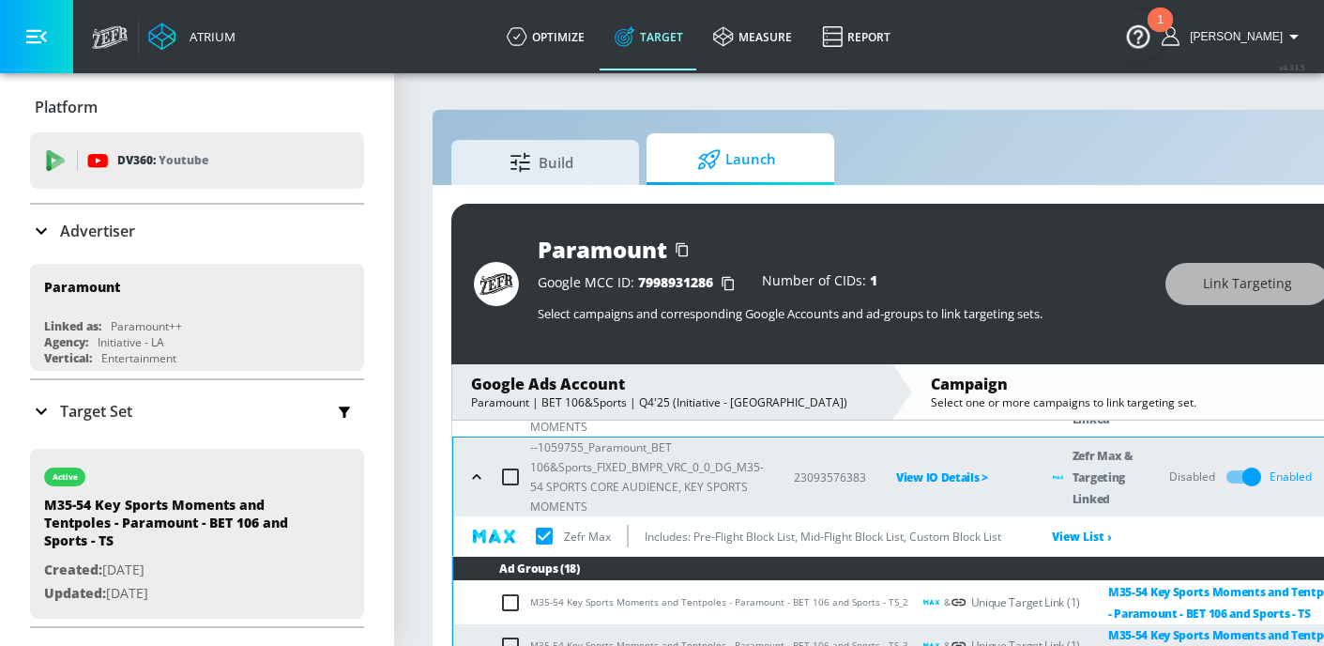
scroll to position [224, 0]
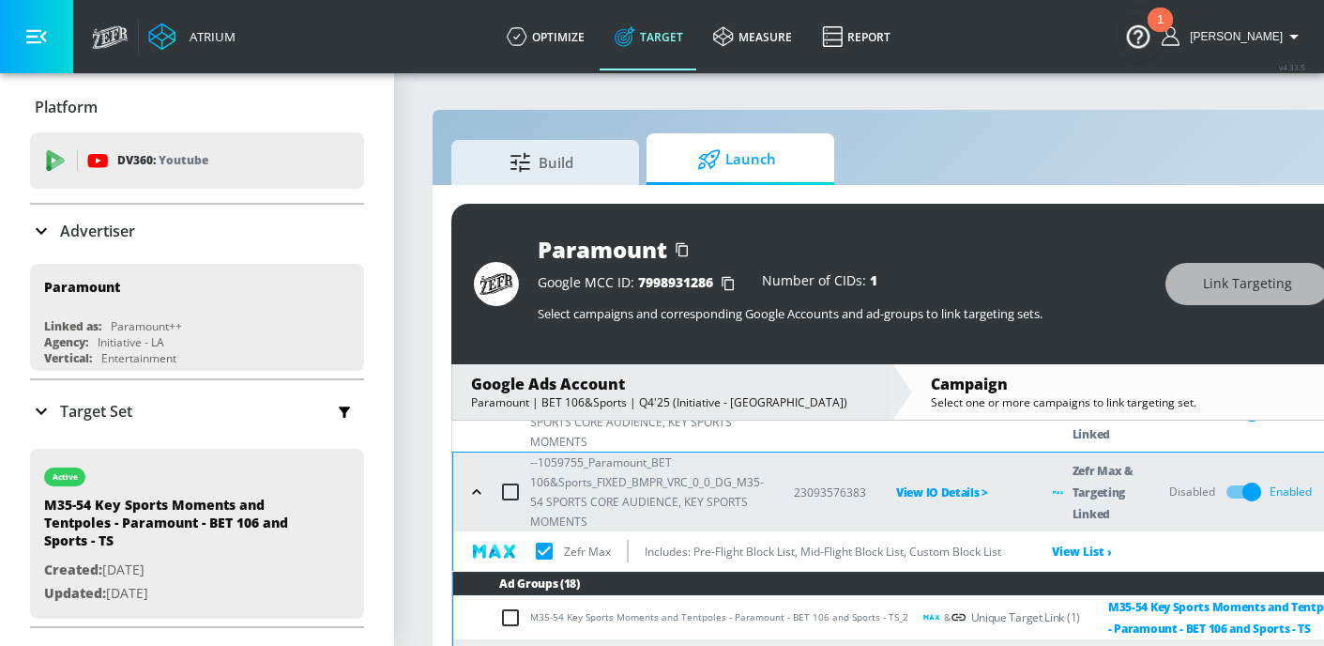
click at [474, 502] on button "button" at bounding box center [477, 492] width 28 height 28
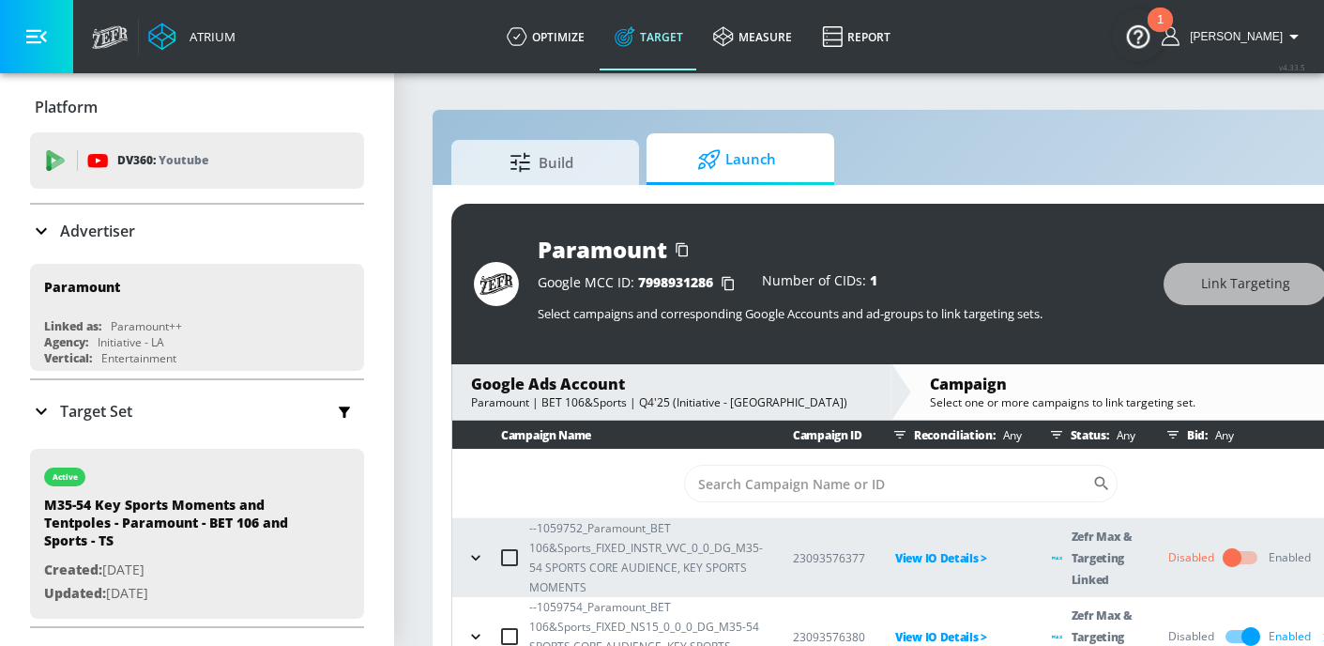
scroll to position [13, 0]
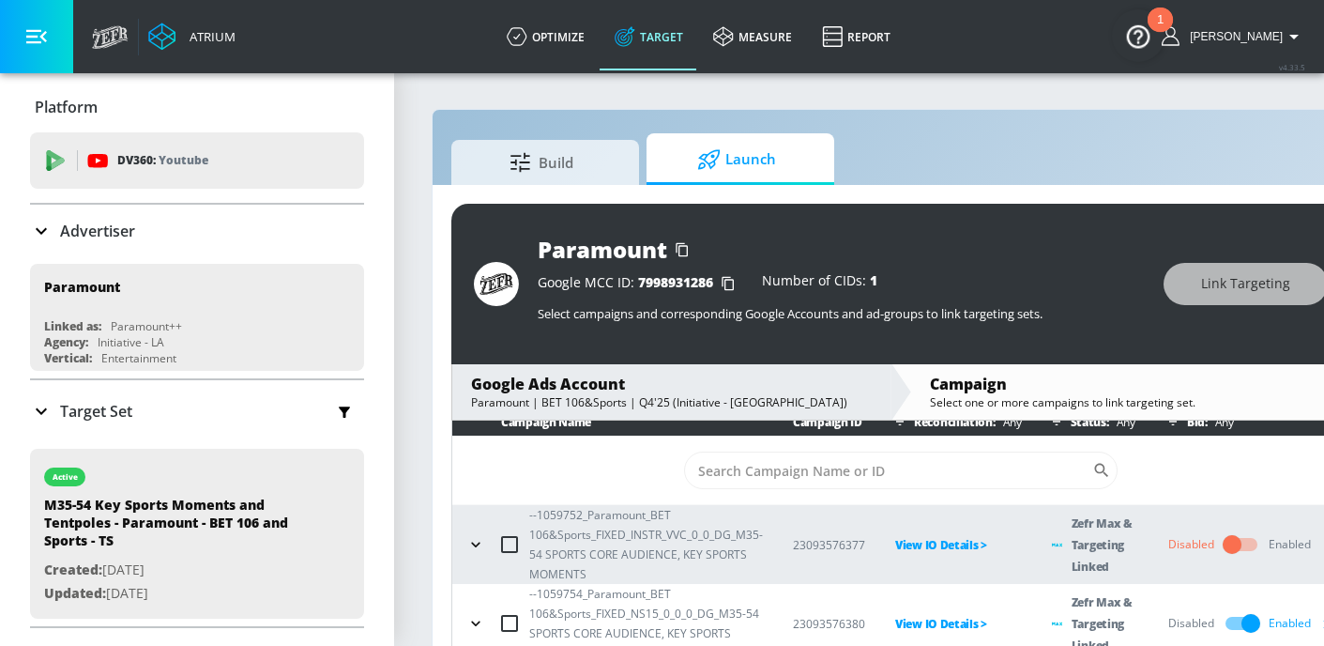
click at [477, 547] on icon "button" at bounding box center [475, 544] width 19 height 19
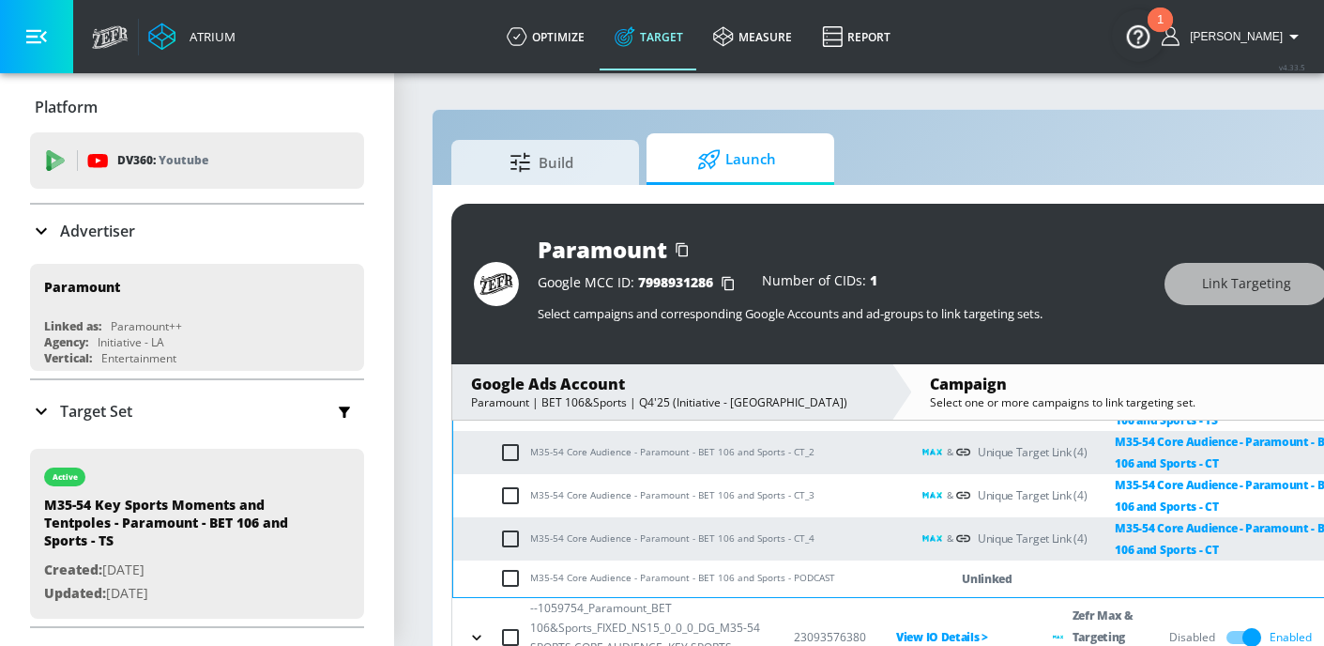
scroll to position [796, 0]
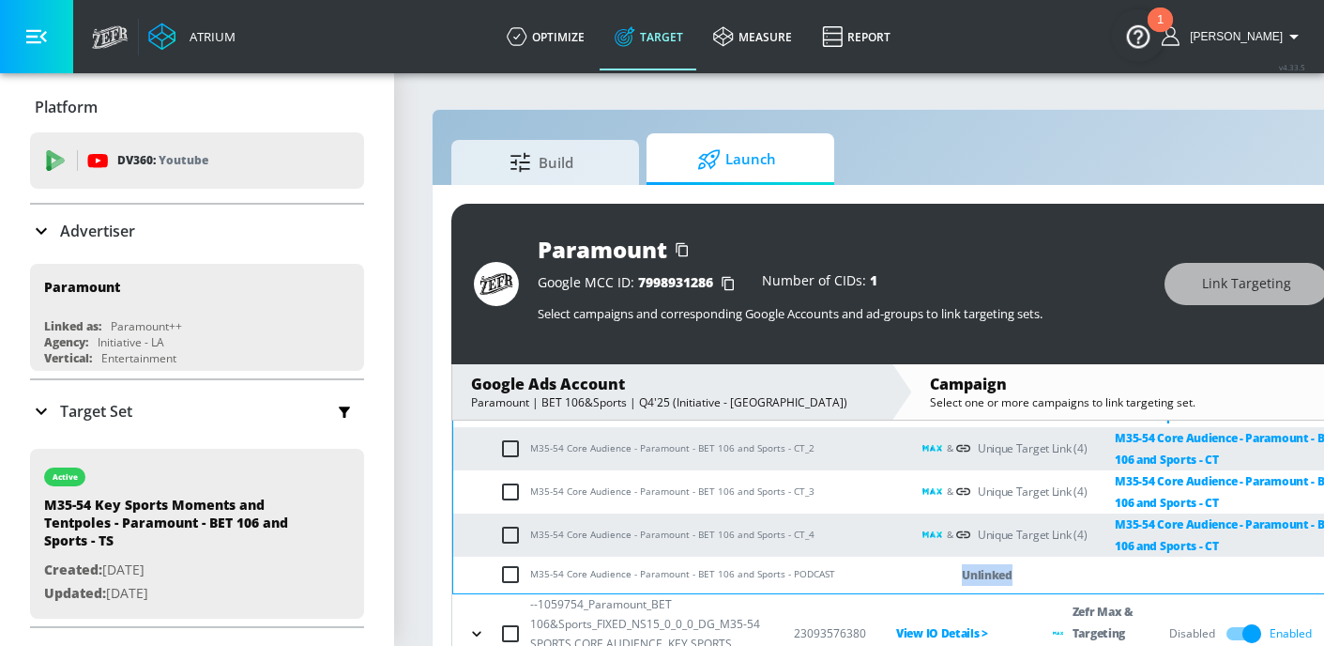
drag, startPoint x: 980, startPoint y: 569, endPoint x: 1027, endPoint y: 568, distance: 46.9
click at [1027, 569] on div "Unlinked" at bounding box center [1135, 575] width 430 height 22
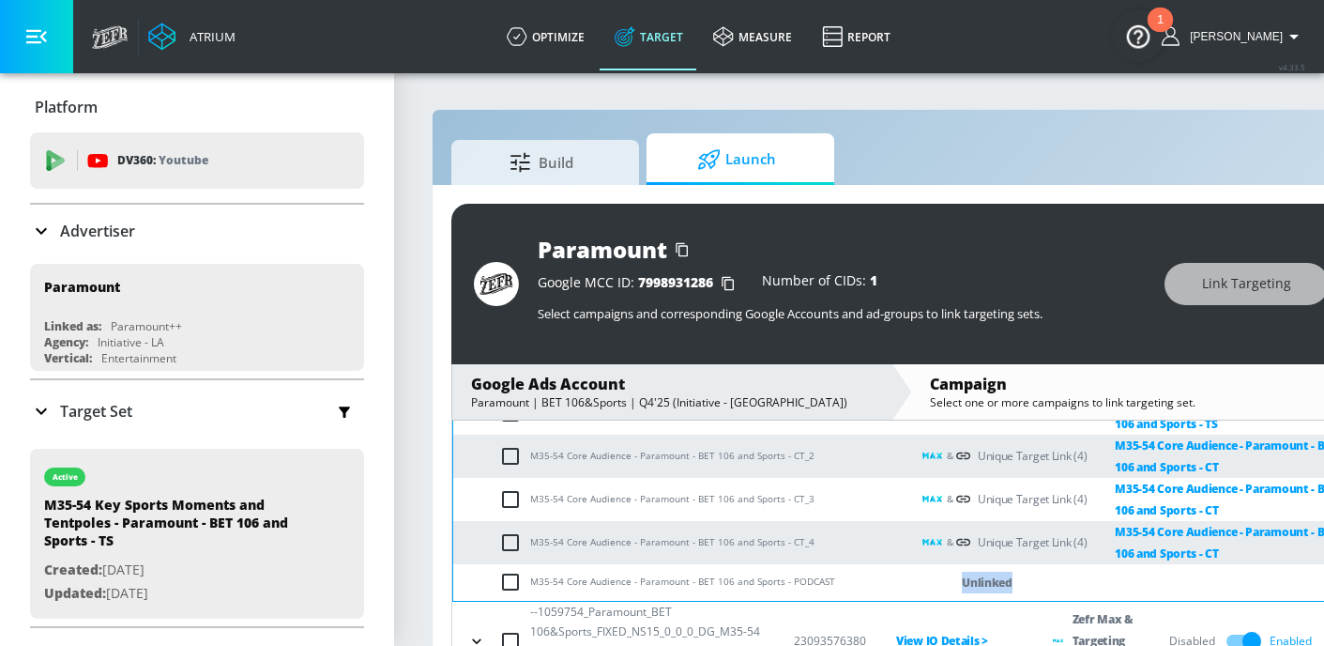
scroll to position [785, 0]
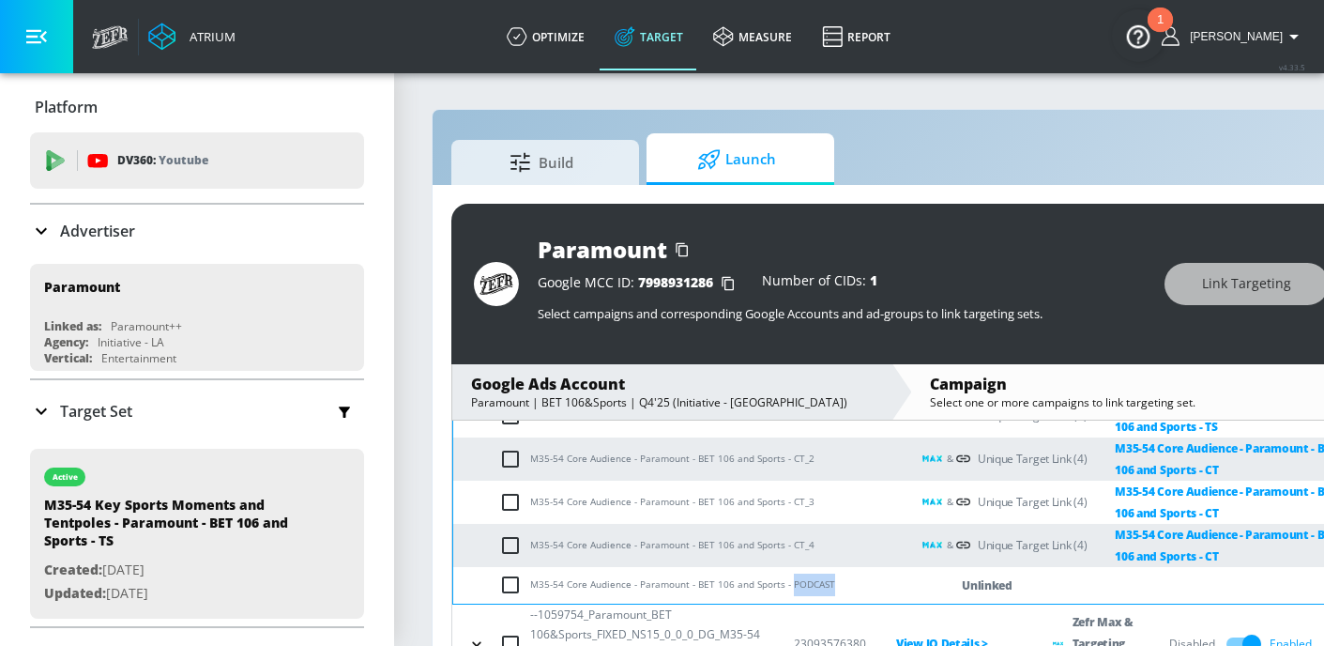
drag, startPoint x: 788, startPoint y: 589, endPoint x: 834, endPoint y: 589, distance: 46.0
click at [834, 589] on td "M35-54 Core Audience - Paramount - BET 106 and Sports - PODCAST" at bounding box center [681, 585] width 457 height 37
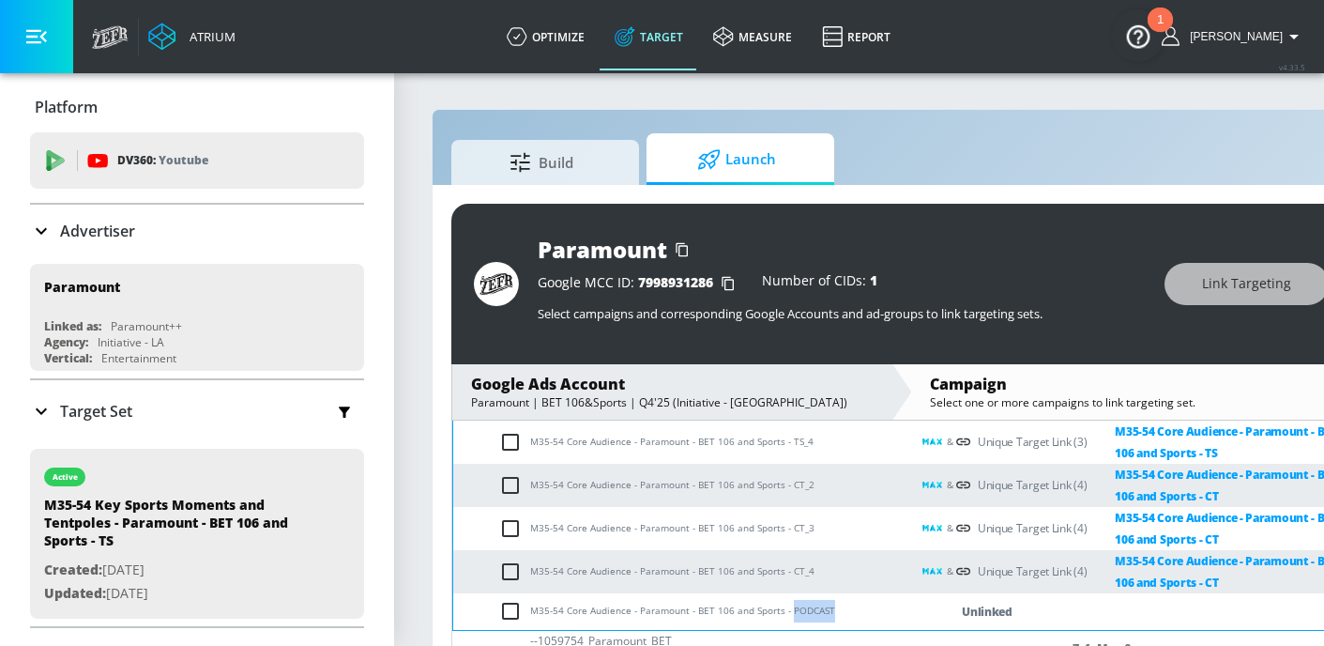
scroll to position [0, 0]
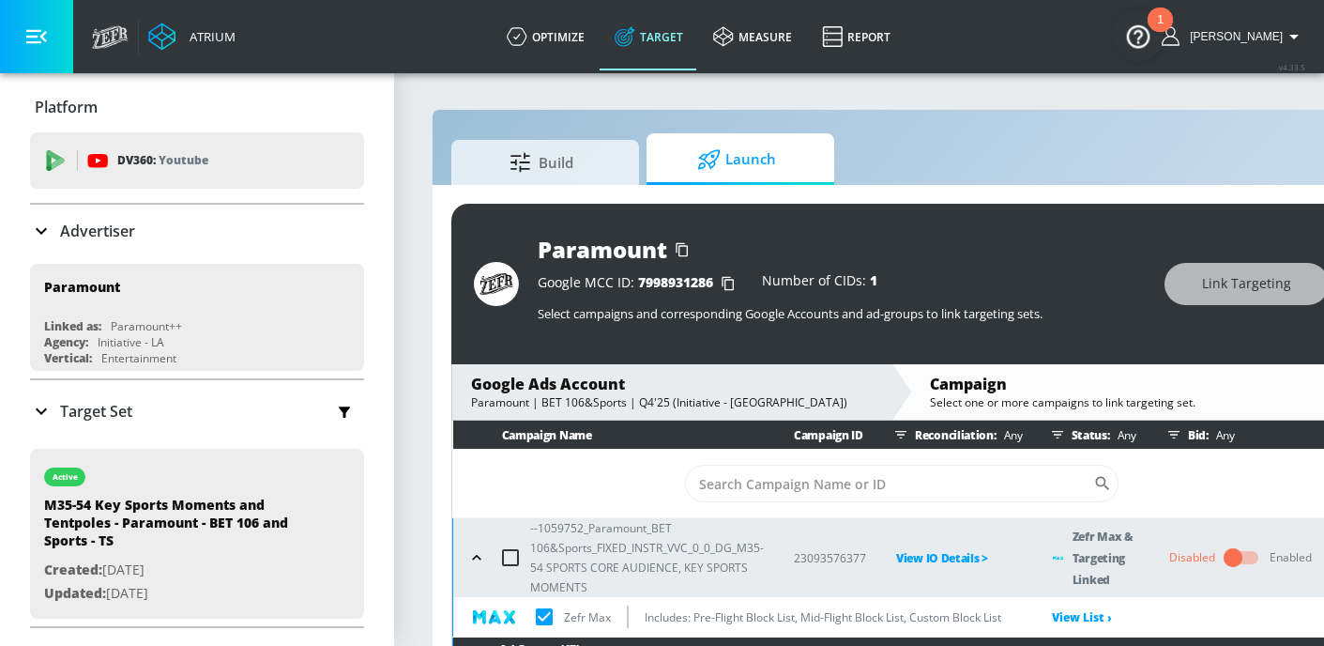
click at [463, 555] on button "button" at bounding box center [477, 557] width 28 height 28
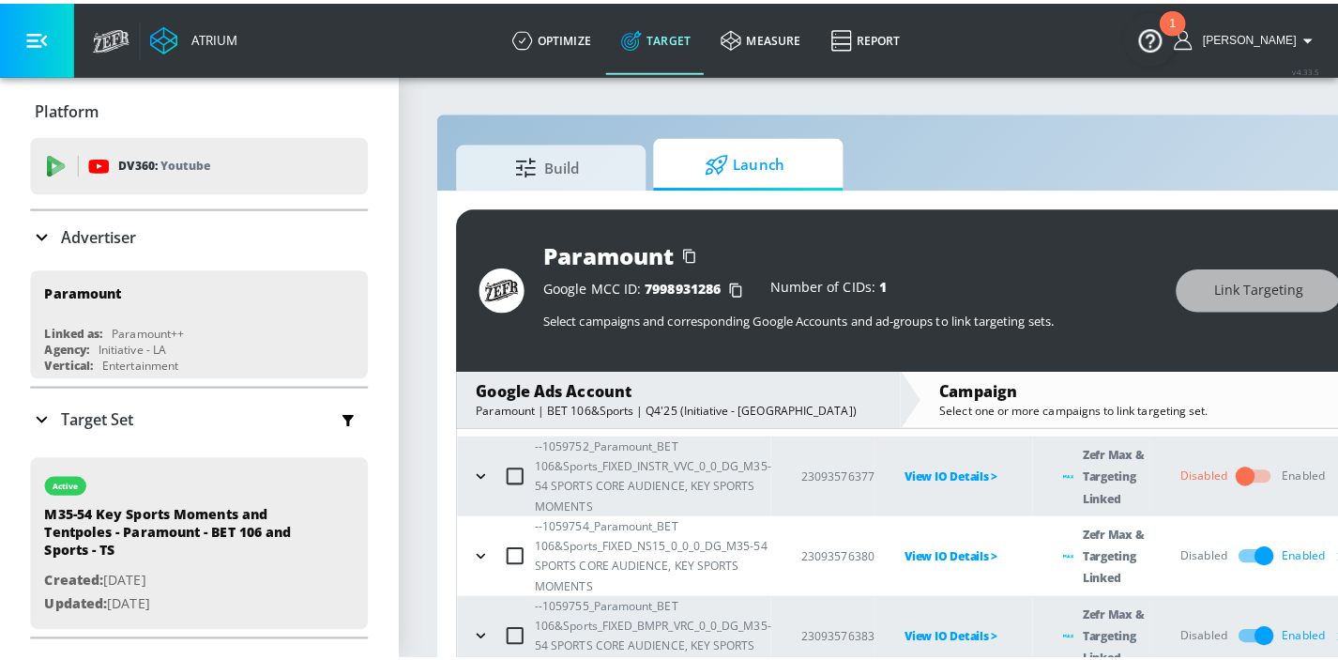
scroll to position [86, 0]
